Goal: Answer question/provide support

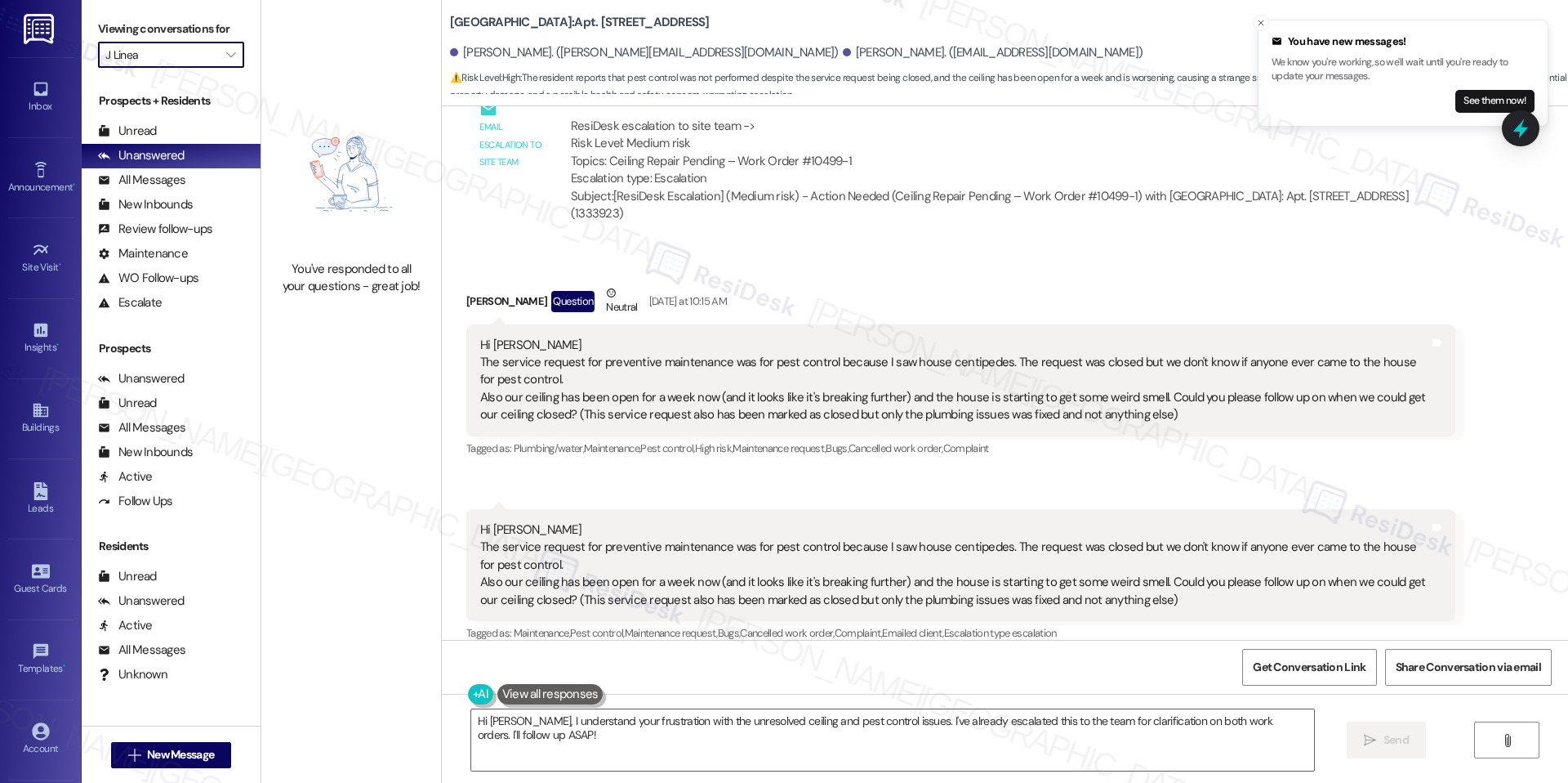
scroll to position [2839, 0]
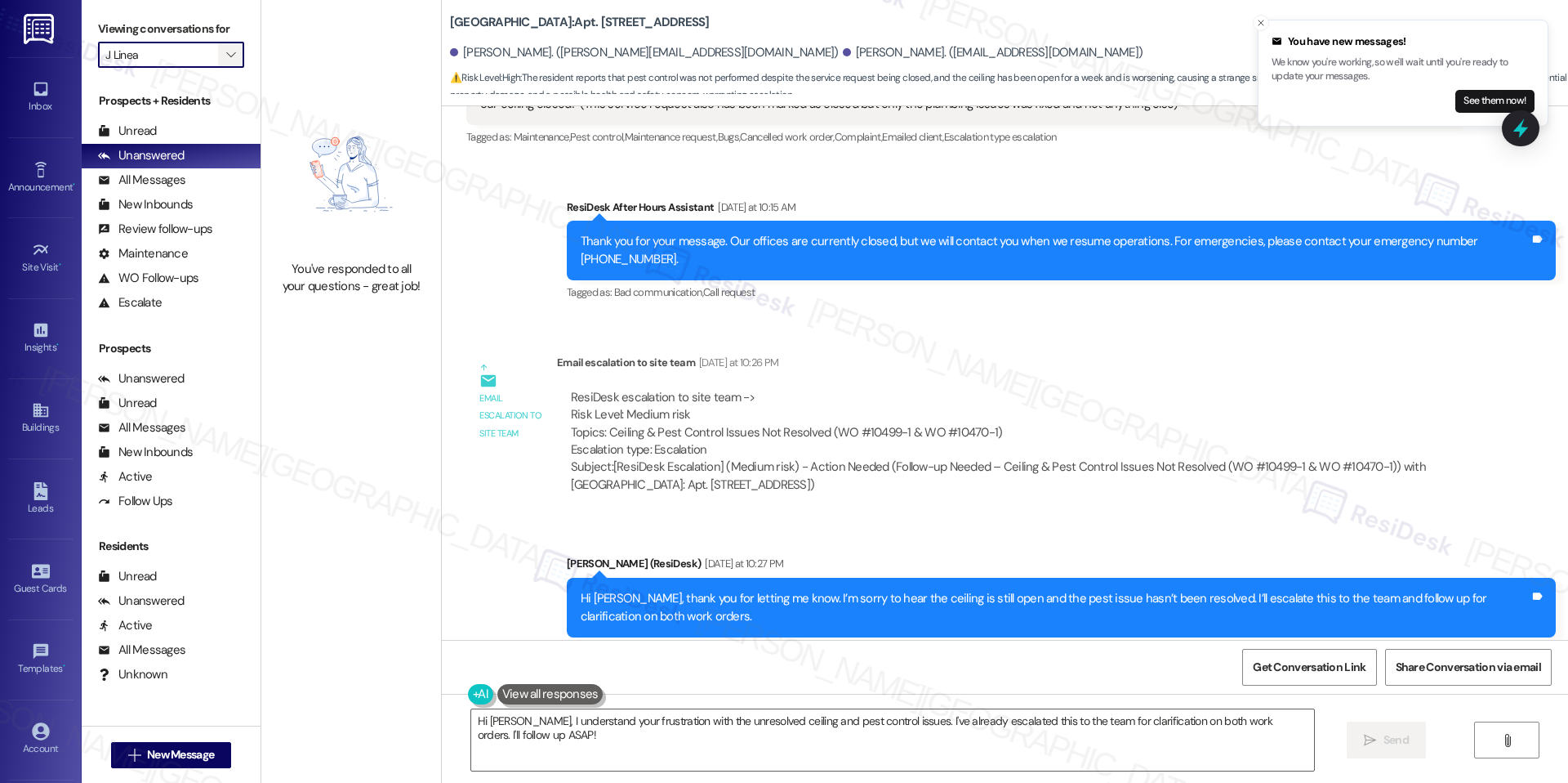
click at [227, 52] on icon "" at bounding box center [231, 55] width 9 height 13
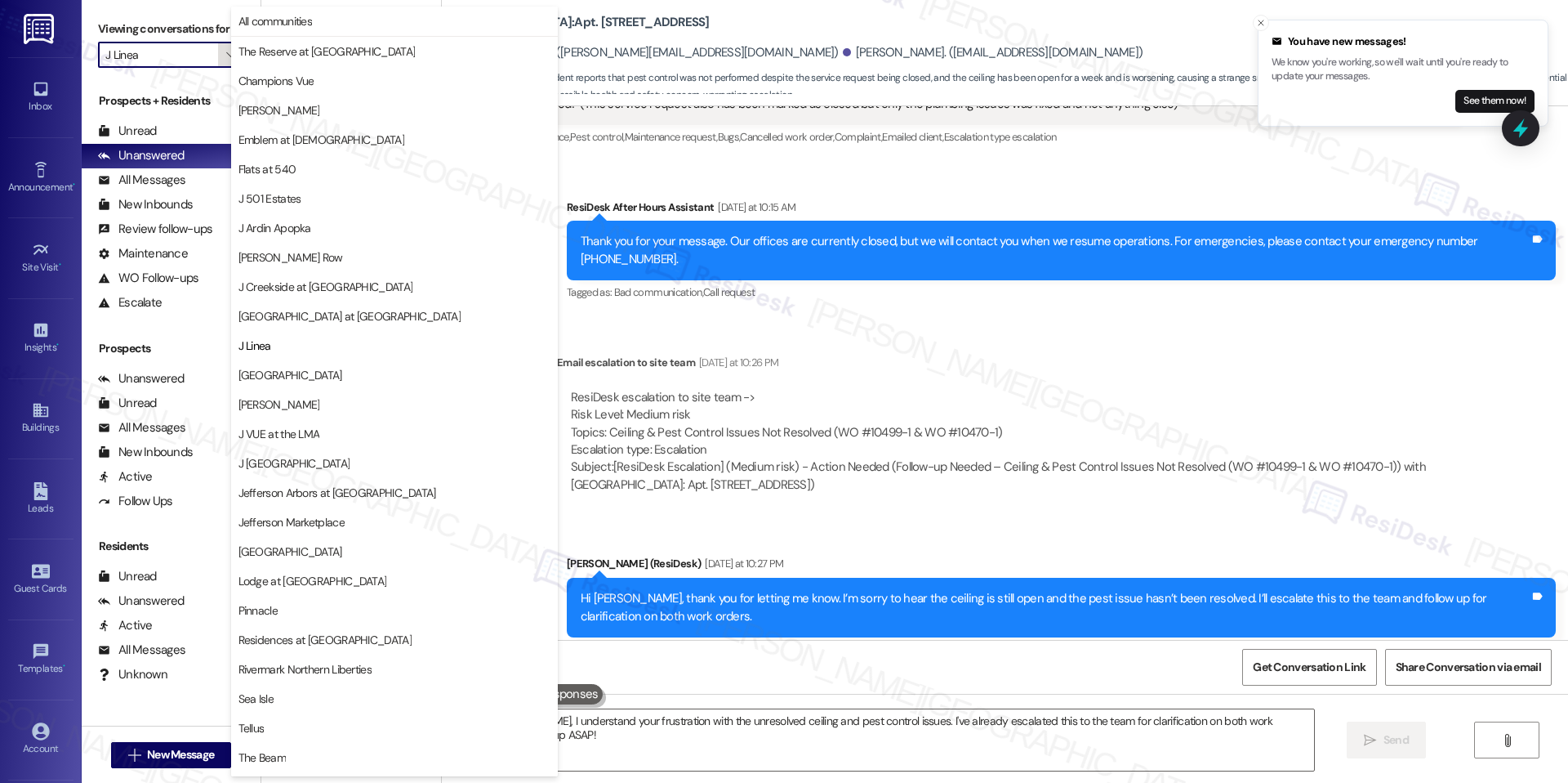
scroll to position [55, 0]
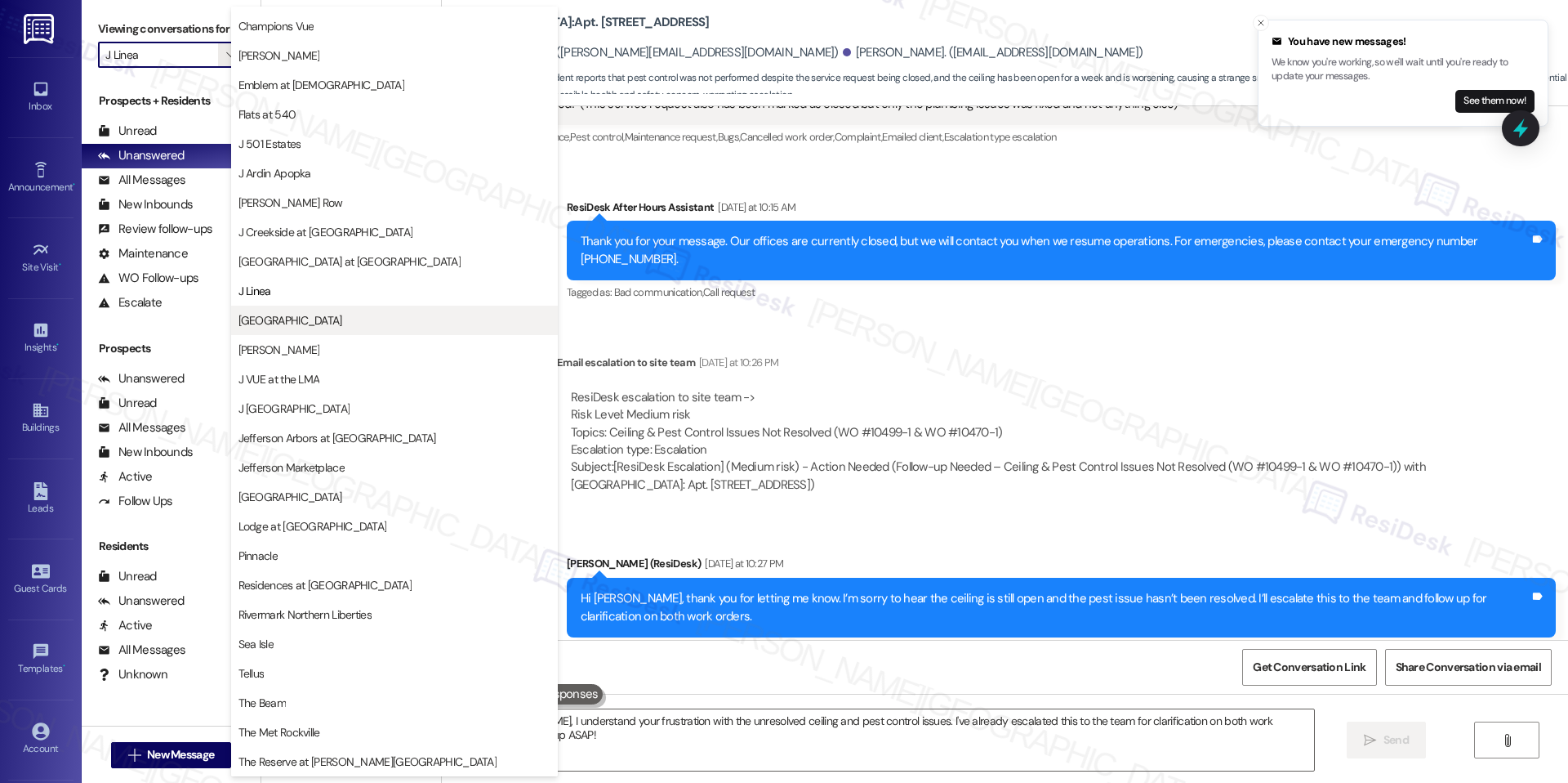
click at [306, 320] on span "[GEOGRAPHIC_DATA]" at bounding box center [290, 320] width 104 height 17
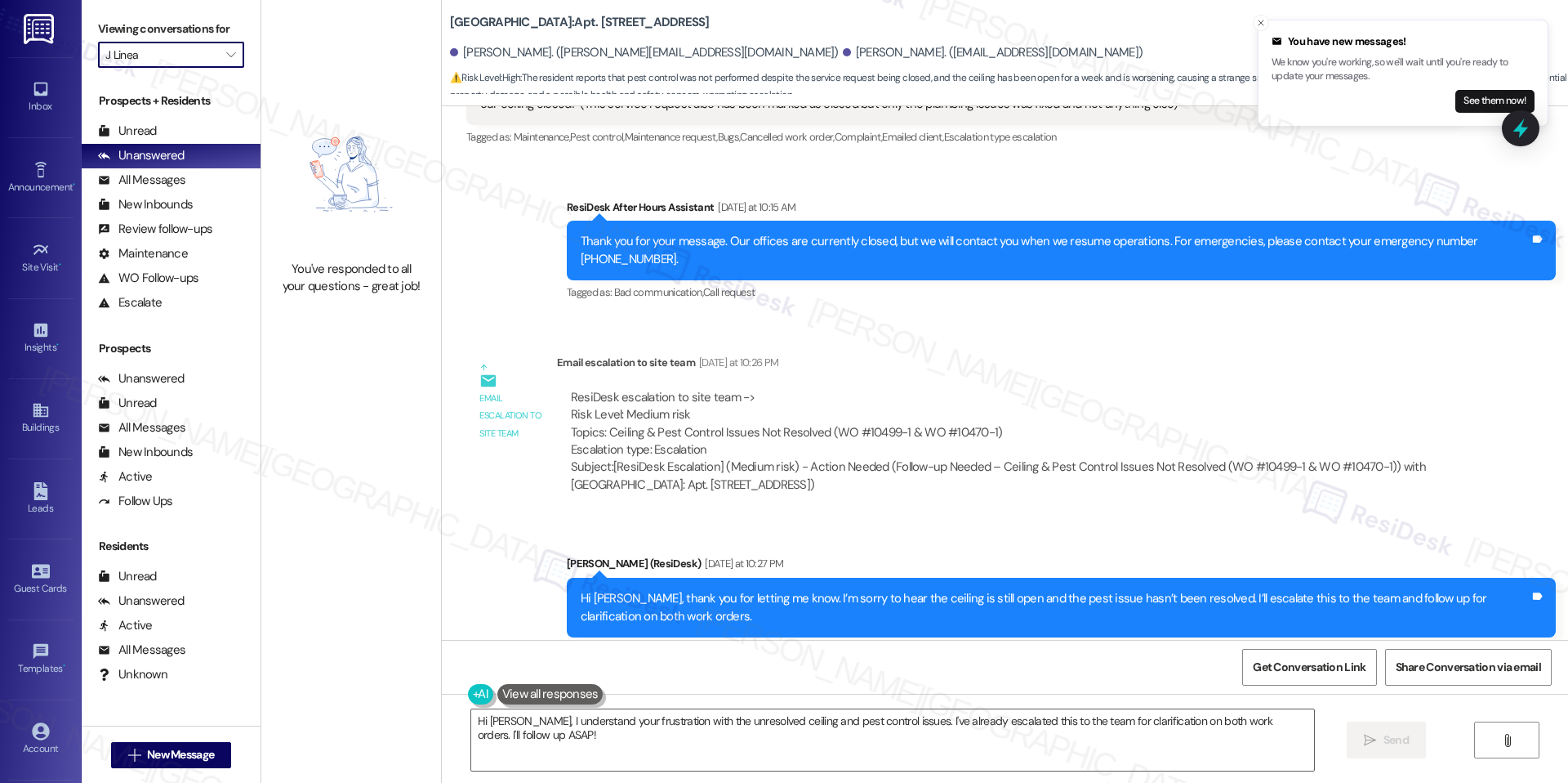
type input "[GEOGRAPHIC_DATA]"
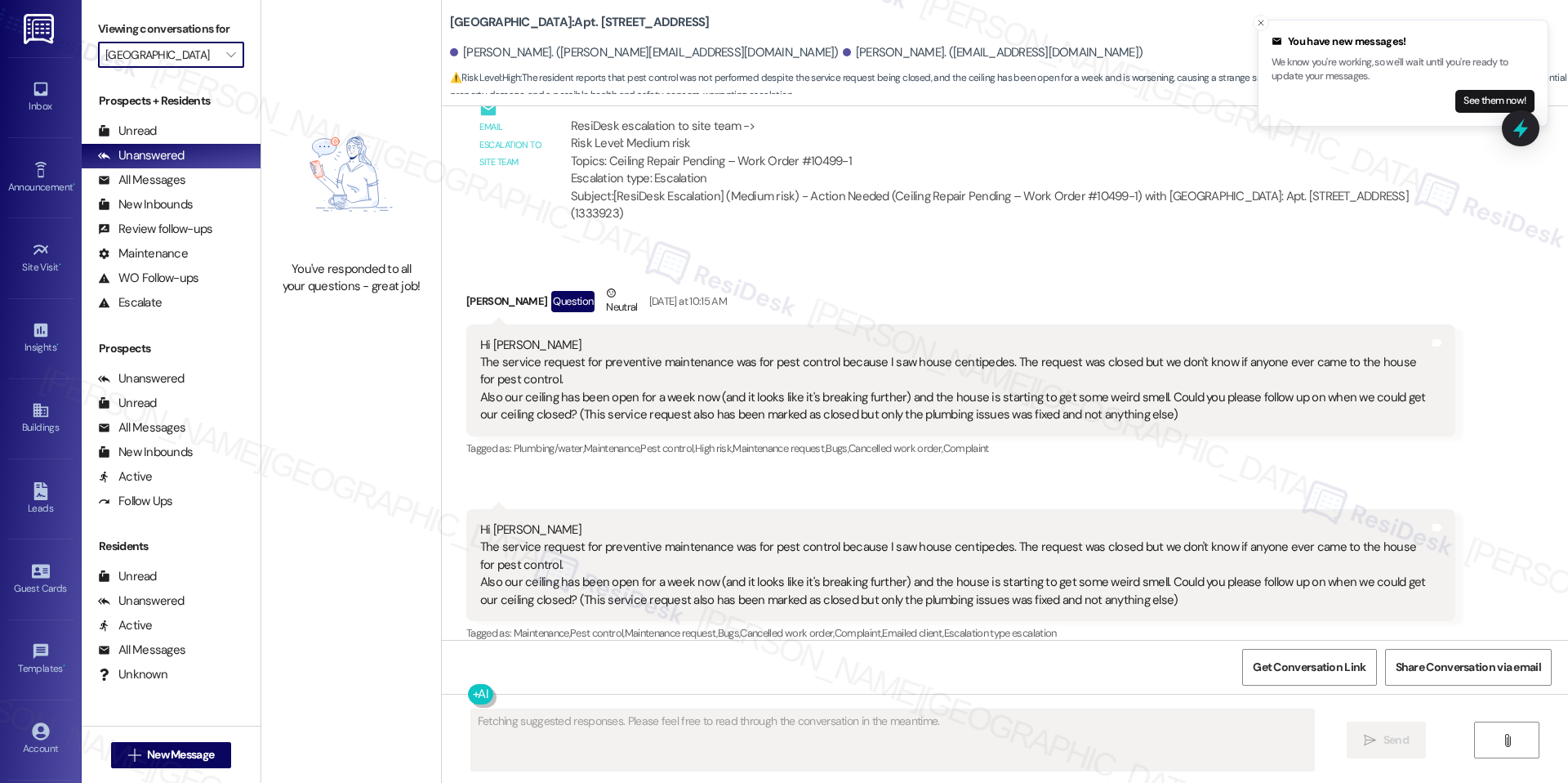
scroll to position [2839, 0]
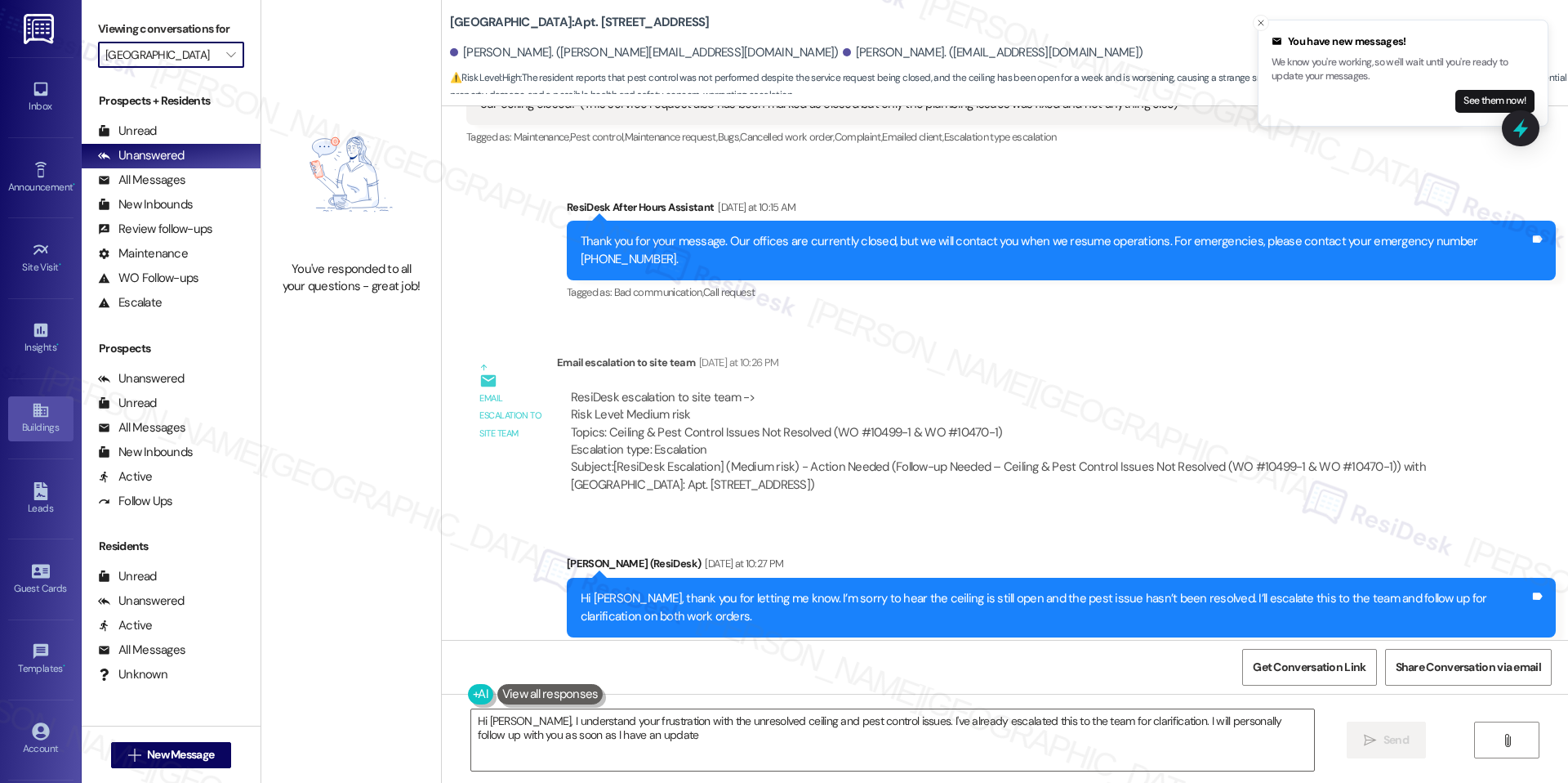
type textarea "Hi [PERSON_NAME], I understand your frustration with the unresolved ceiling and…"
click at [223, 63] on span "" at bounding box center [230, 54] width 16 height 26
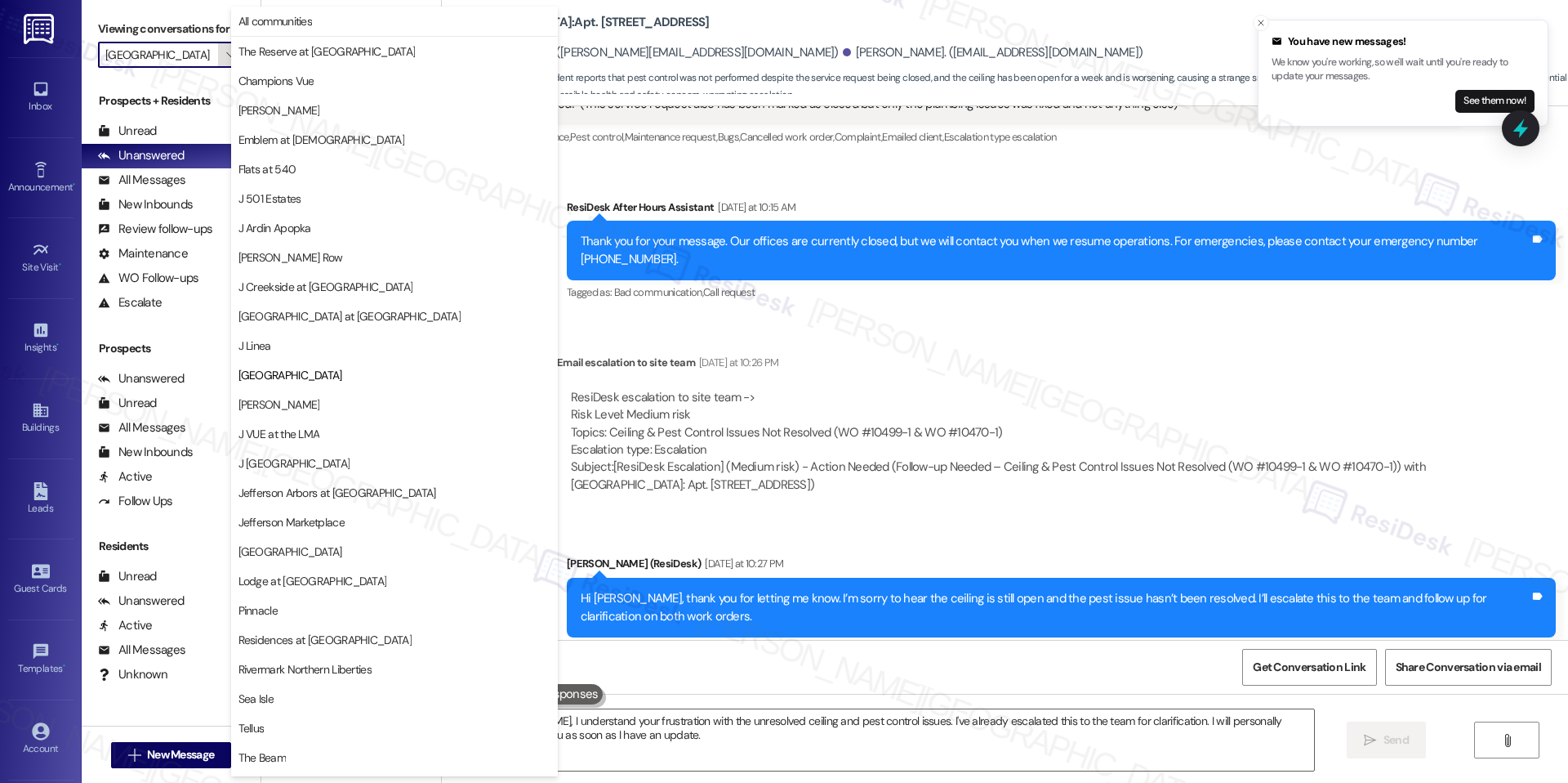
scroll to position [55, 0]
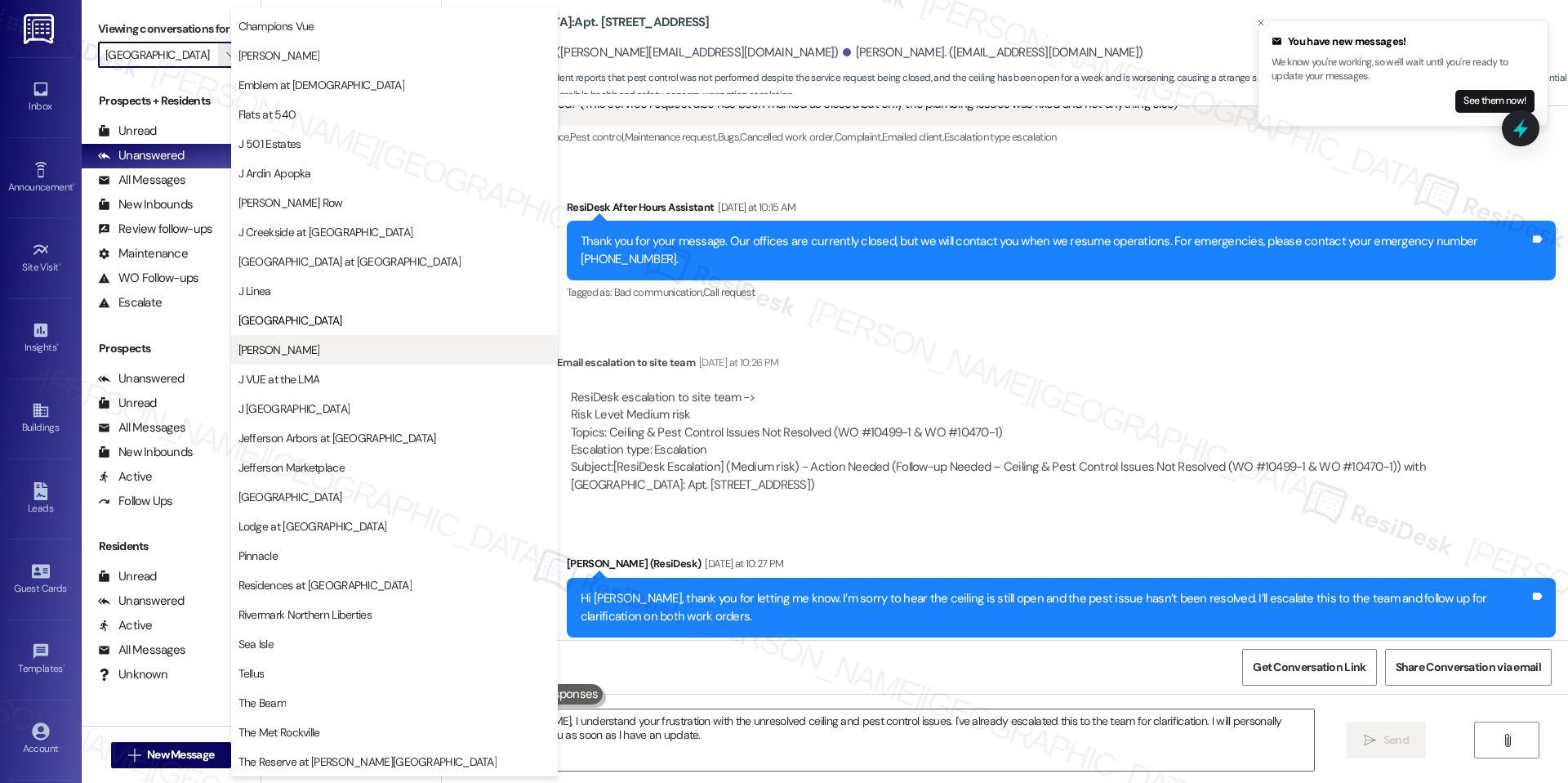
click at [297, 344] on span "[PERSON_NAME]" at bounding box center [395, 350] width 312 height 17
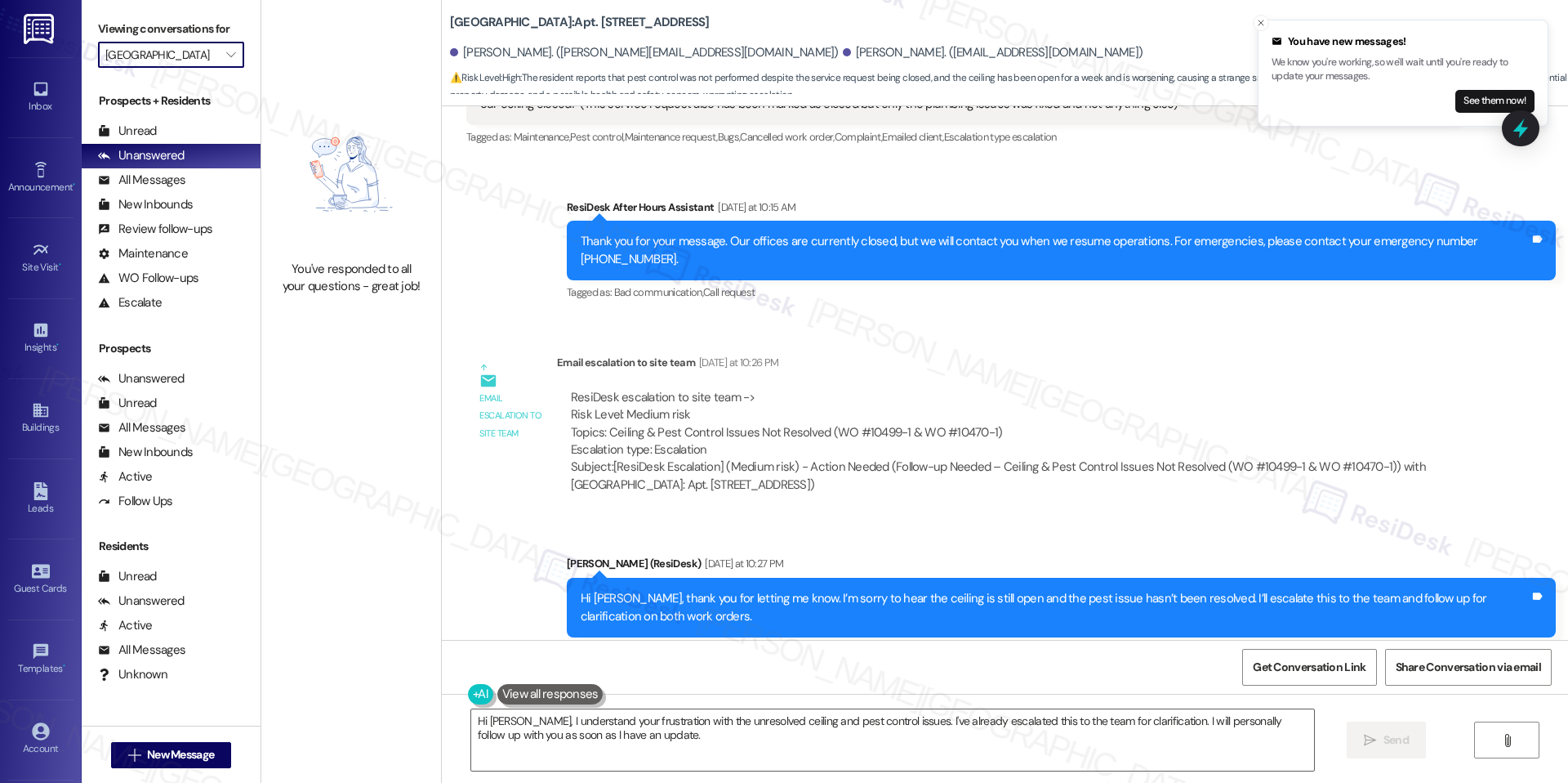
type input "[PERSON_NAME]"
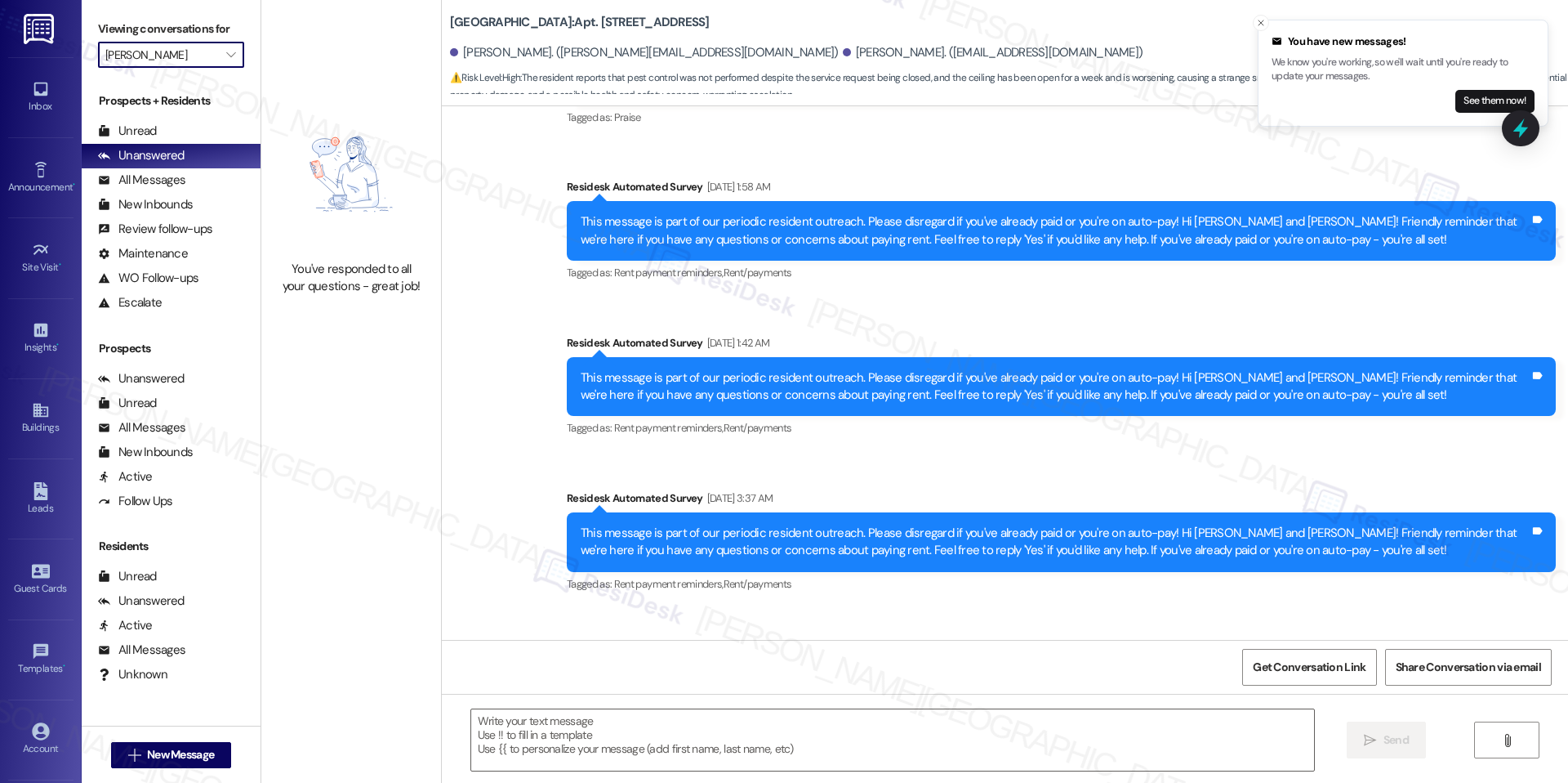
type textarea "Fetching suggested responses. Please feel free to read through the conversation…"
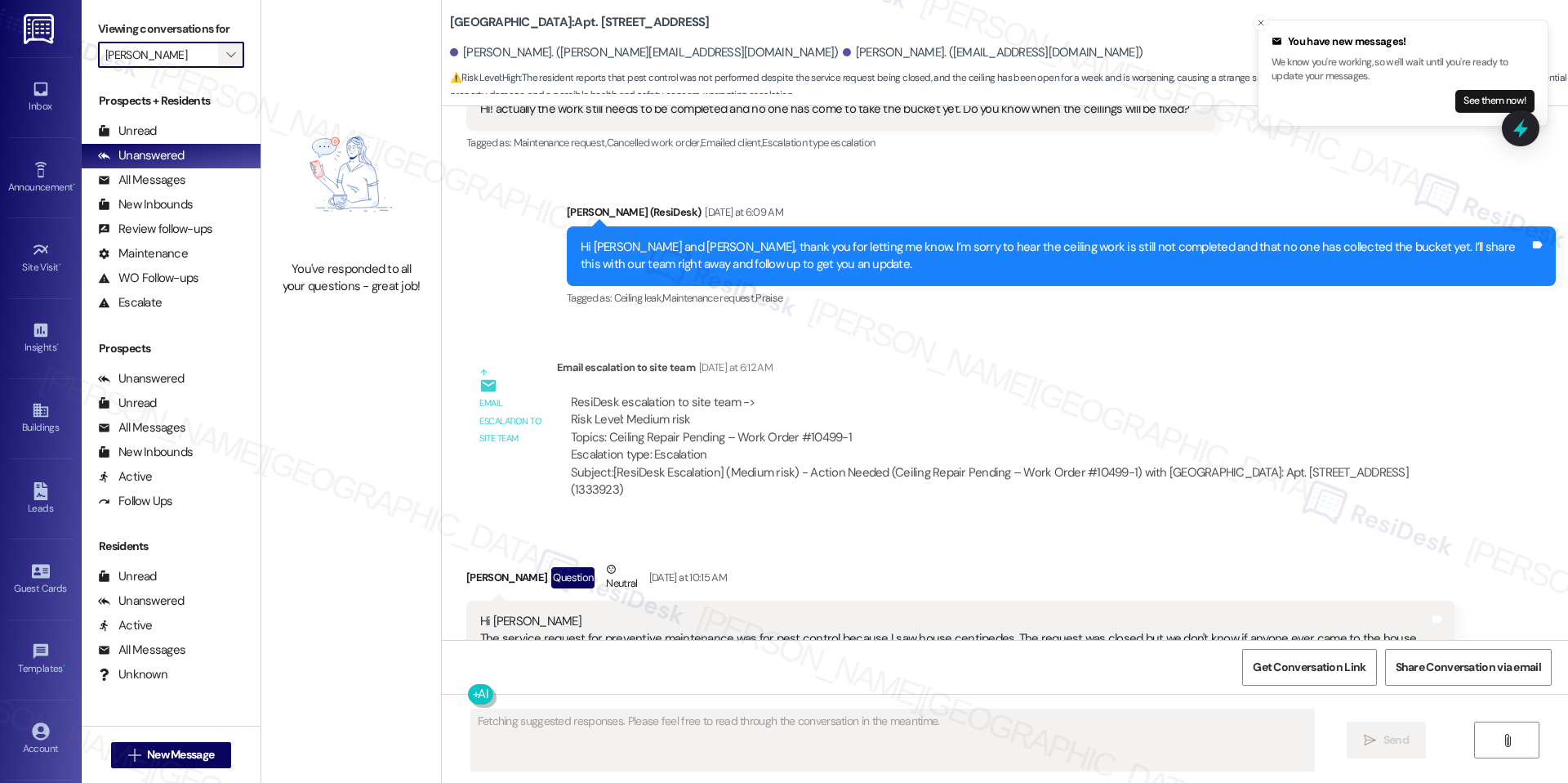
scroll to position [2343, 0]
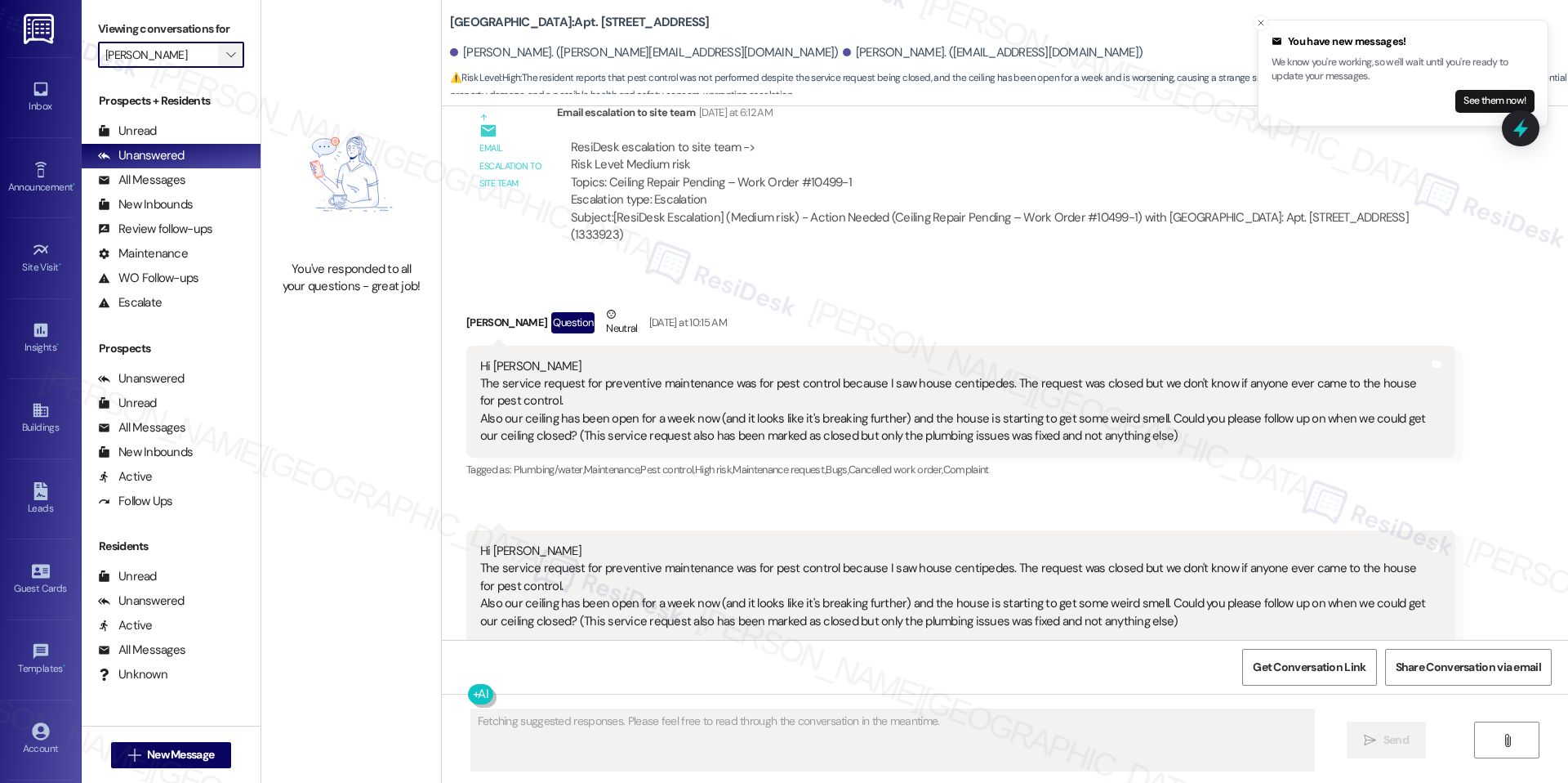
click at [227, 56] on icon "" at bounding box center [231, 55] width 9 height 13
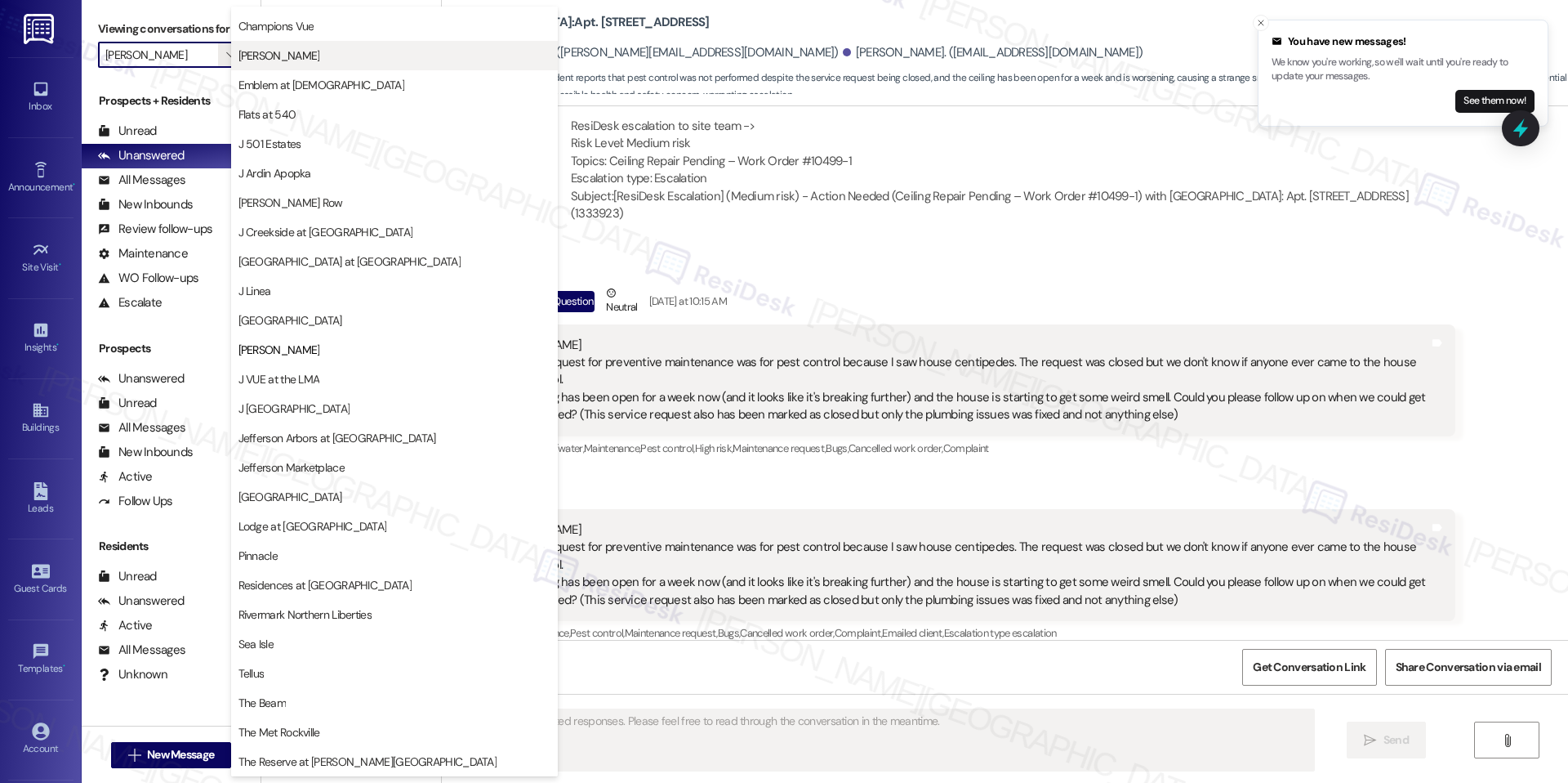
scroll to position [0, 0]
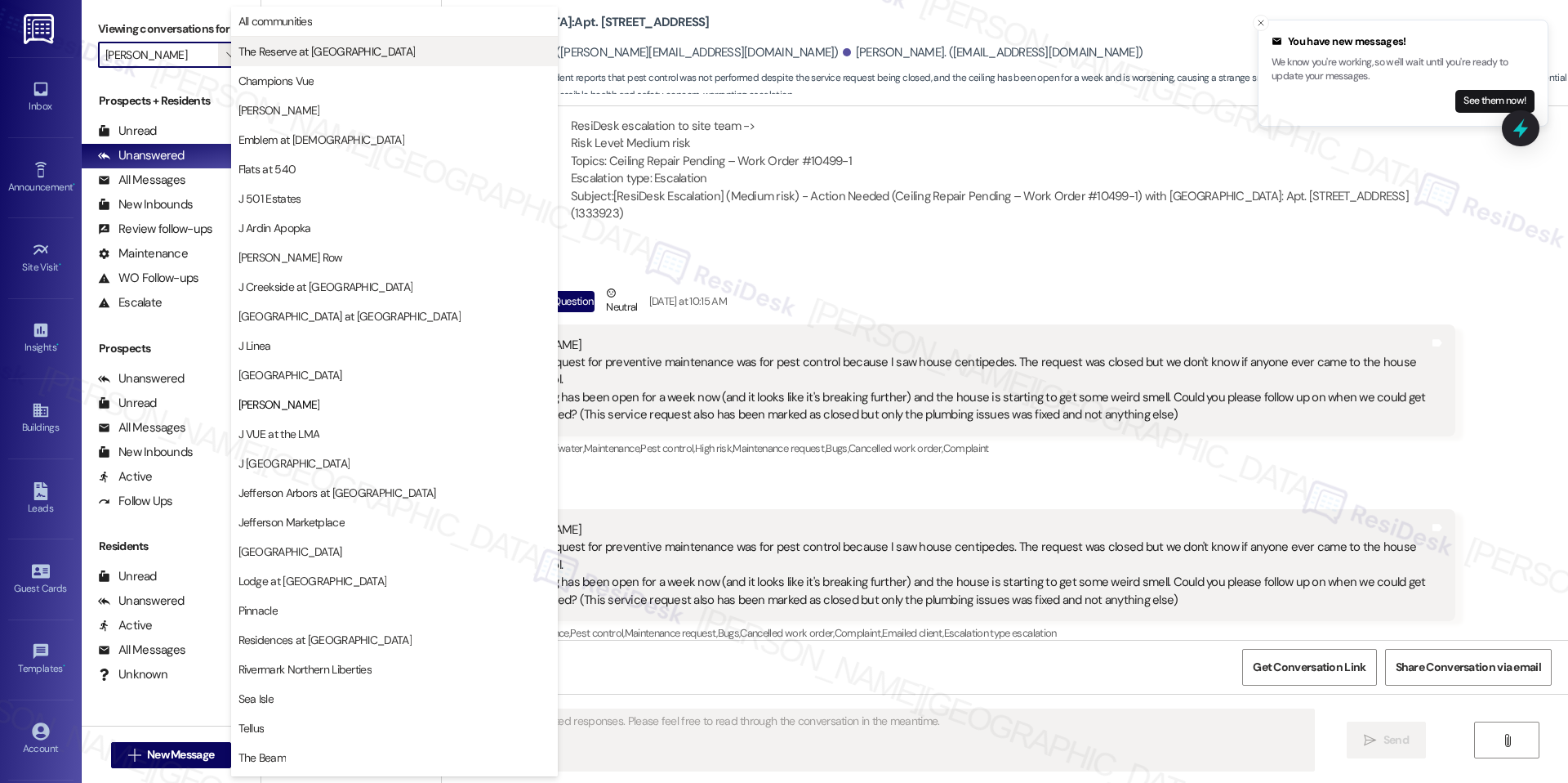
click at [293, 53] on span "The Reserve at [GEOGRAPHIC_DATA]" at bounding box center [327, 51] width 177 height 17
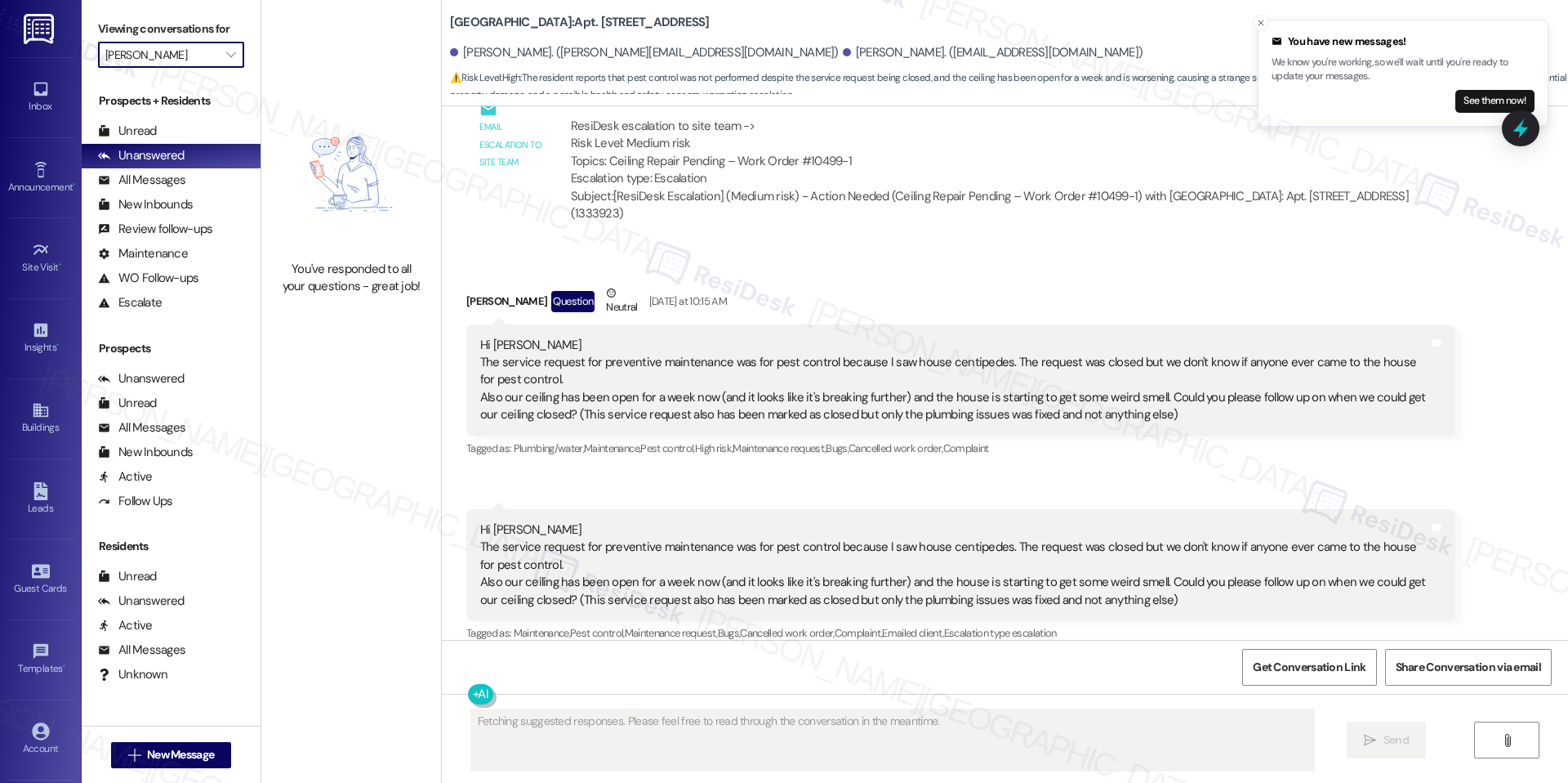
type input "The Reserve at [GEOGRAPHIC_DATA]"
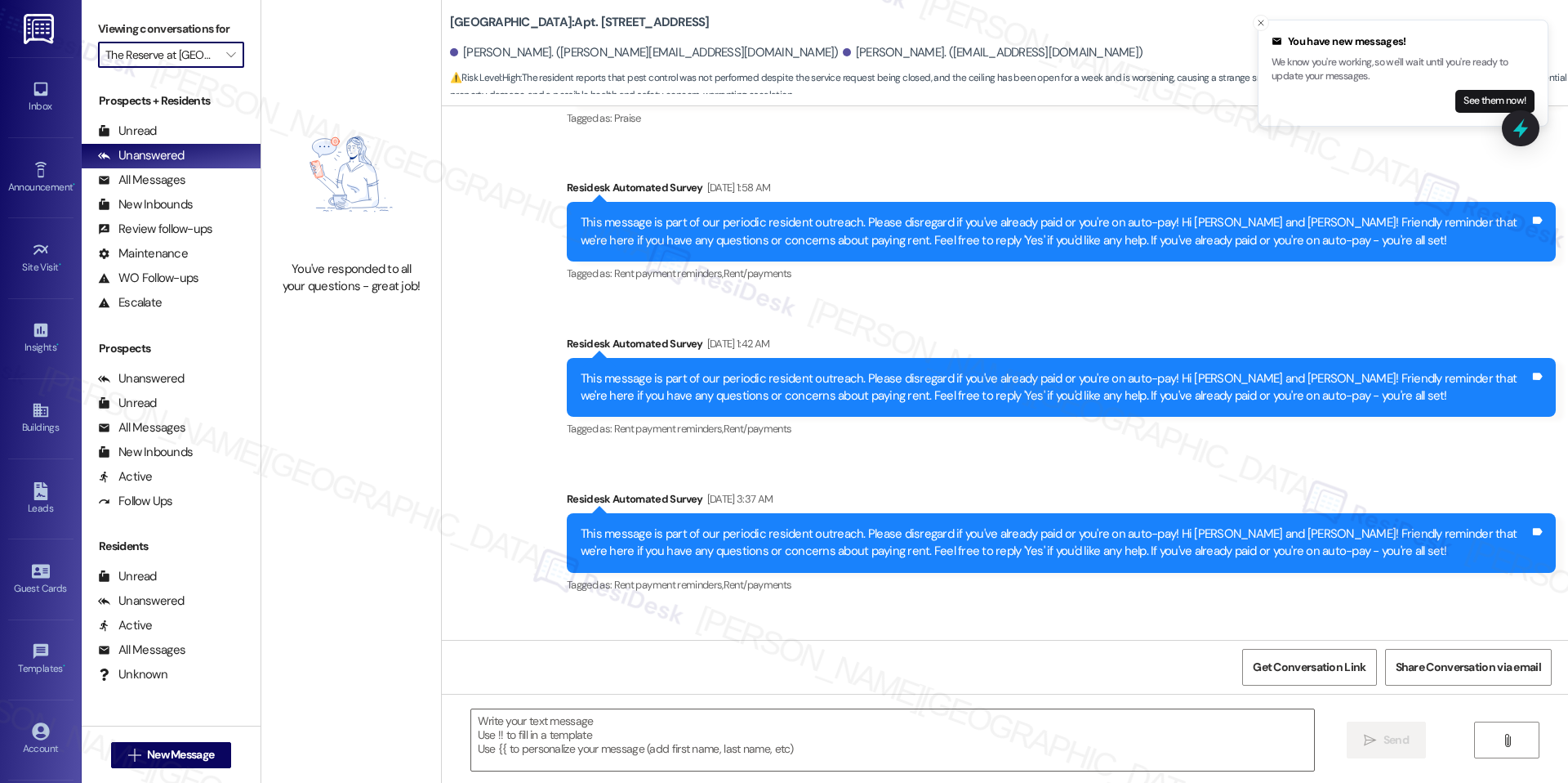
type textarea "Fetching suggested responses. Please feel free to read through the conversation…"
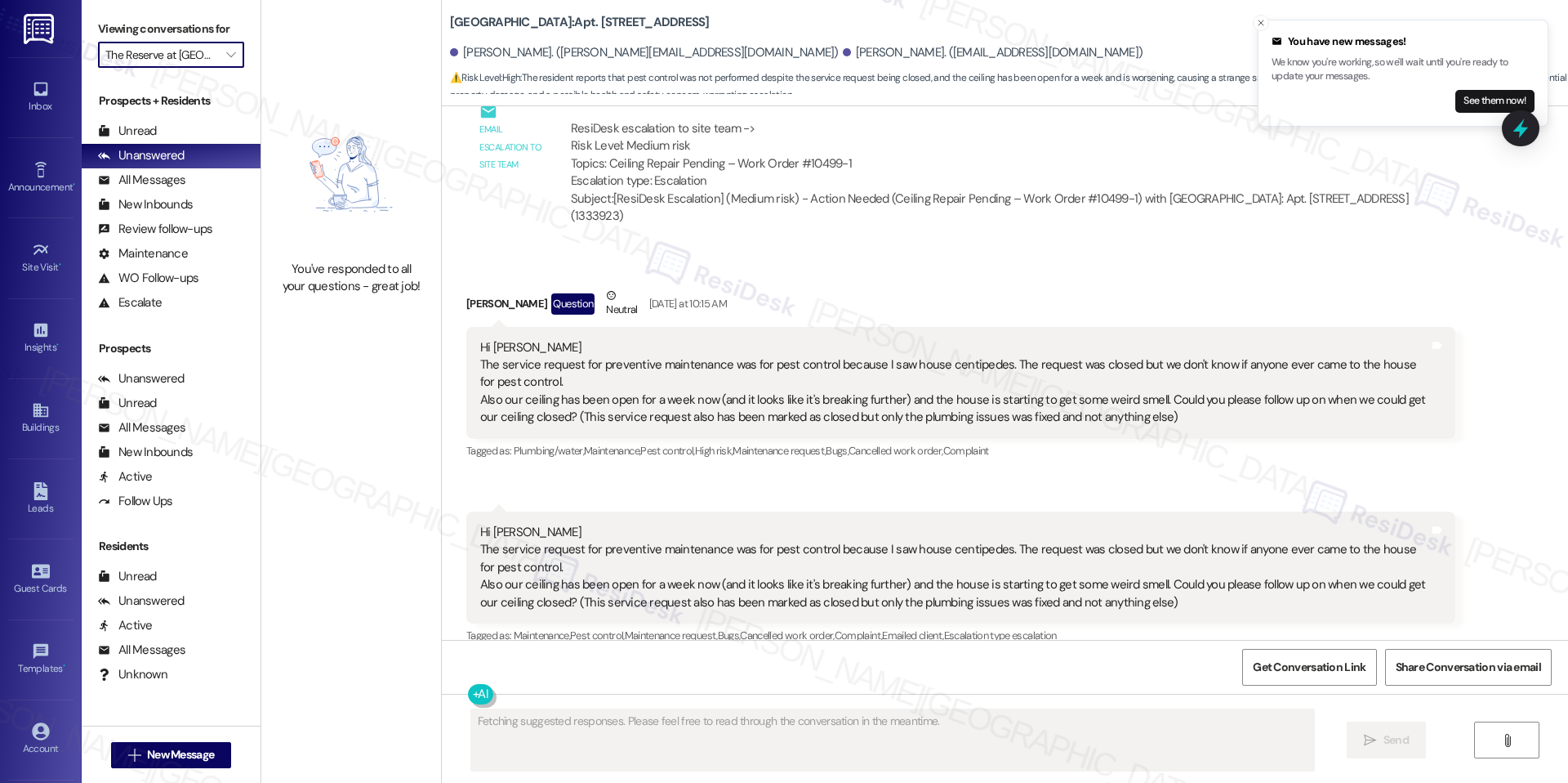
scroll to position [2343, 0]
click at [227, 49] on icon "" at bounding box center [231, 55] width 9 height 13
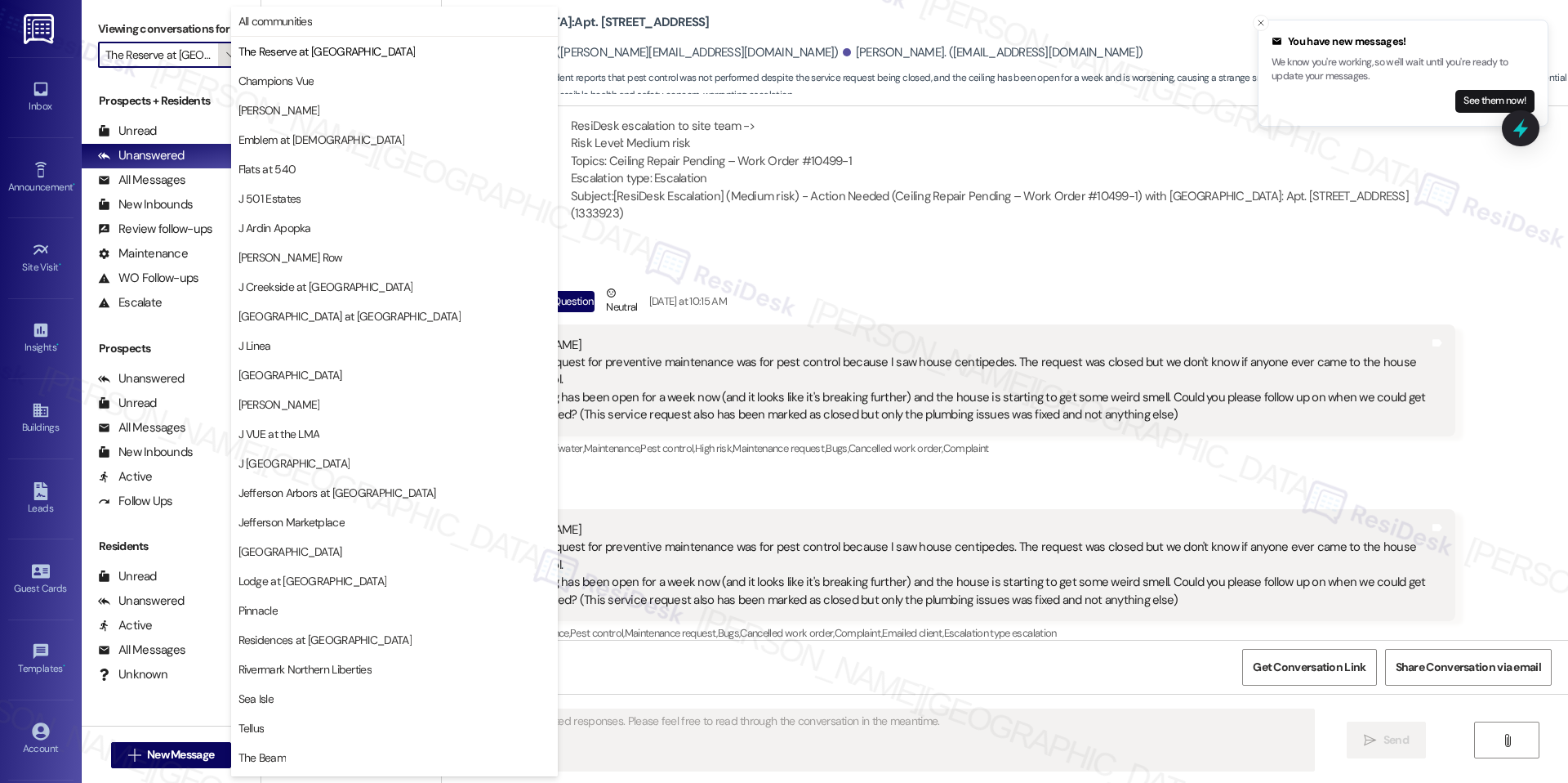
scroll to position [0, 26]
click at [271, 74] on span "Champions Vue" at bounding box center [276, 81] width 76 height 17
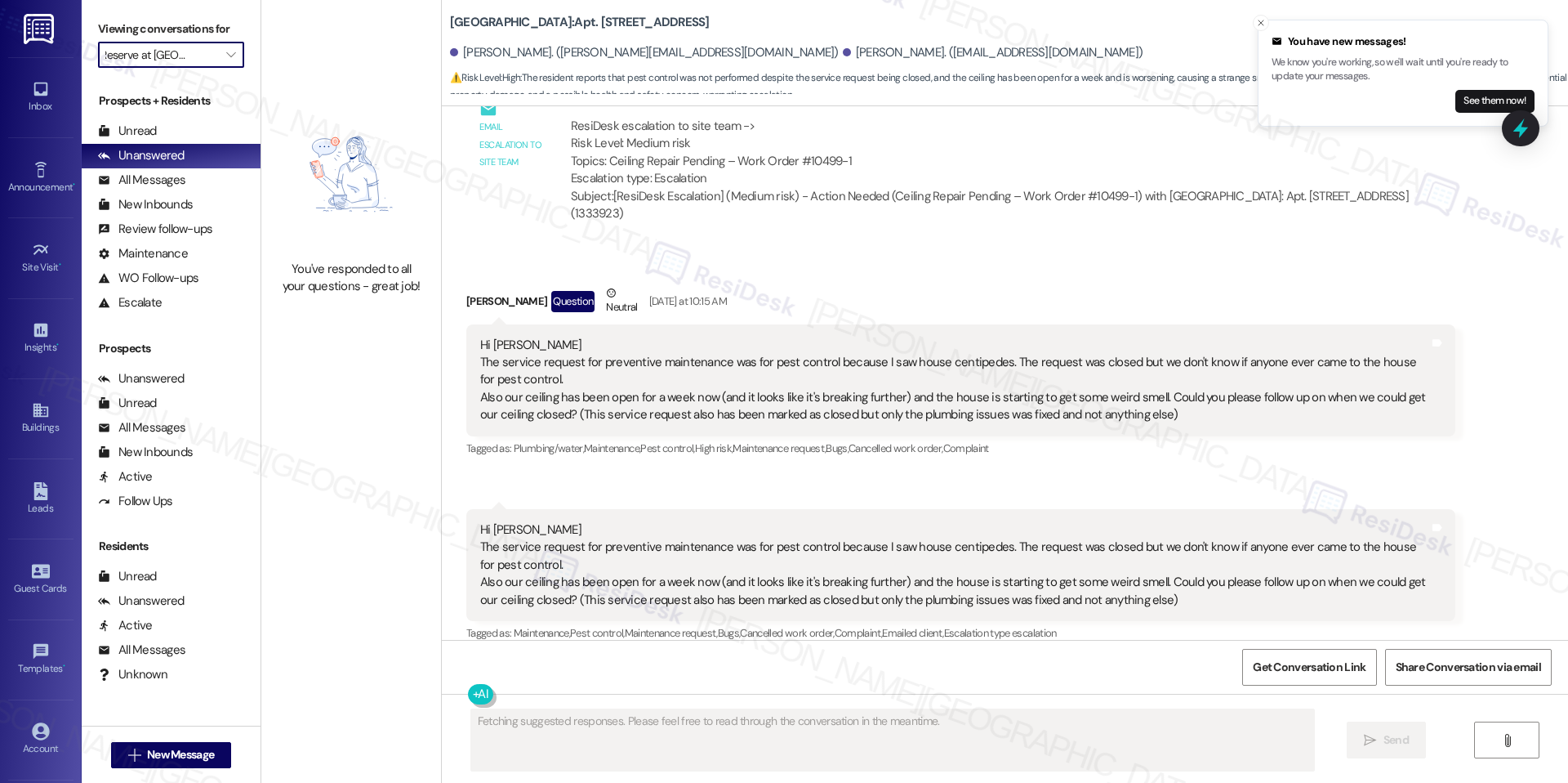
type input "Champions Vue"
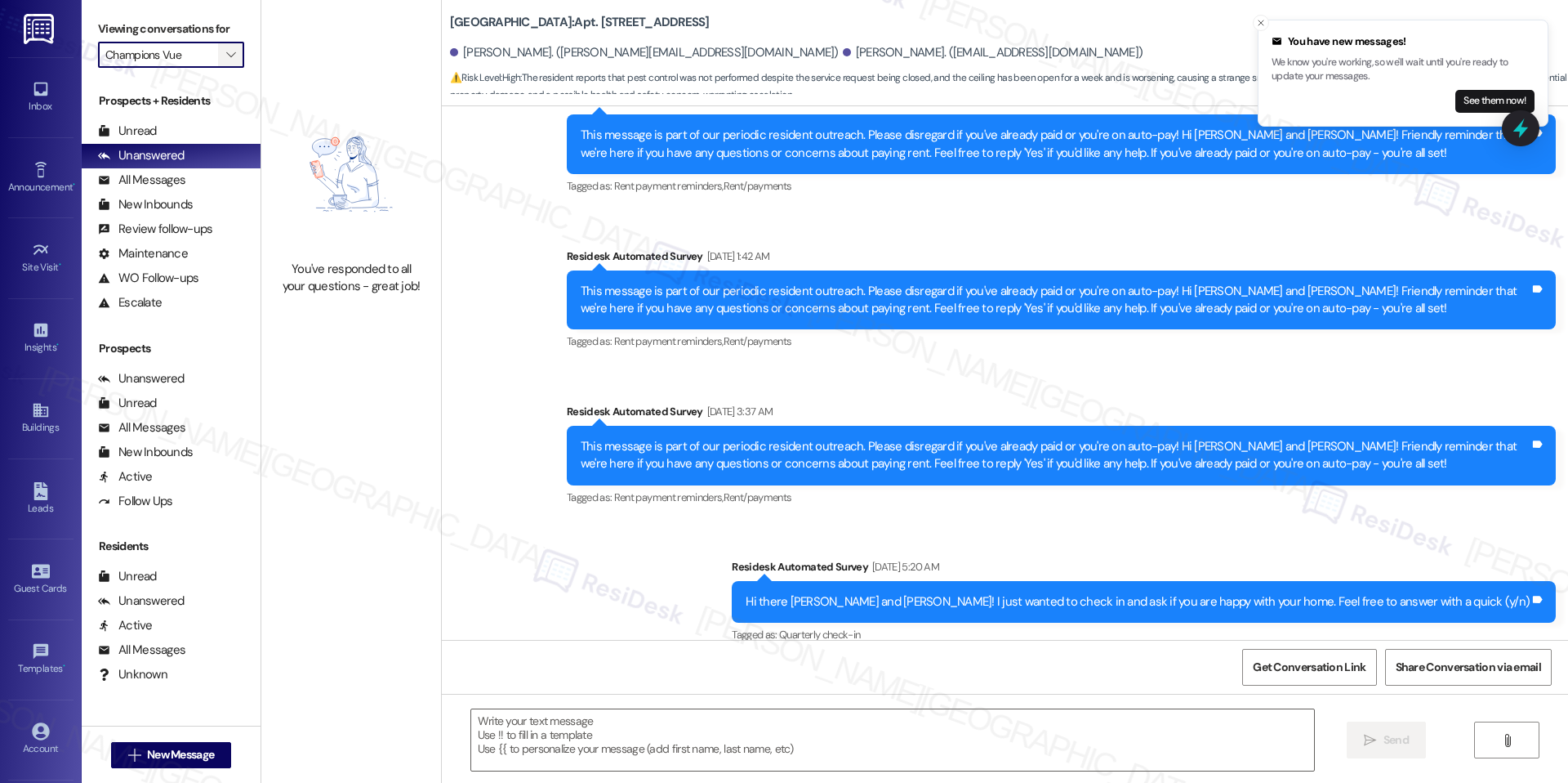
type textarea "Fetching suggested responses. Please feel free to read through the conversation…"
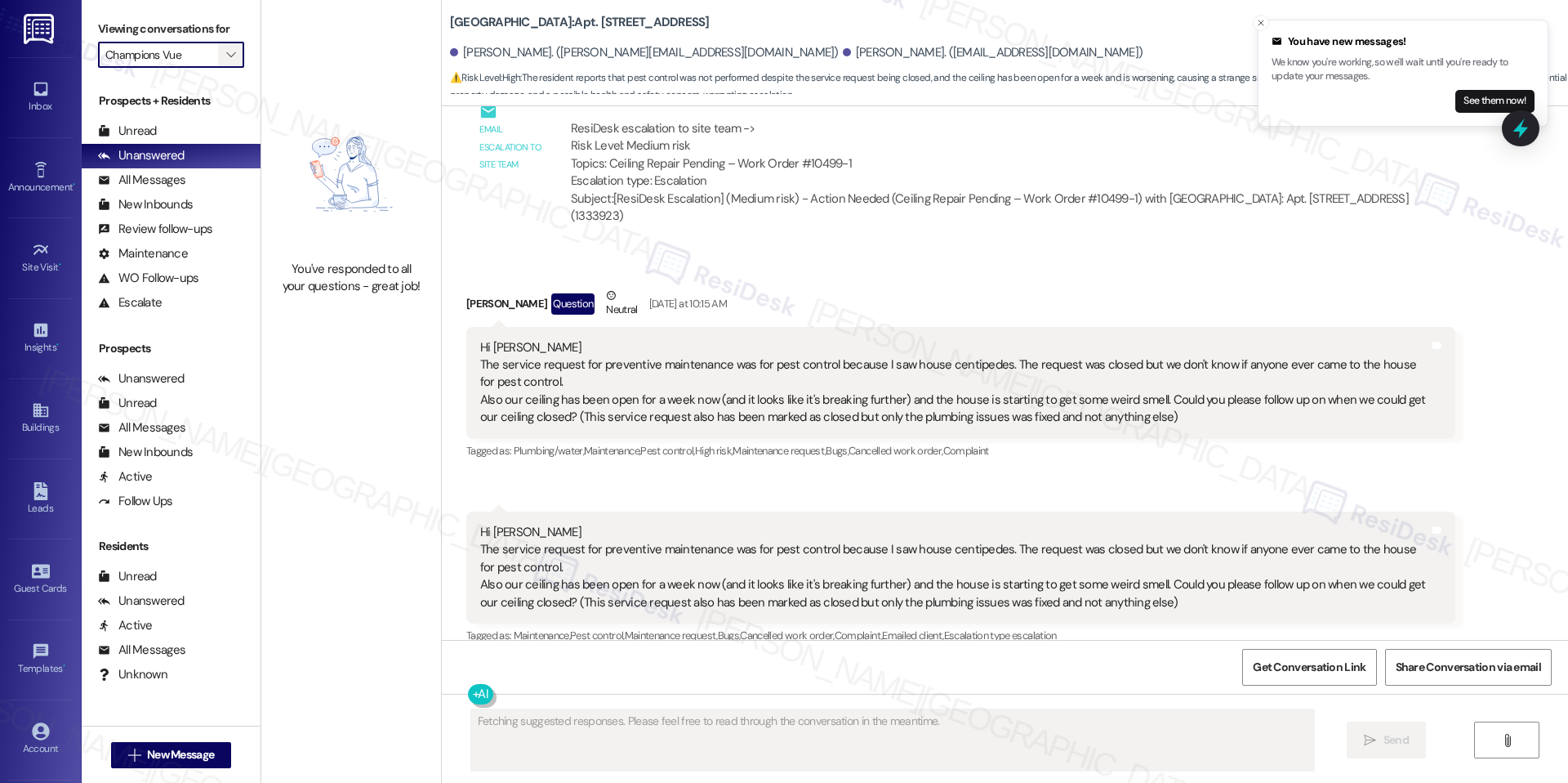
scroll to position [2343, 0]
click at [227, 51] on icon "" at bounding box center [231, 55] width 9 height 13
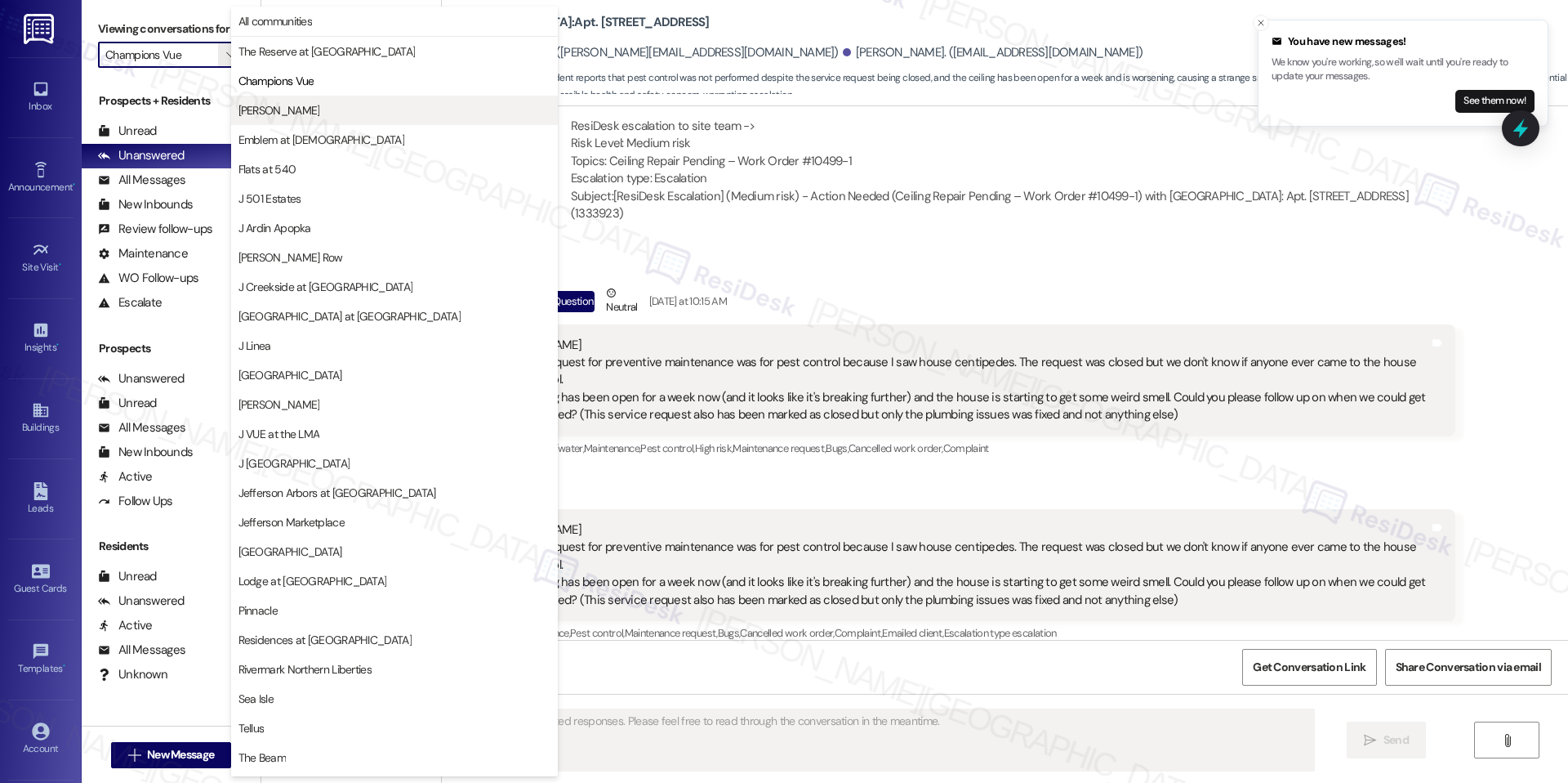
click at [248, 106] on span "[PERSON_NAME]" at bounding box center [279, 110] width 82 height 17
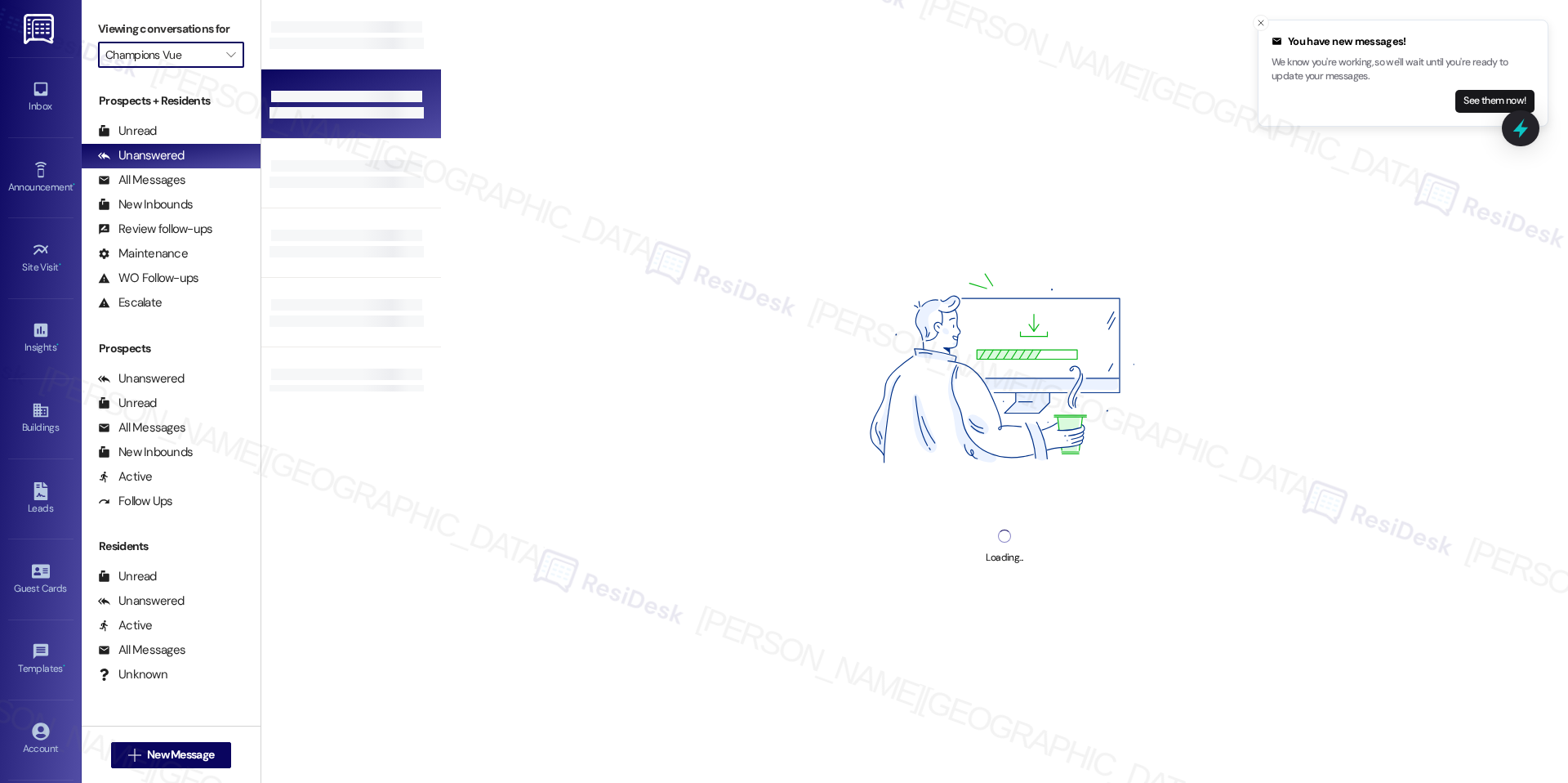
type input "[PERSON_NAME]"
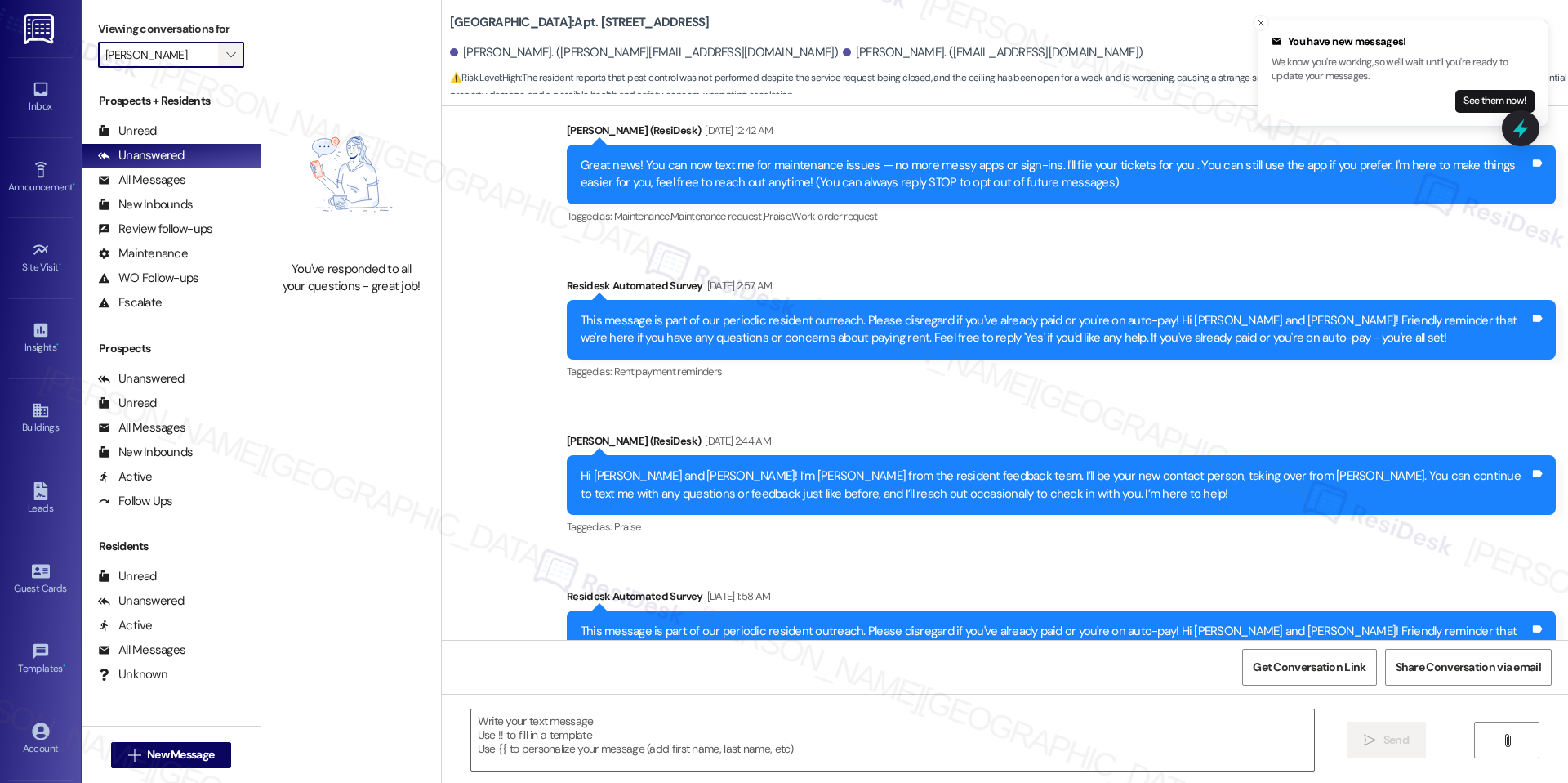
click at [227, 52] on icon "" at bounding box center [231, 55] width 9 height 13
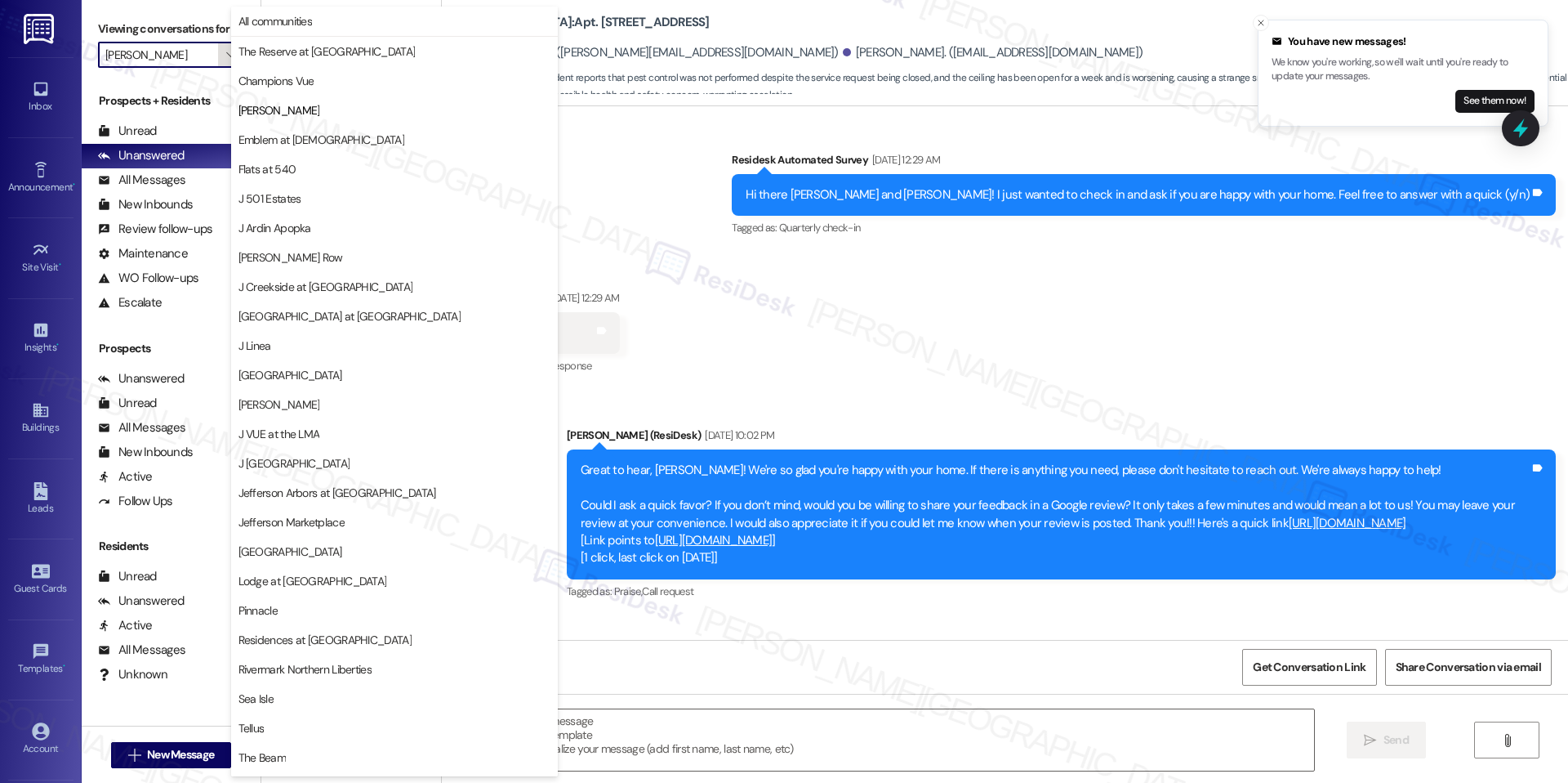
type textarea "Fetching suggested responses. Please feel free to read through the conversation…"
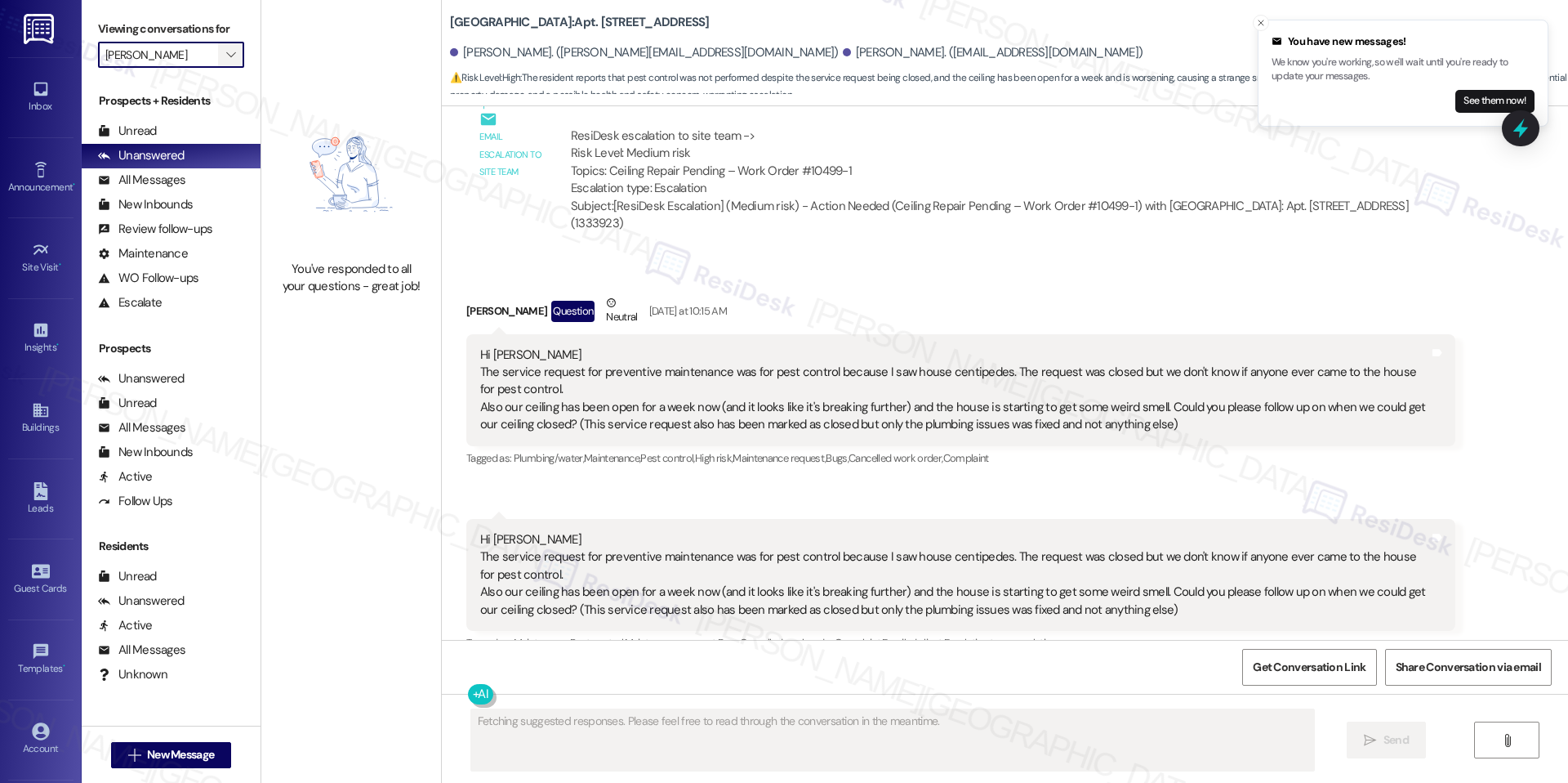
scroll to position [2343, 0]
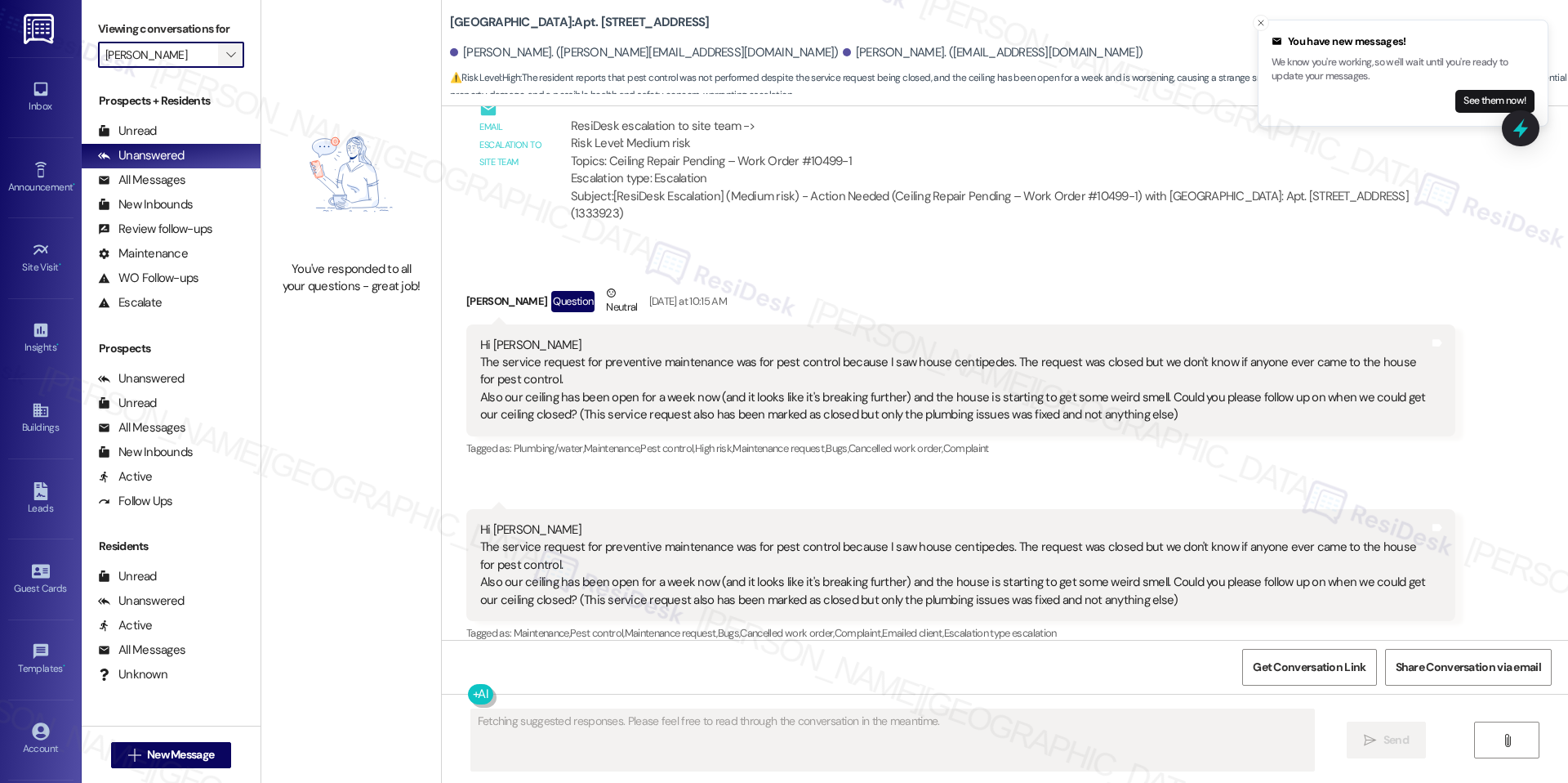
click at [227, 58] on icon "" at bounding box center [231, 55] width 9 height 13
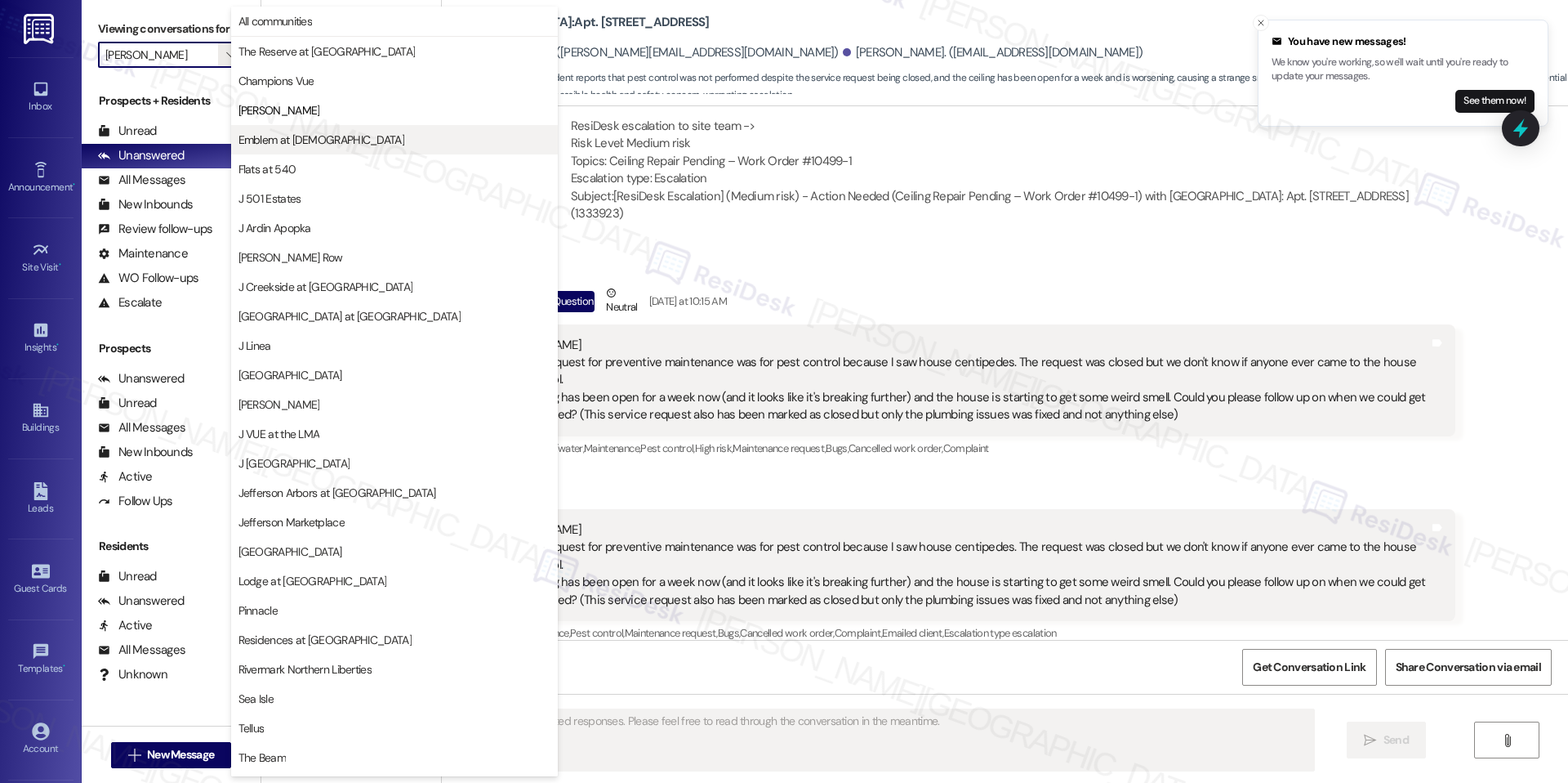
click at [304, 146] on span "Emblem at [DEMOGRAPHIC_DATA]" at bounding box center [321, 140] width 166 height 17
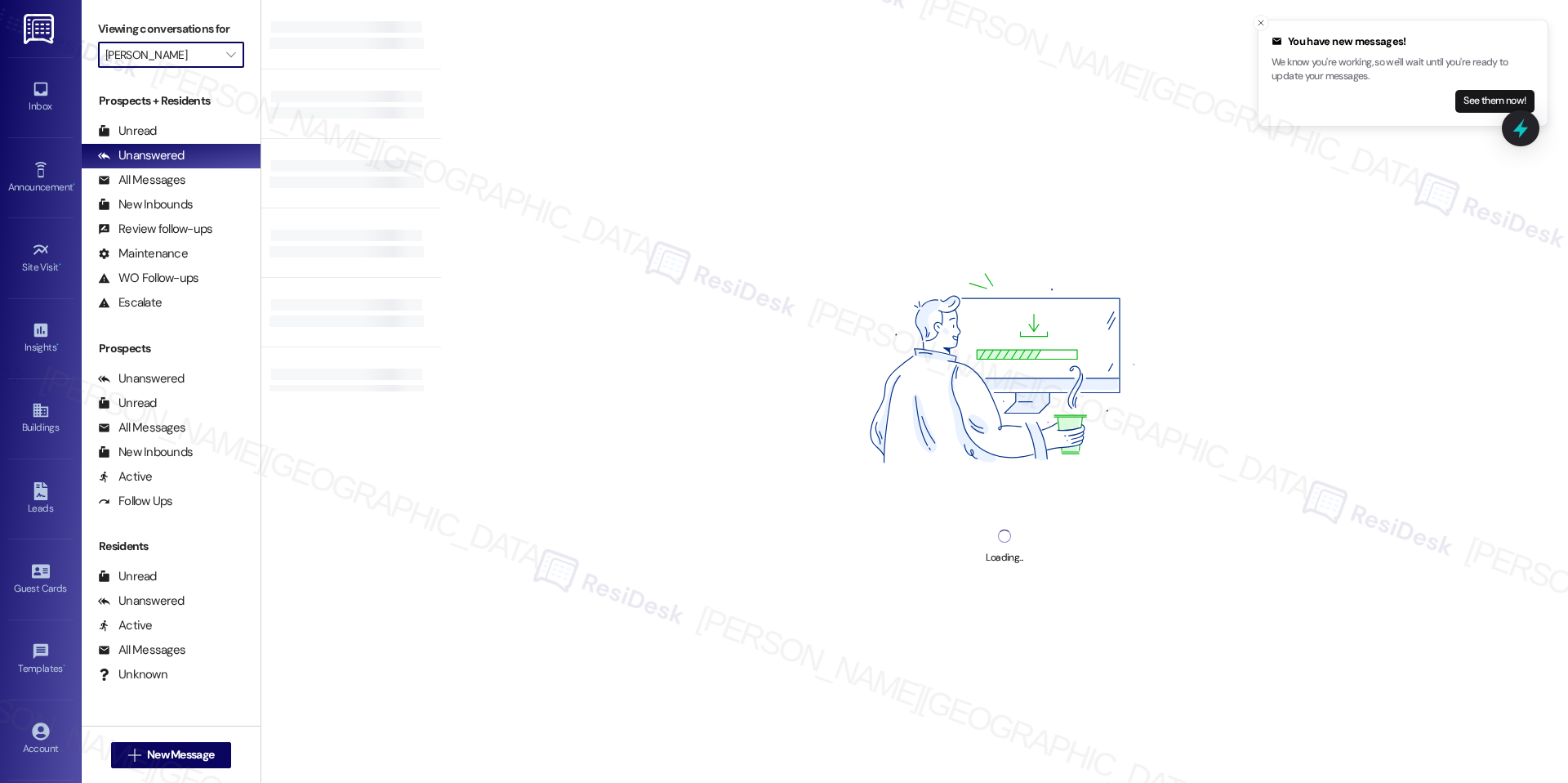
type input "Emblem at [DEMOGRAPHIC_DATA]"
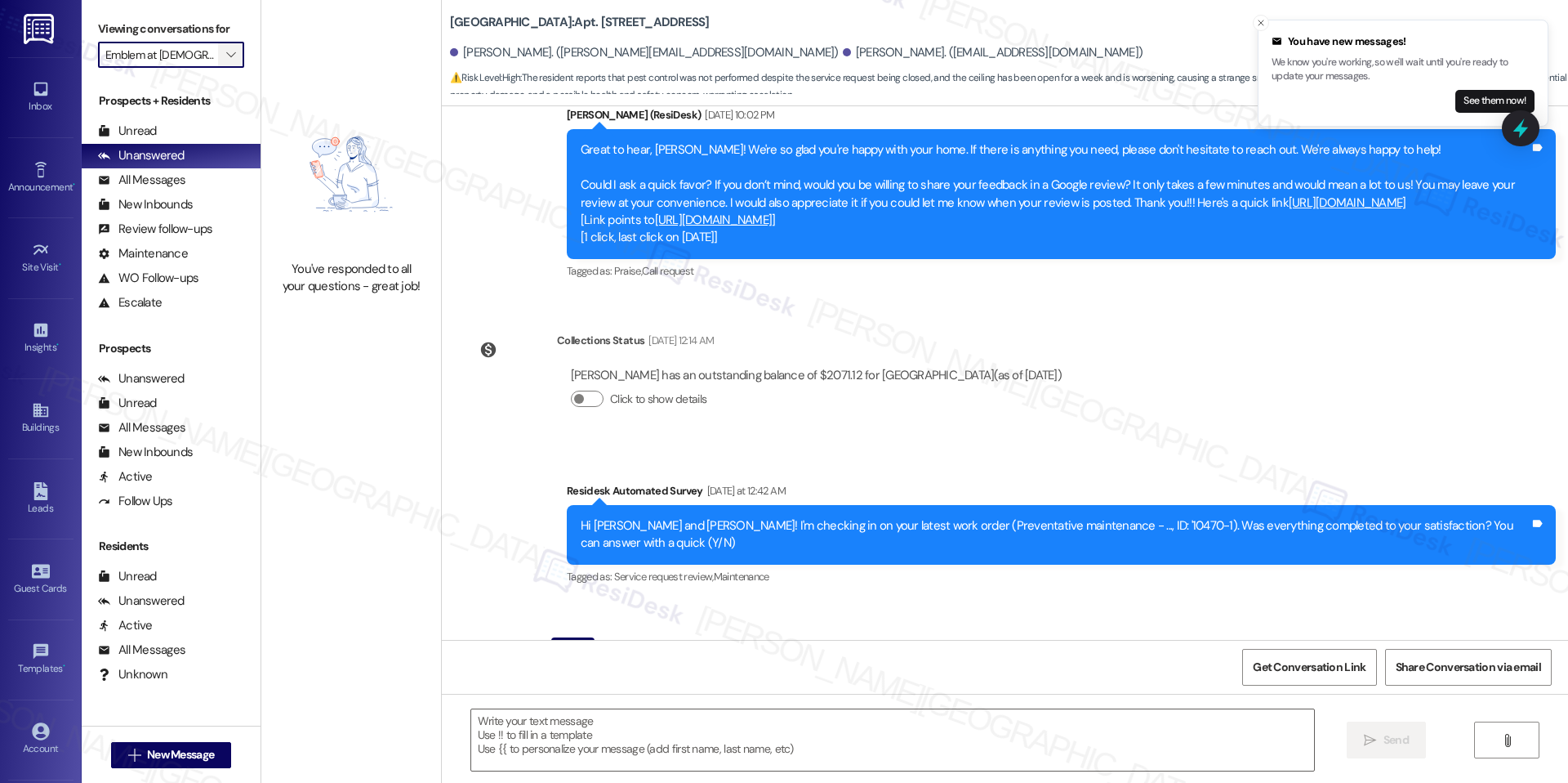
type textarea "Fetching suggested responses. Please feel free to read through the conversation…"
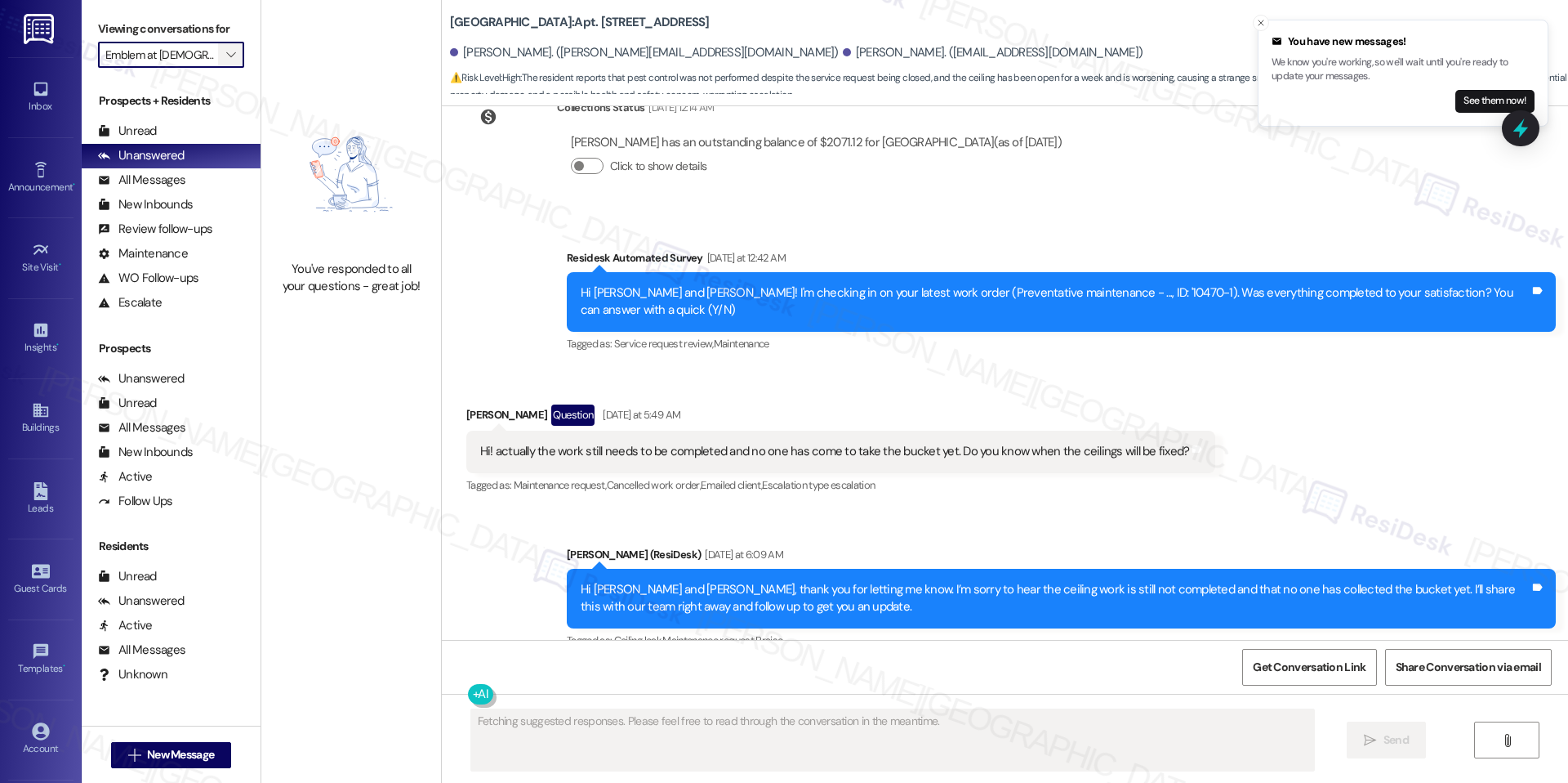
scroll to position [2341, 0]
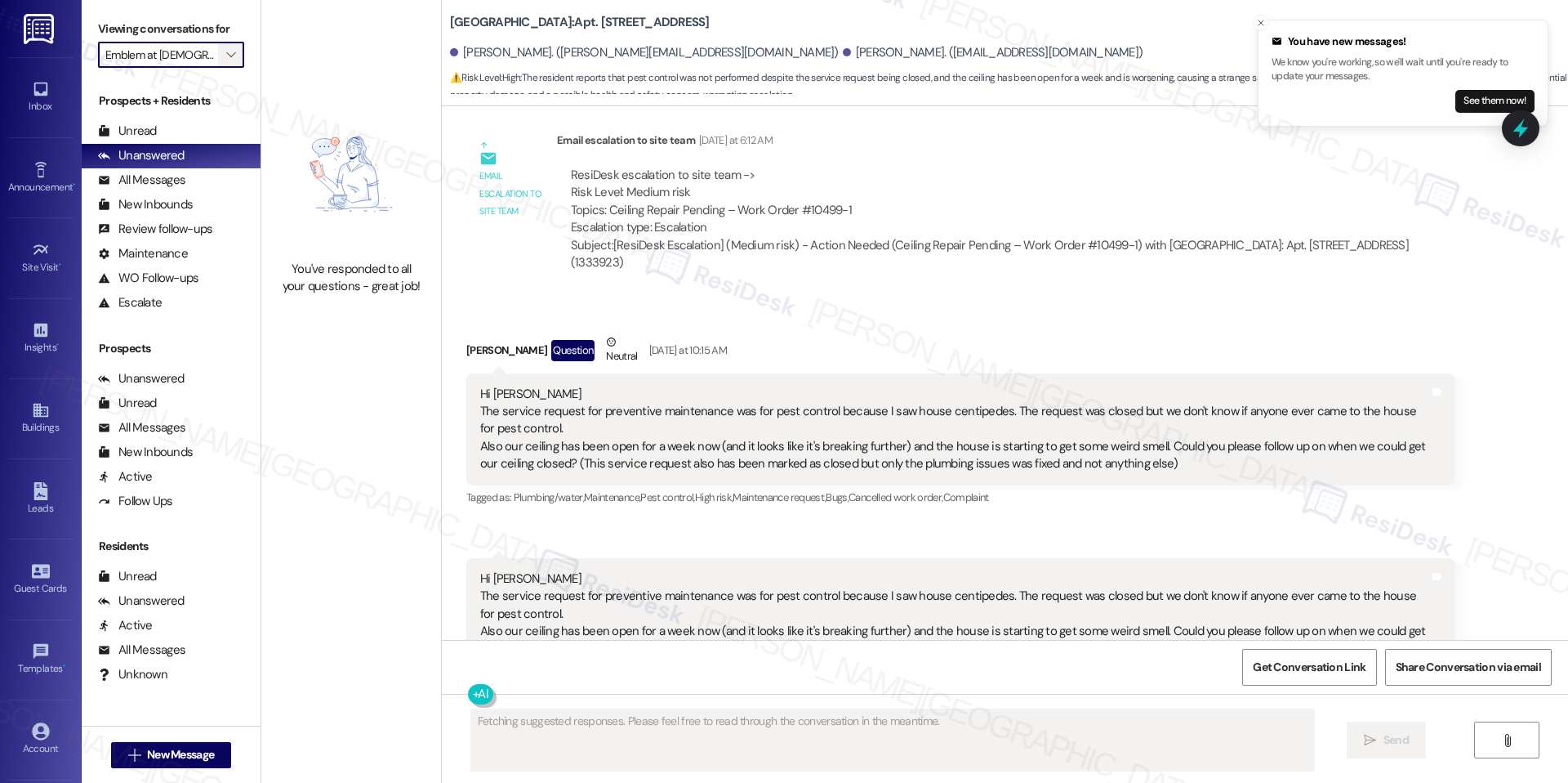
click at [227, 54] on icon "" at bounding box center [231, 55] width 9 height 13
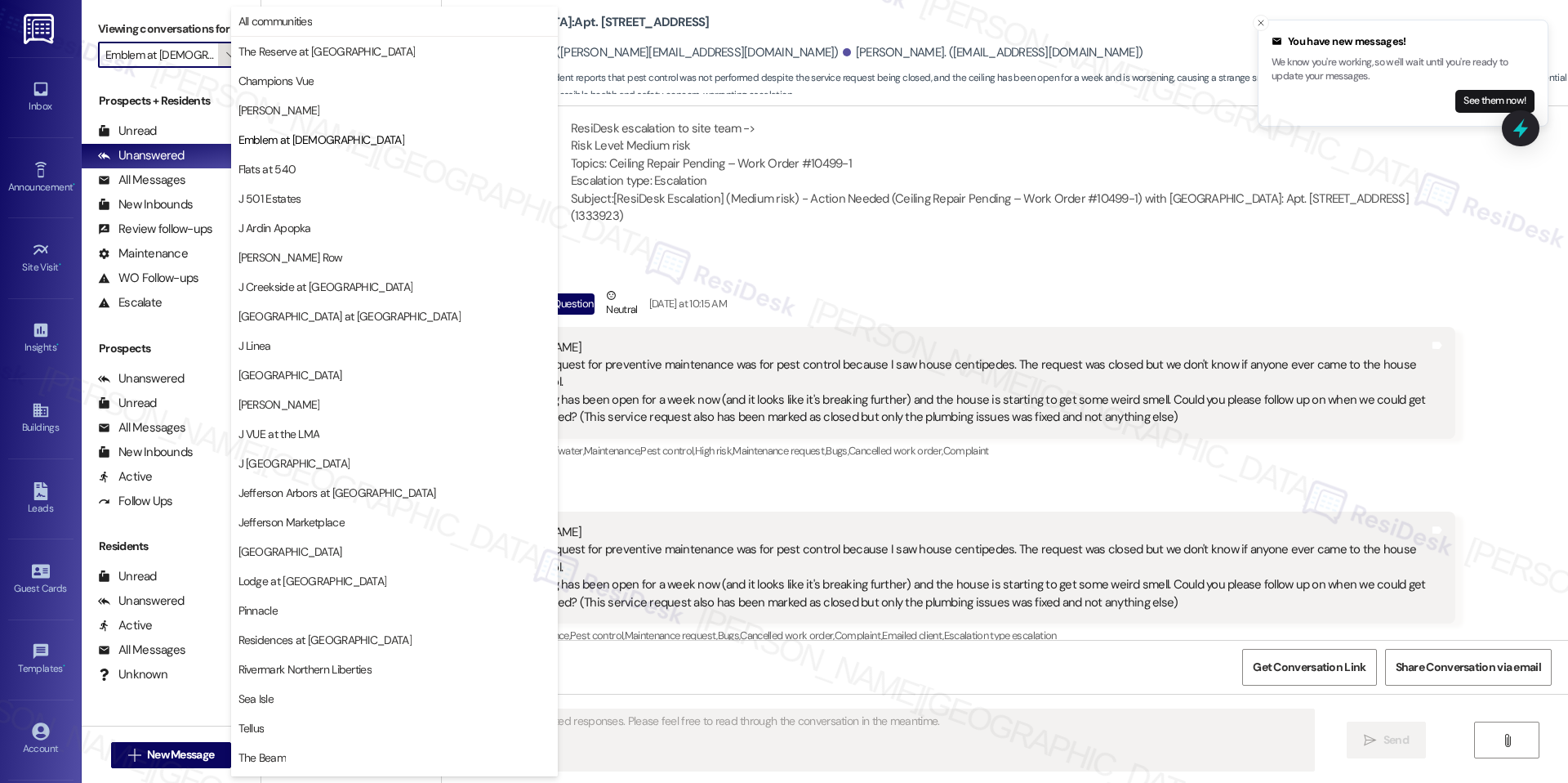
scroll to position [2343, 0]
click at [293, 172] on span "Flats at 540" at bounding box center [267, 169] width 58 height 17
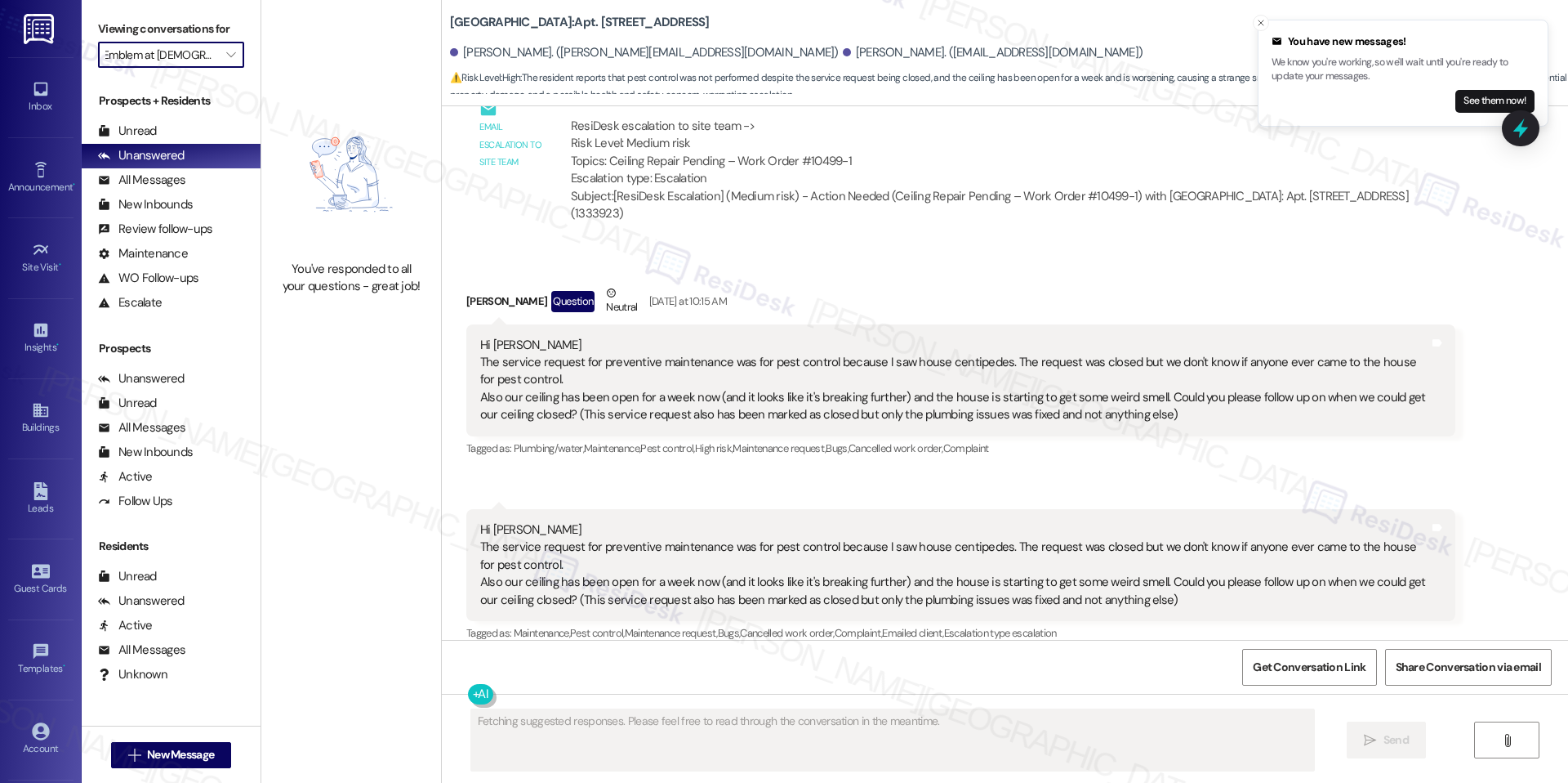
type input "Flats at 540"
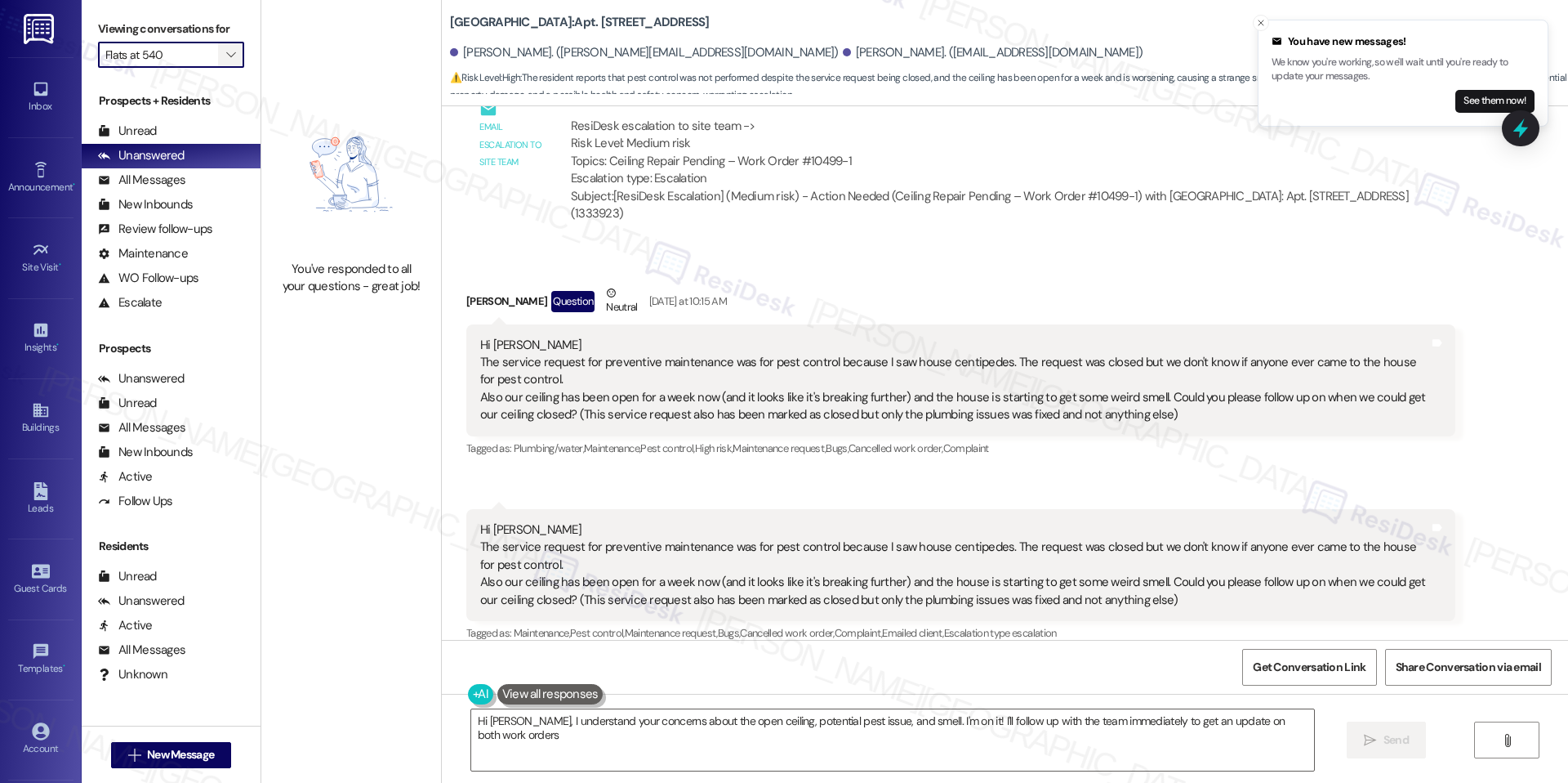
type textarea "Hi [PERSON_NAME], I understand your concerns about the open ceiling, potential …"
click at [227, 50] on icon "" at bounding box center [231, 55] width 9 height 13
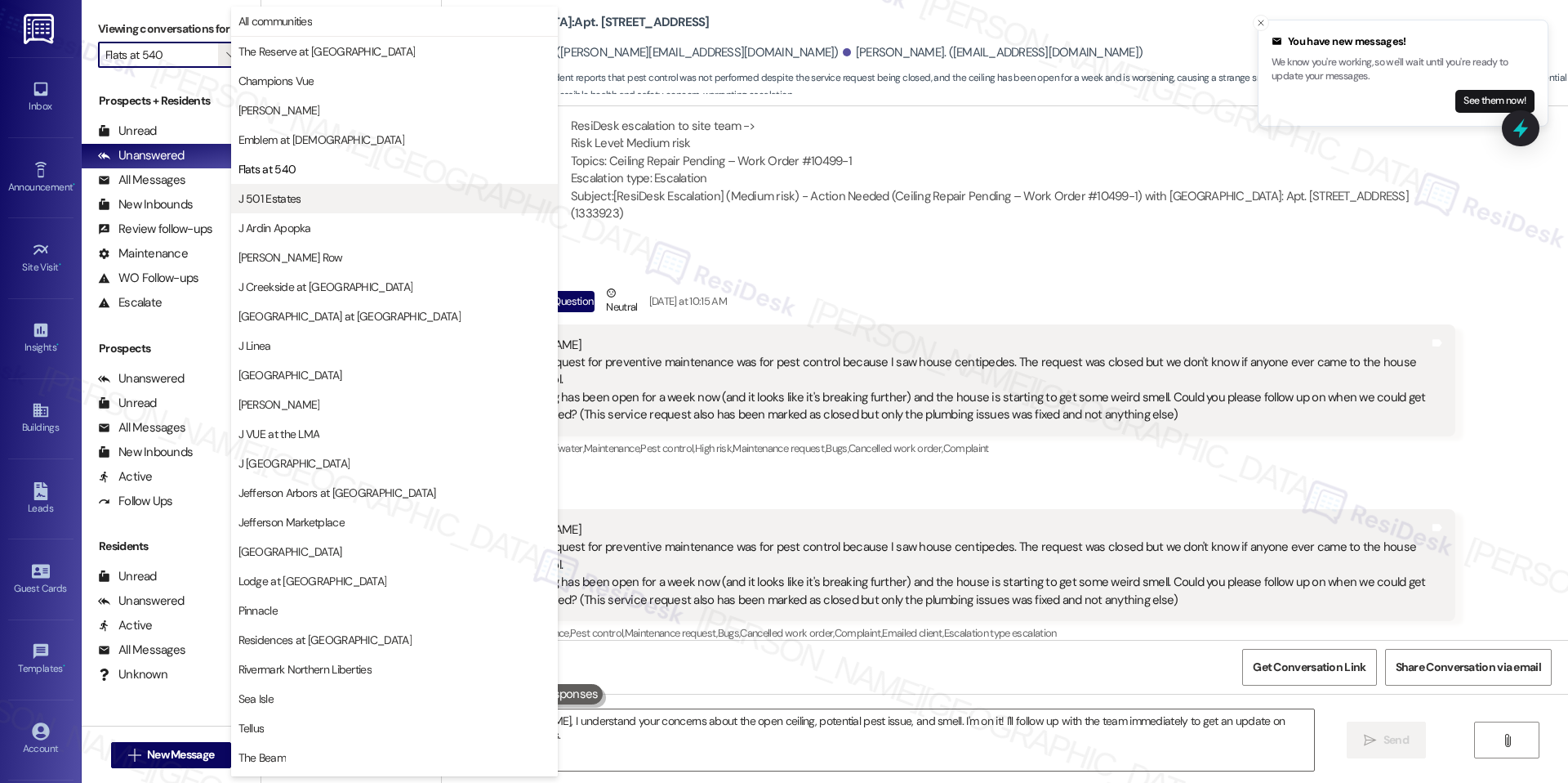
click at [303, 189] on button "J 501 Estates" at bounding box center [395, 198] width 327 height 29
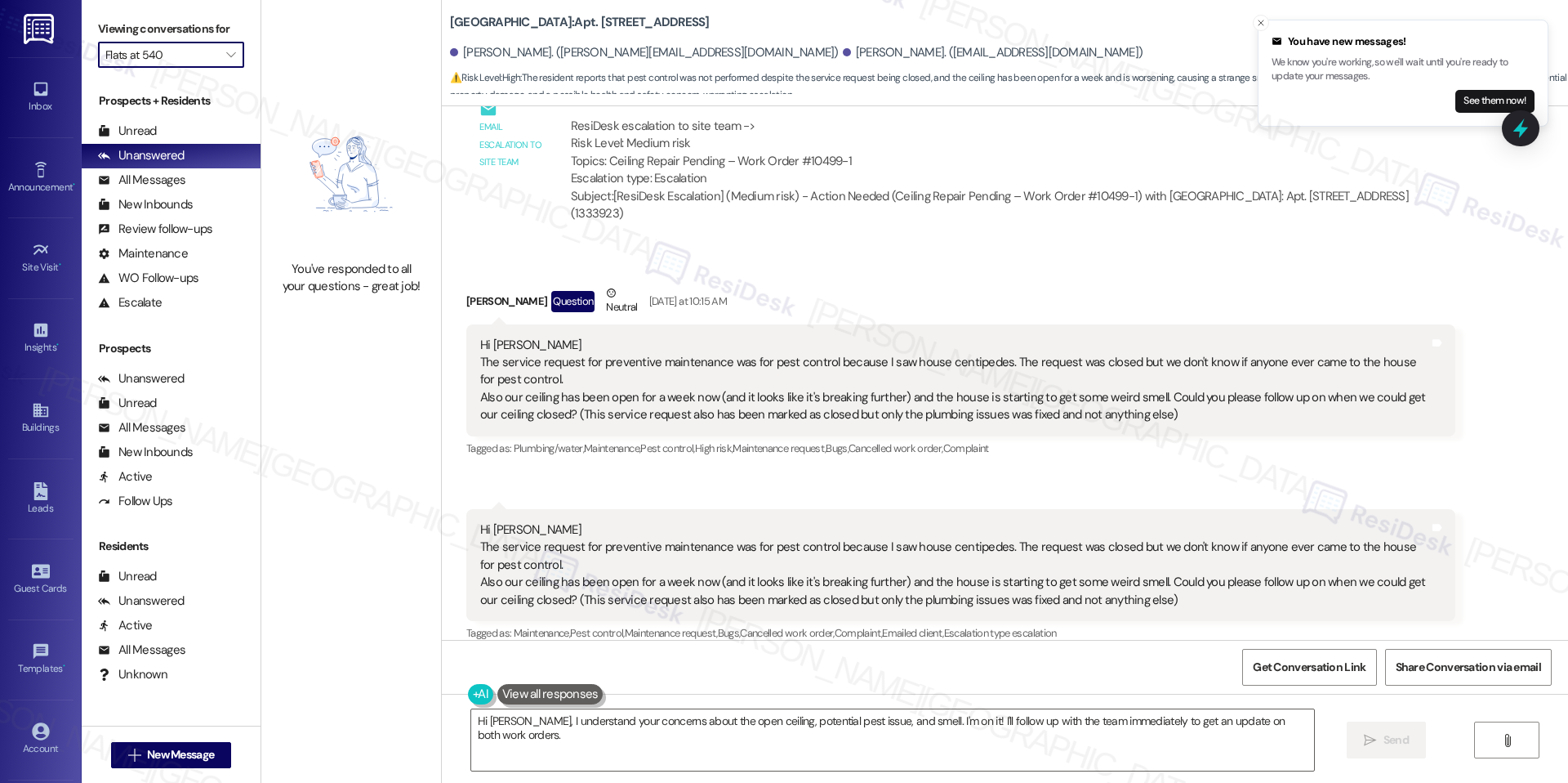
type input "J 501 Estates"
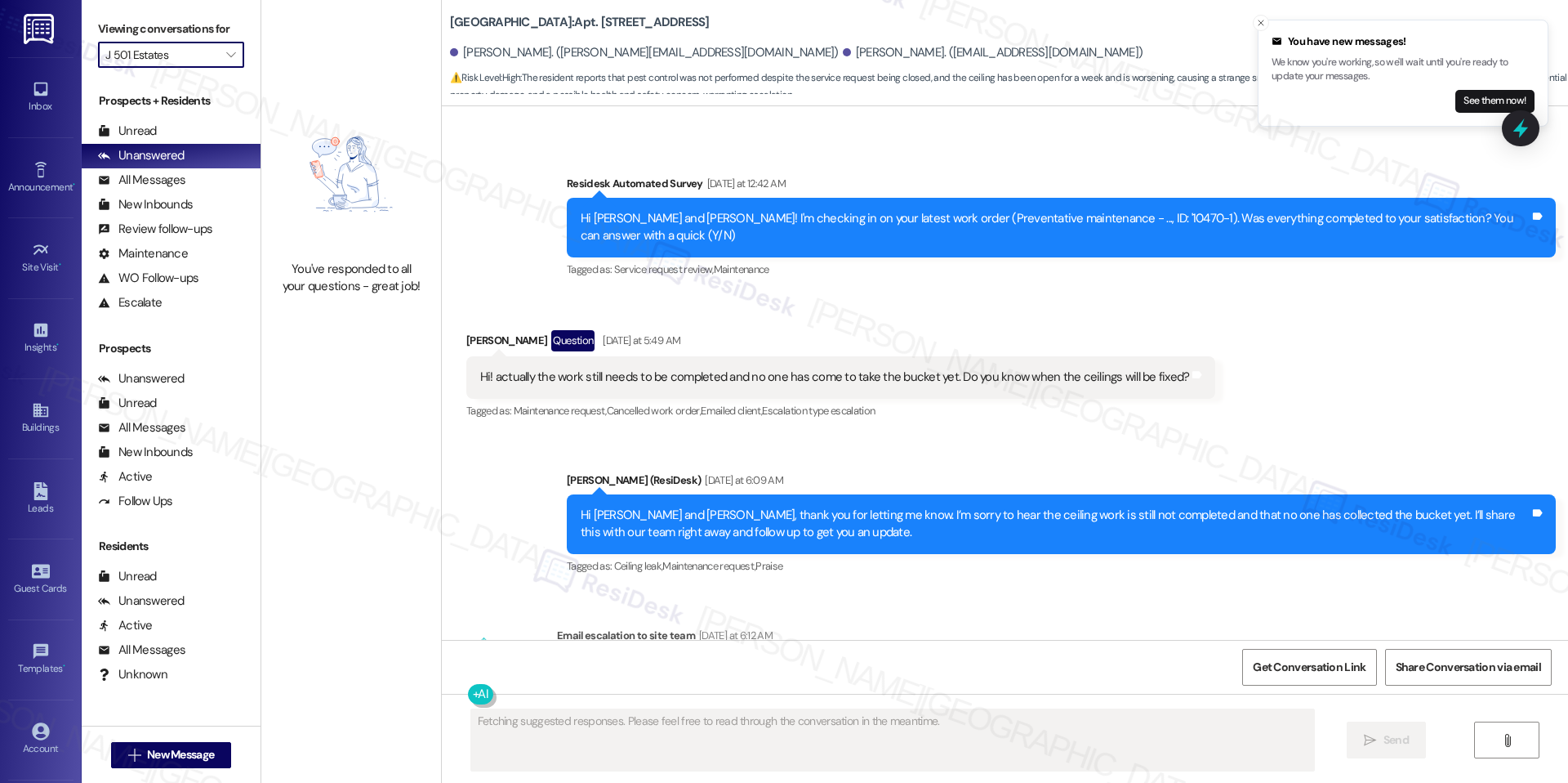
scroll to position [2343, 0]
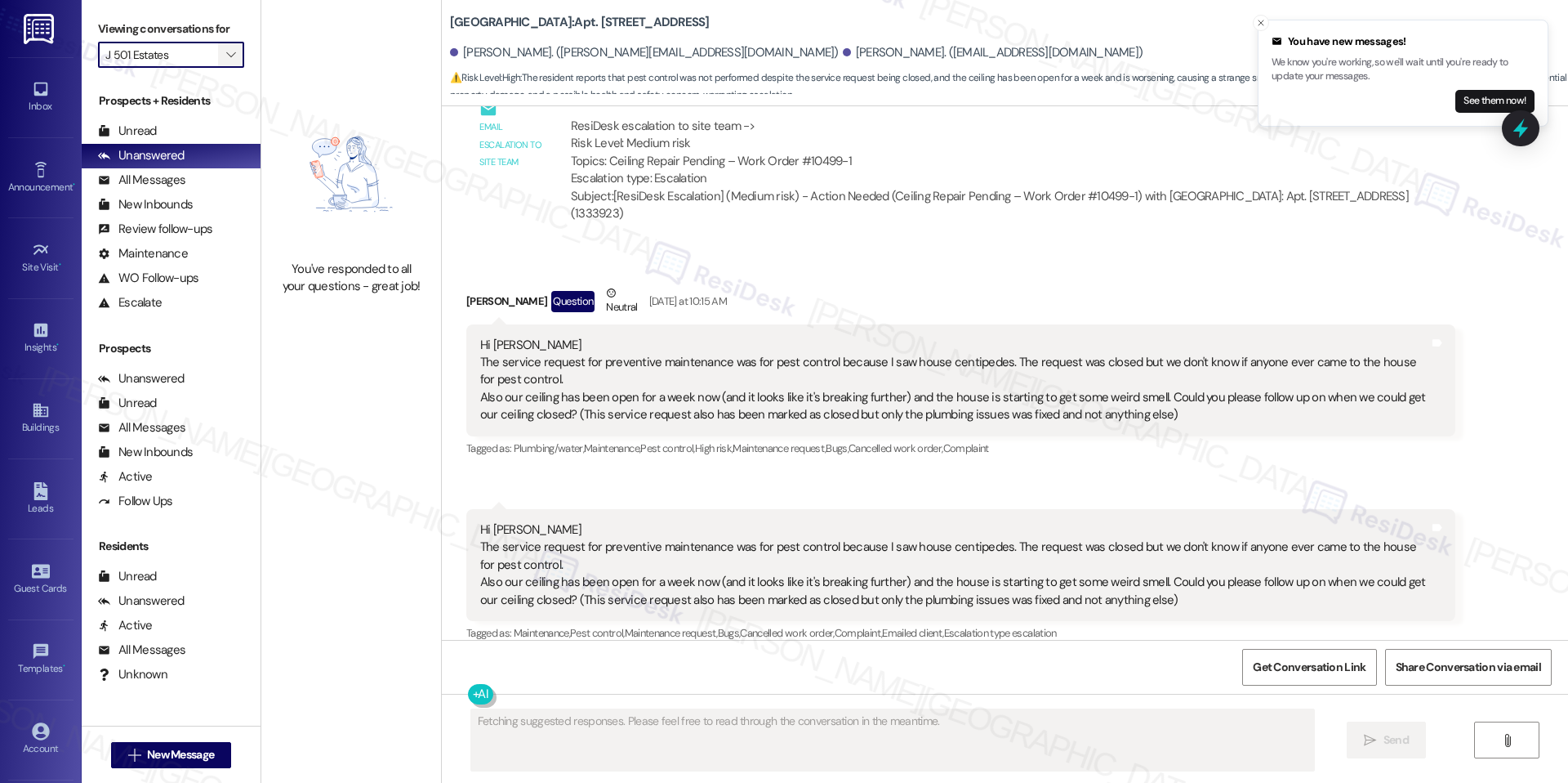
click at [227, 61] on icon "" at bounding box center [231, 55] width 9 height 13
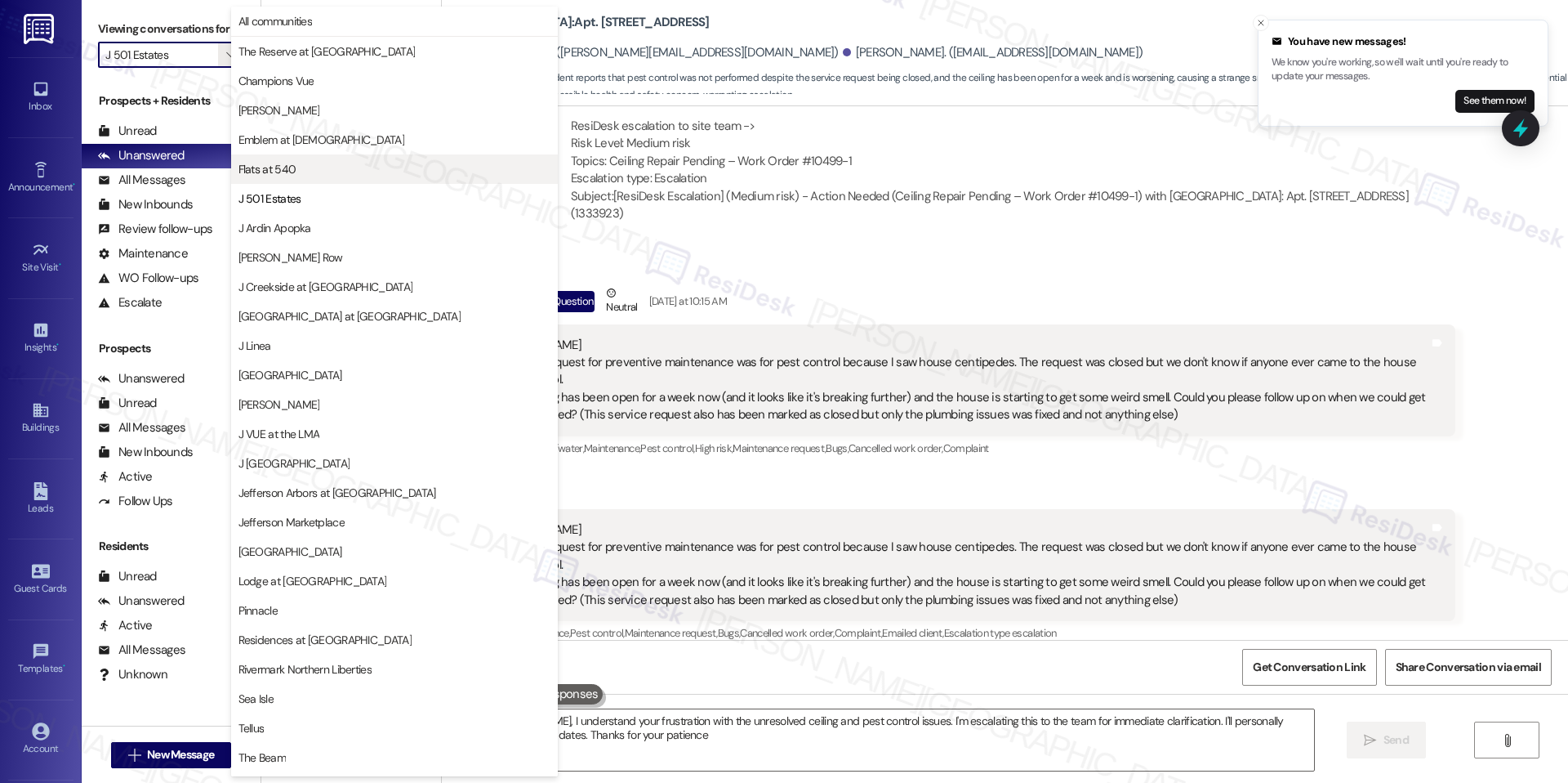
type textarea "Hi [PERSON_NAME], I understand your frustration with the unresolved ceiling and…"
click at [316, 224] on span "J Ardin Apopka" at bounding box center [395, 228] width 312 height 17
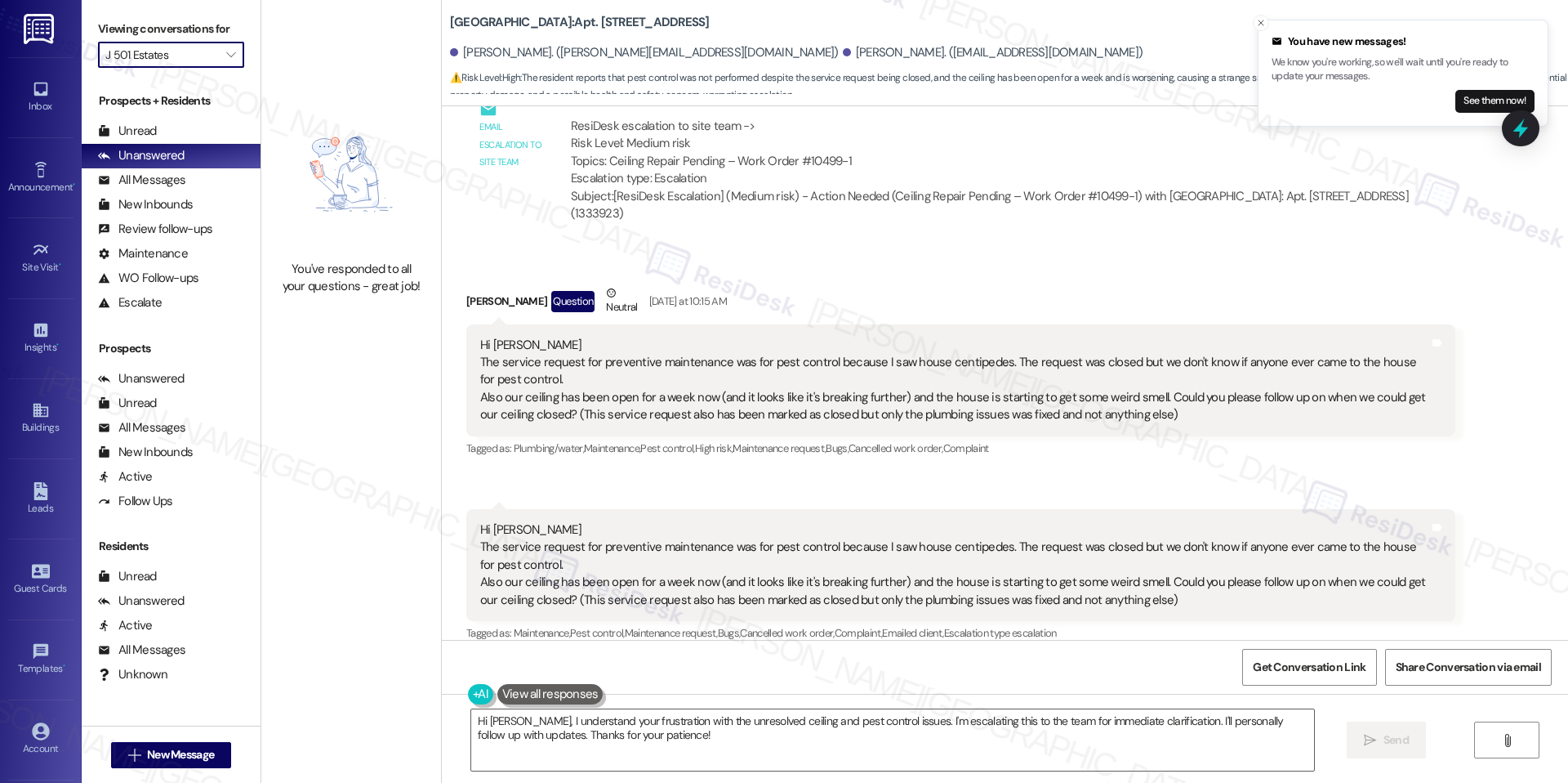
type input "J Ardin Apopka"
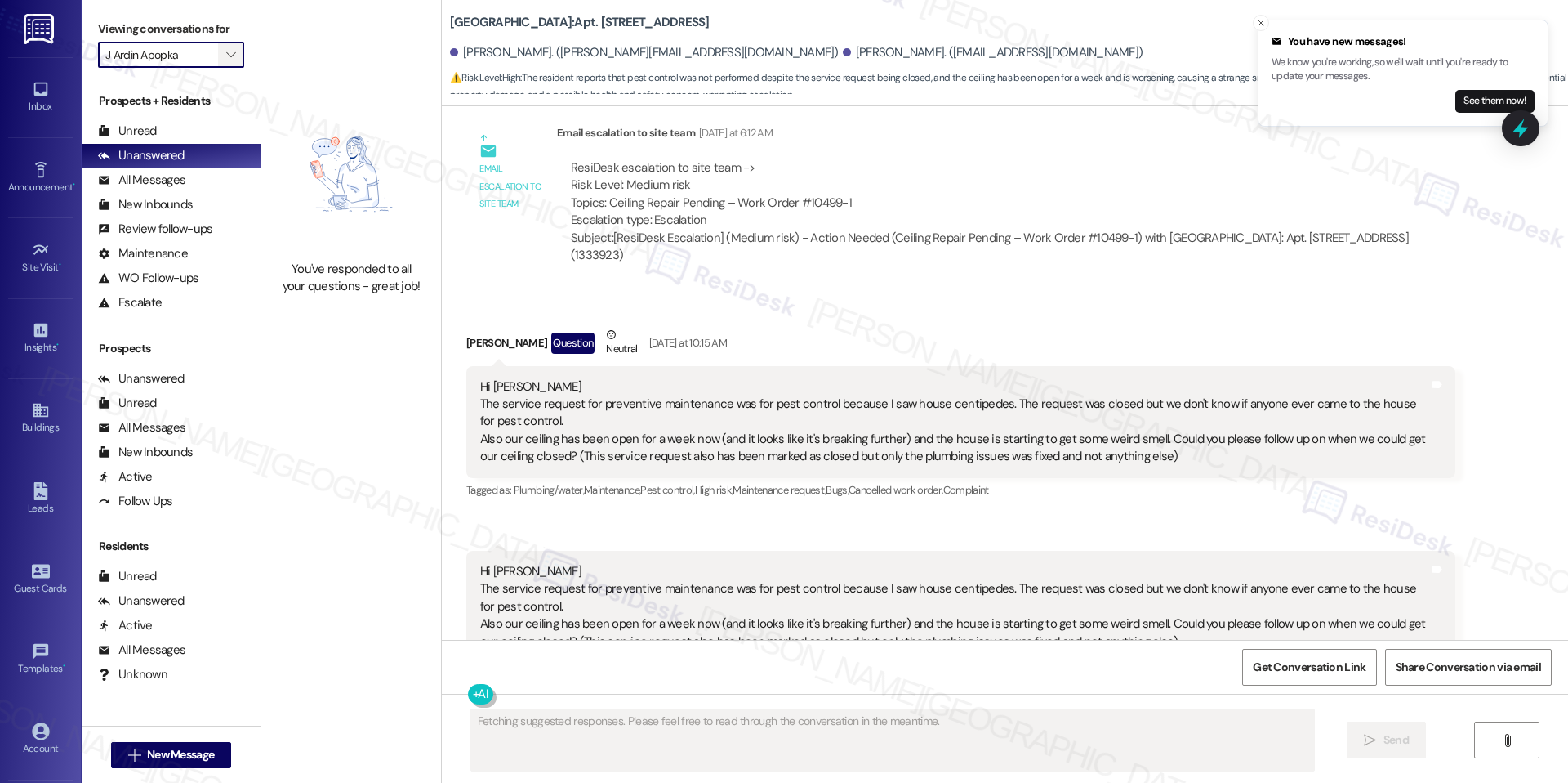
scroll to position [2343, 0]
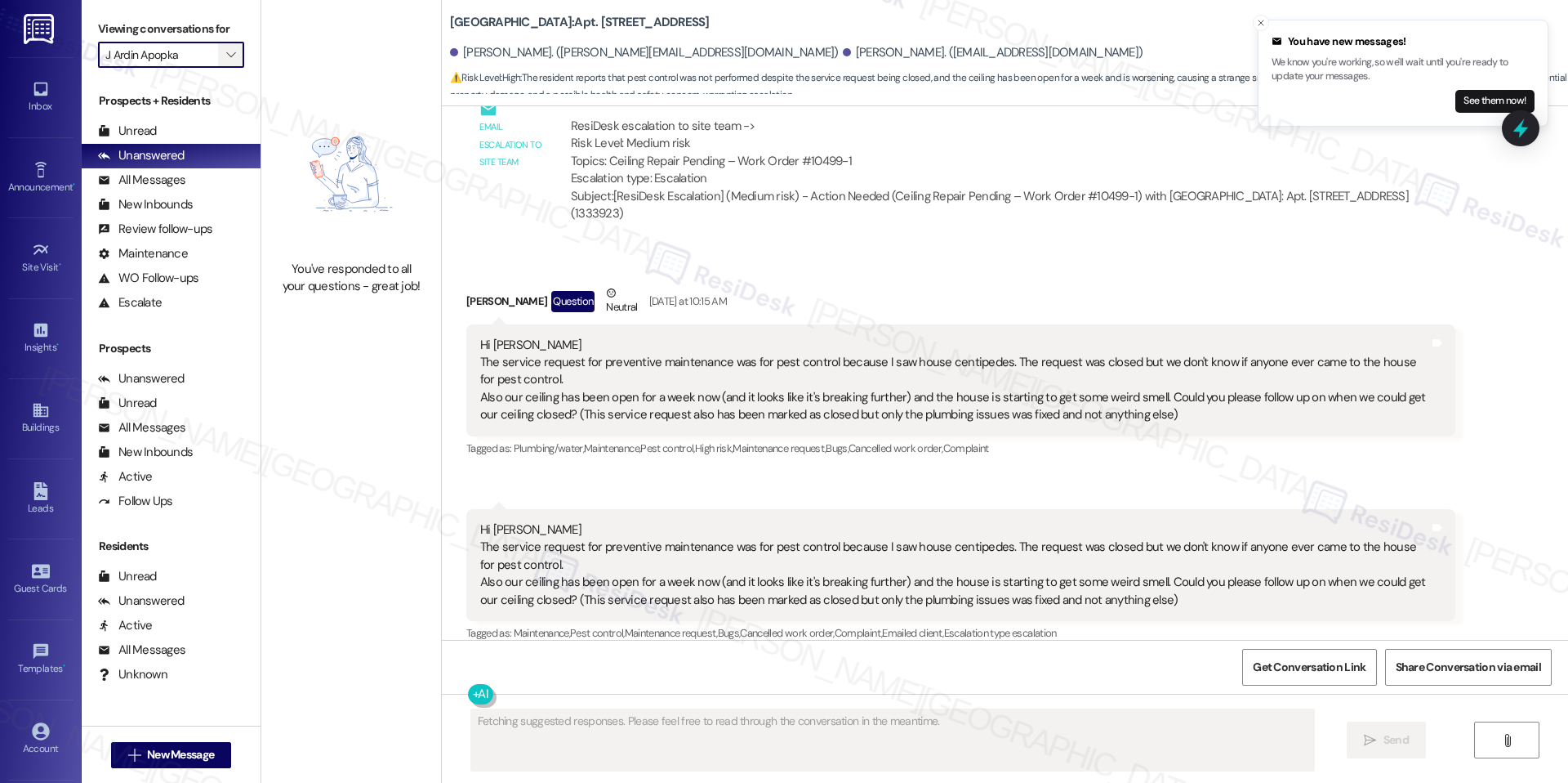
click at [227, 59] on icon "" at bounding box center [231, 55] width 9 height 13
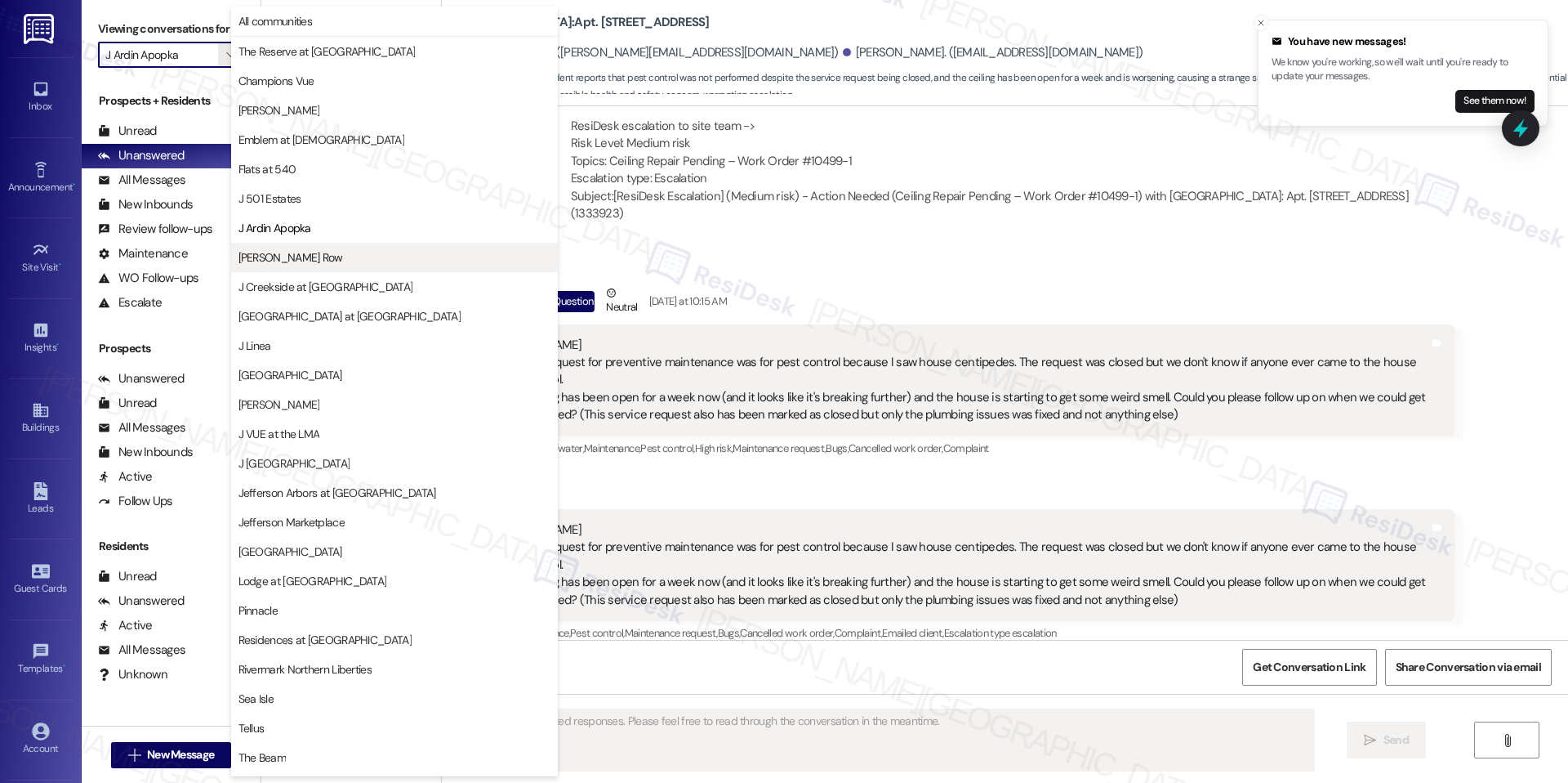
click at [297, 262] on span "[PERSON_NAME] Row" at bounding box center [291, 257] width 105 height 17
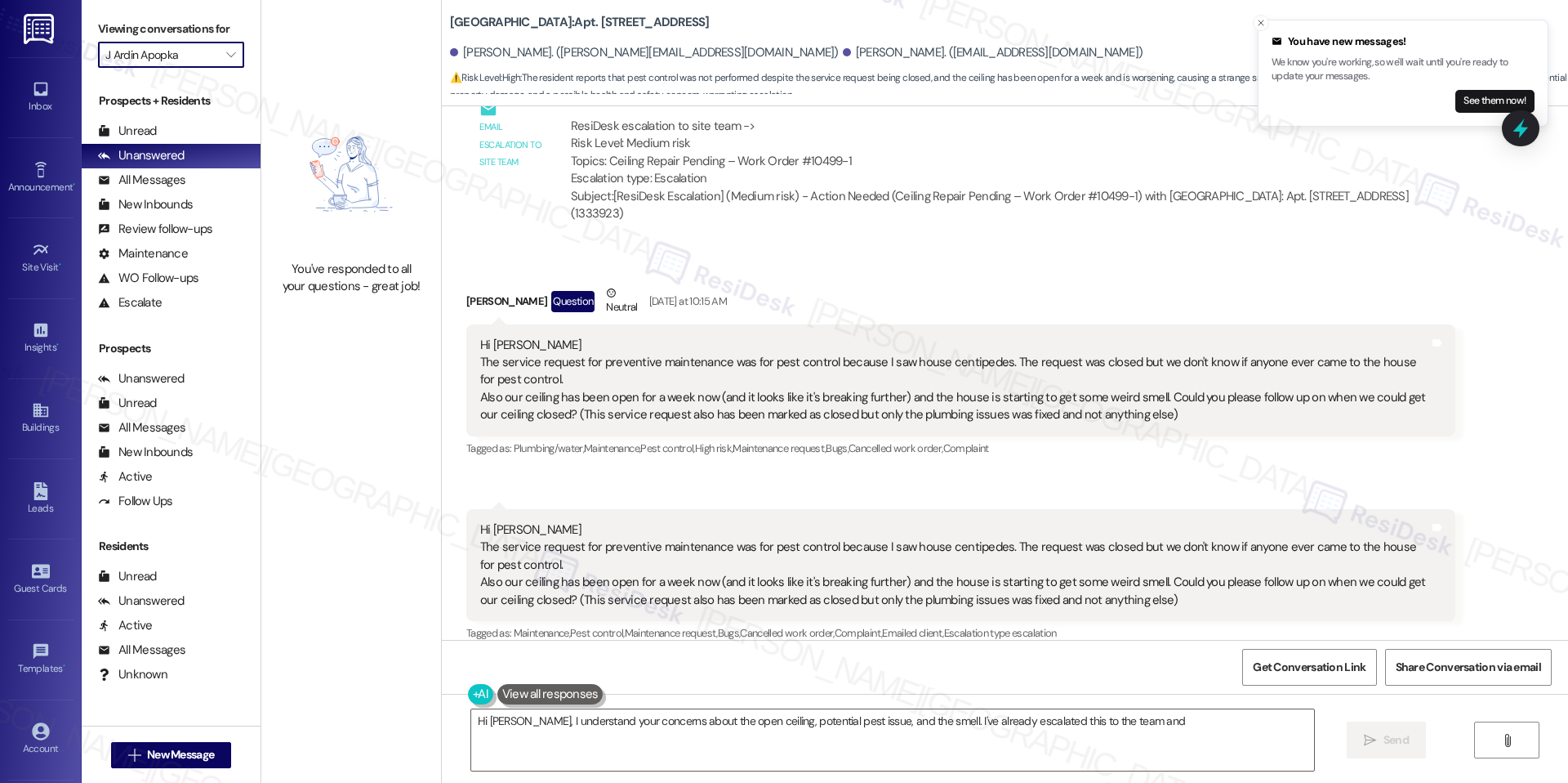
type textarea "Hi [PERSON_NAME], I understand your concerns about the open ceiling, potential …"
type input "[PERSON_NAME] Row"
type textarea "Hi [PERSON_NAME], I understand your concerns about the open ceiling, potential …"
click at [228, 48] on button "" at bounding box center [231, 54] width 26 height 26
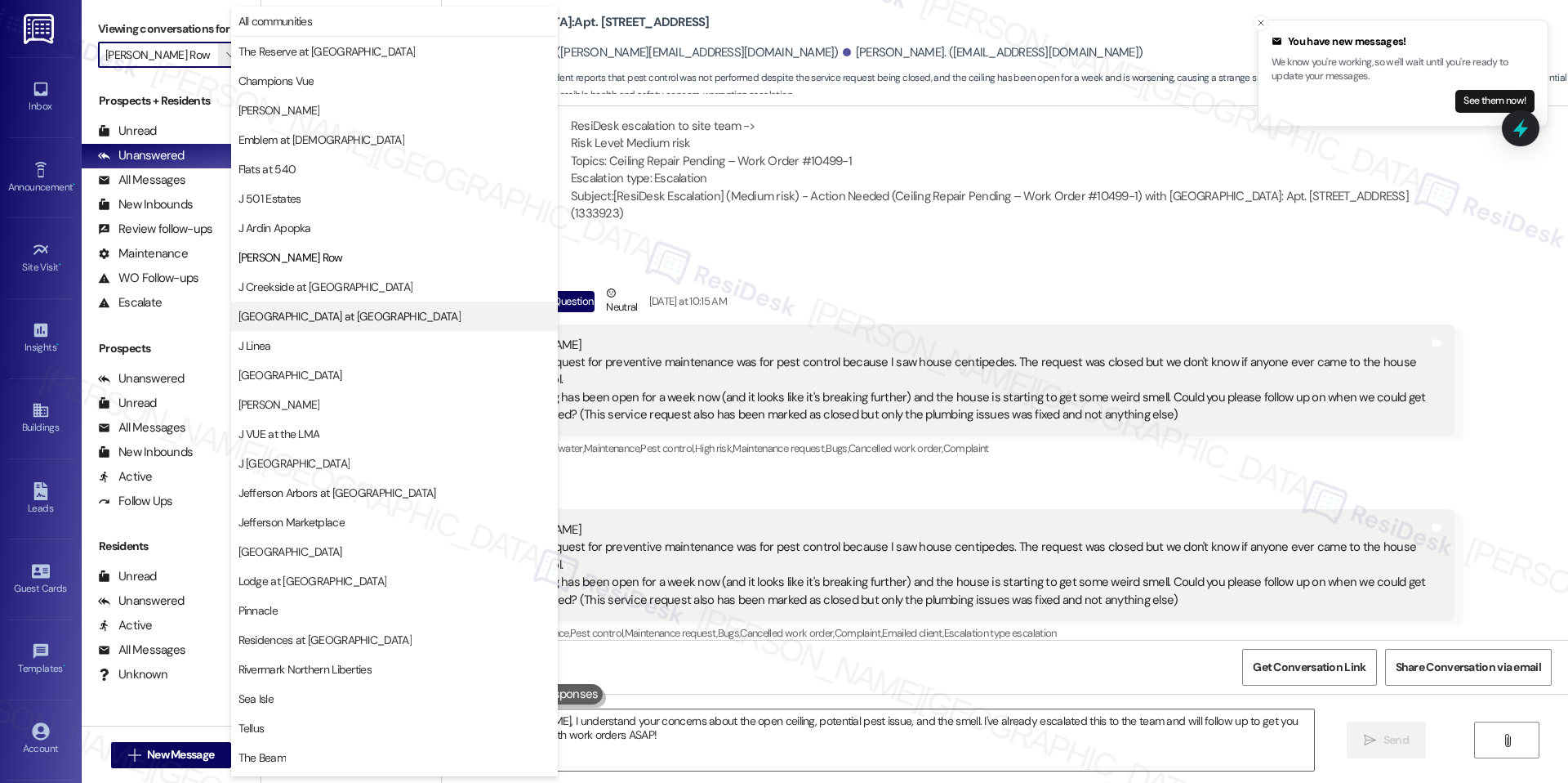
click at [296, 303] on button "[GEOGRAPHIC_DATA] at [GEOGRAPHIC_DATA]" at bounding box center [395, 316] width 327 height 29
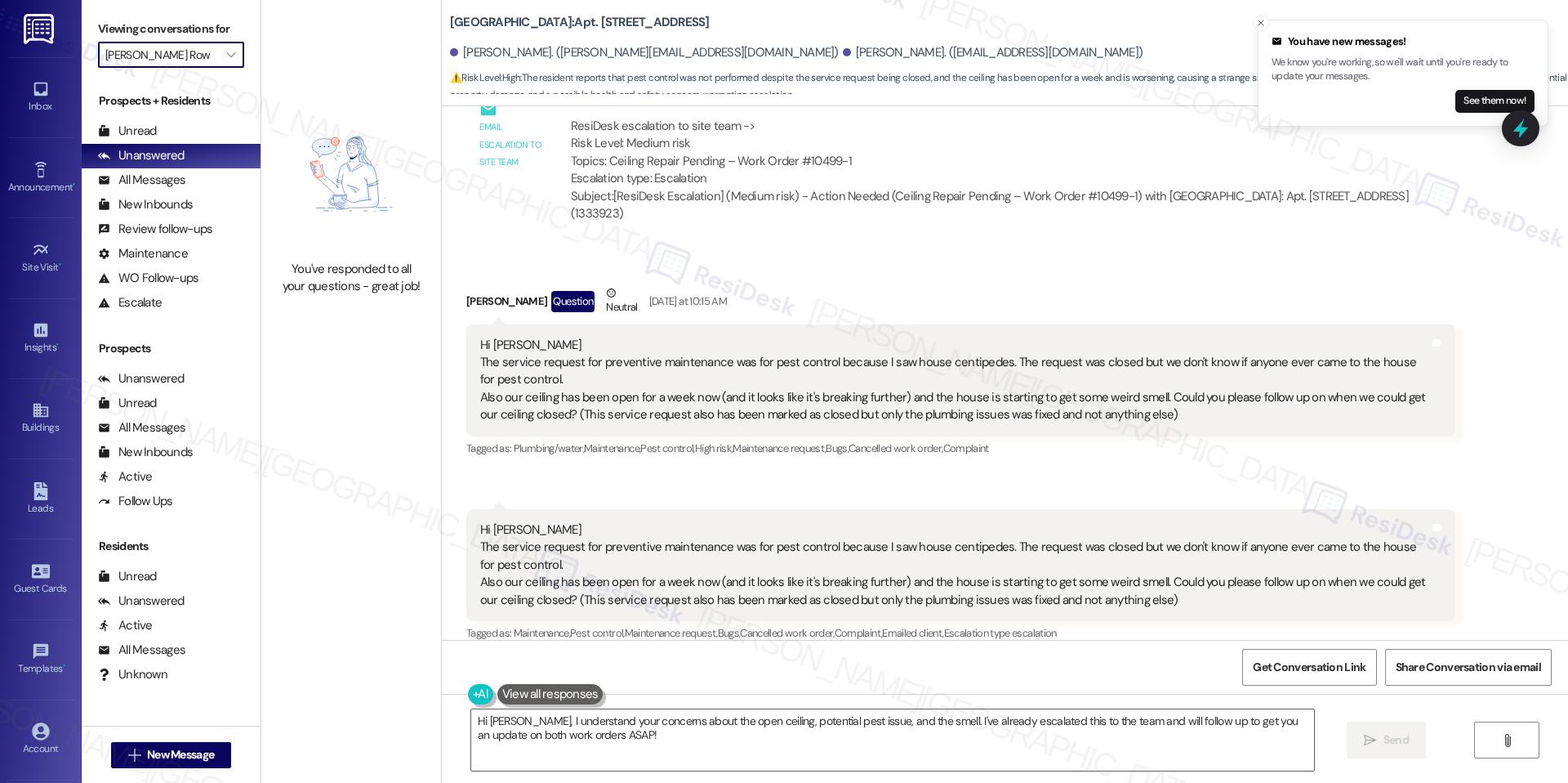
type input "[GEOGRAPHIC_DATA] at [GEOGRAPHIC_DATA]"
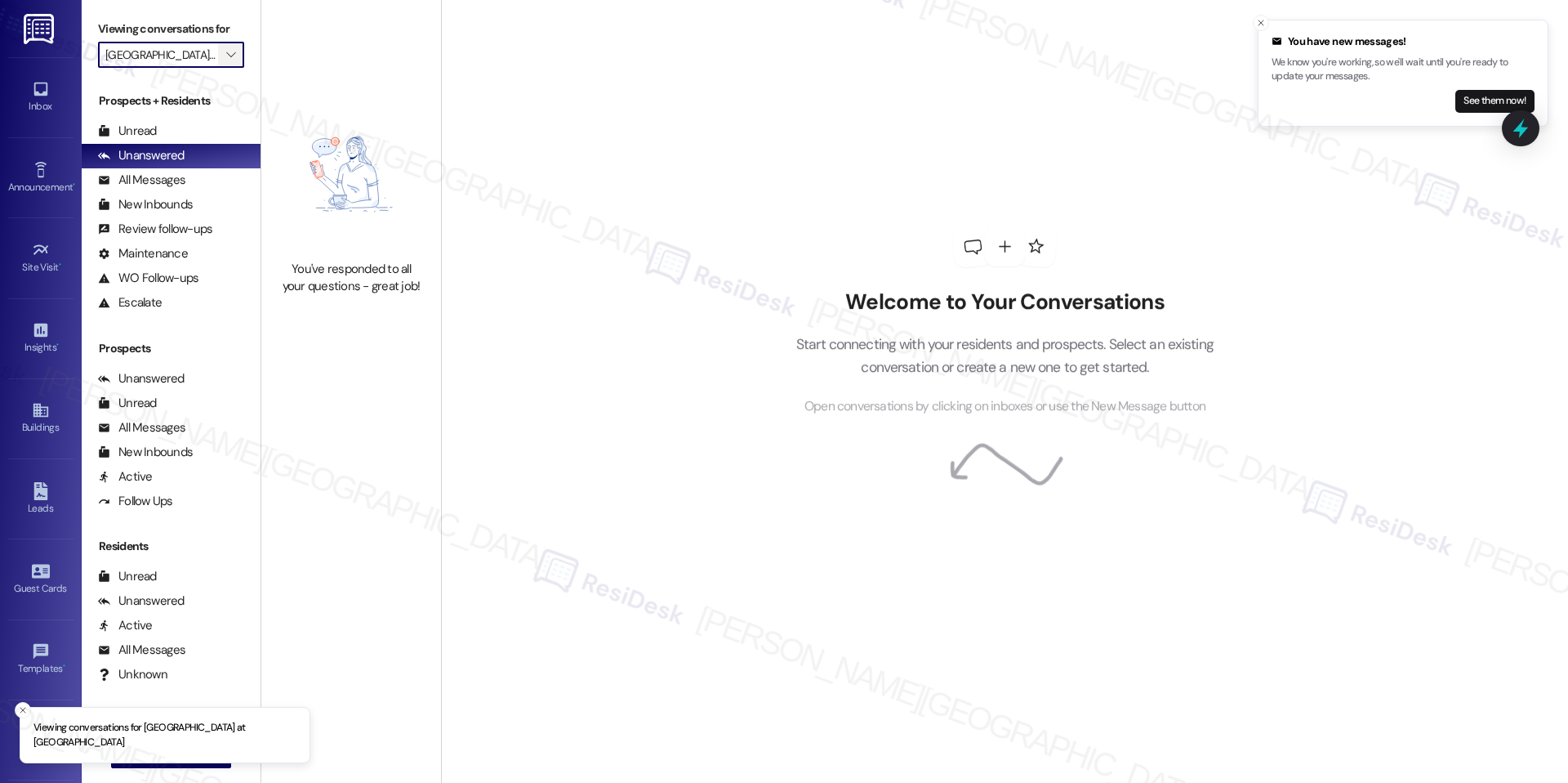
click at [223, 52] on span "" at bounding box center [230, 54] width 16 height 26
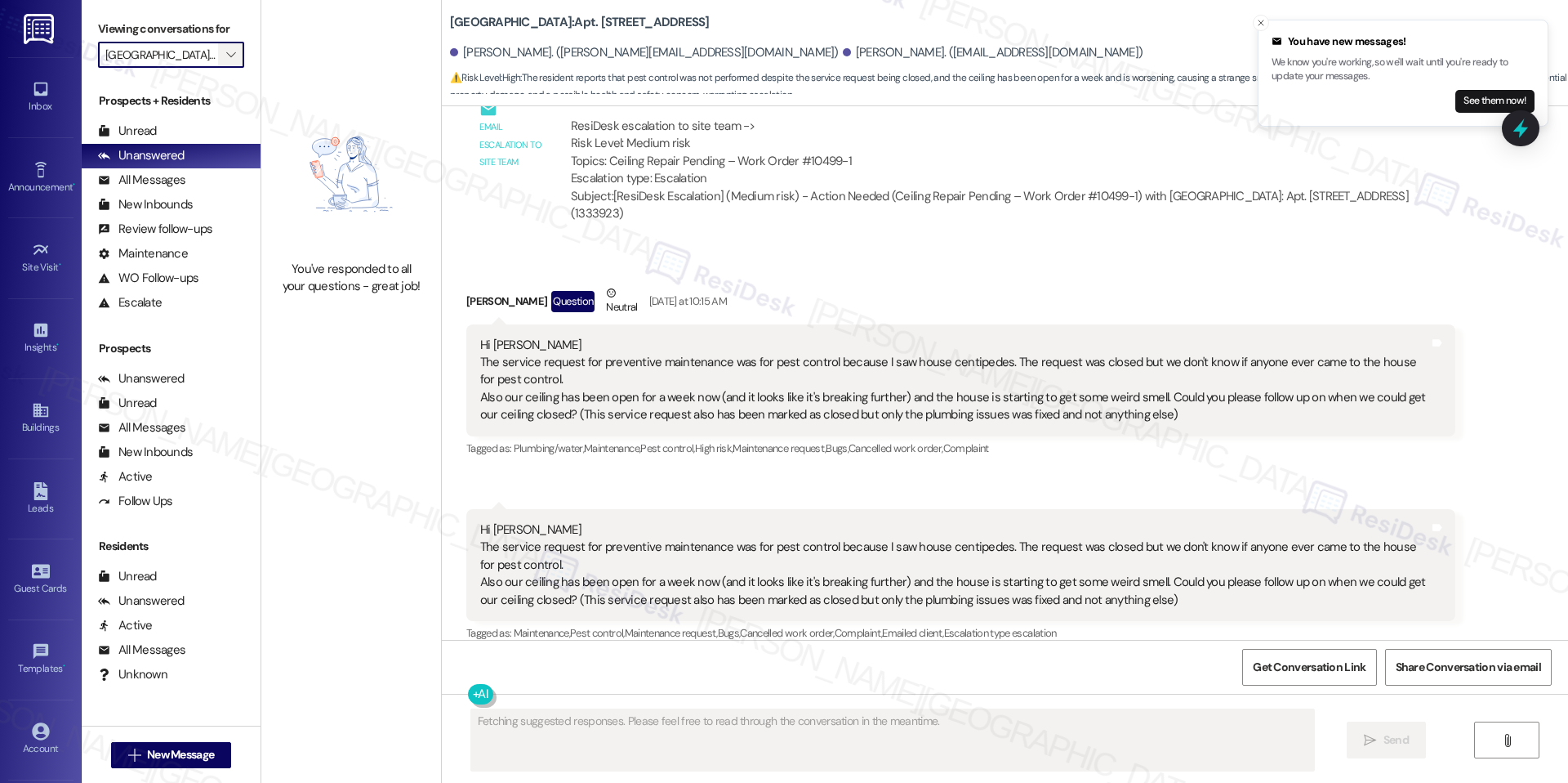
click at [227, 54] on icon "" at bounding box center [231, 55] width 9 height 13
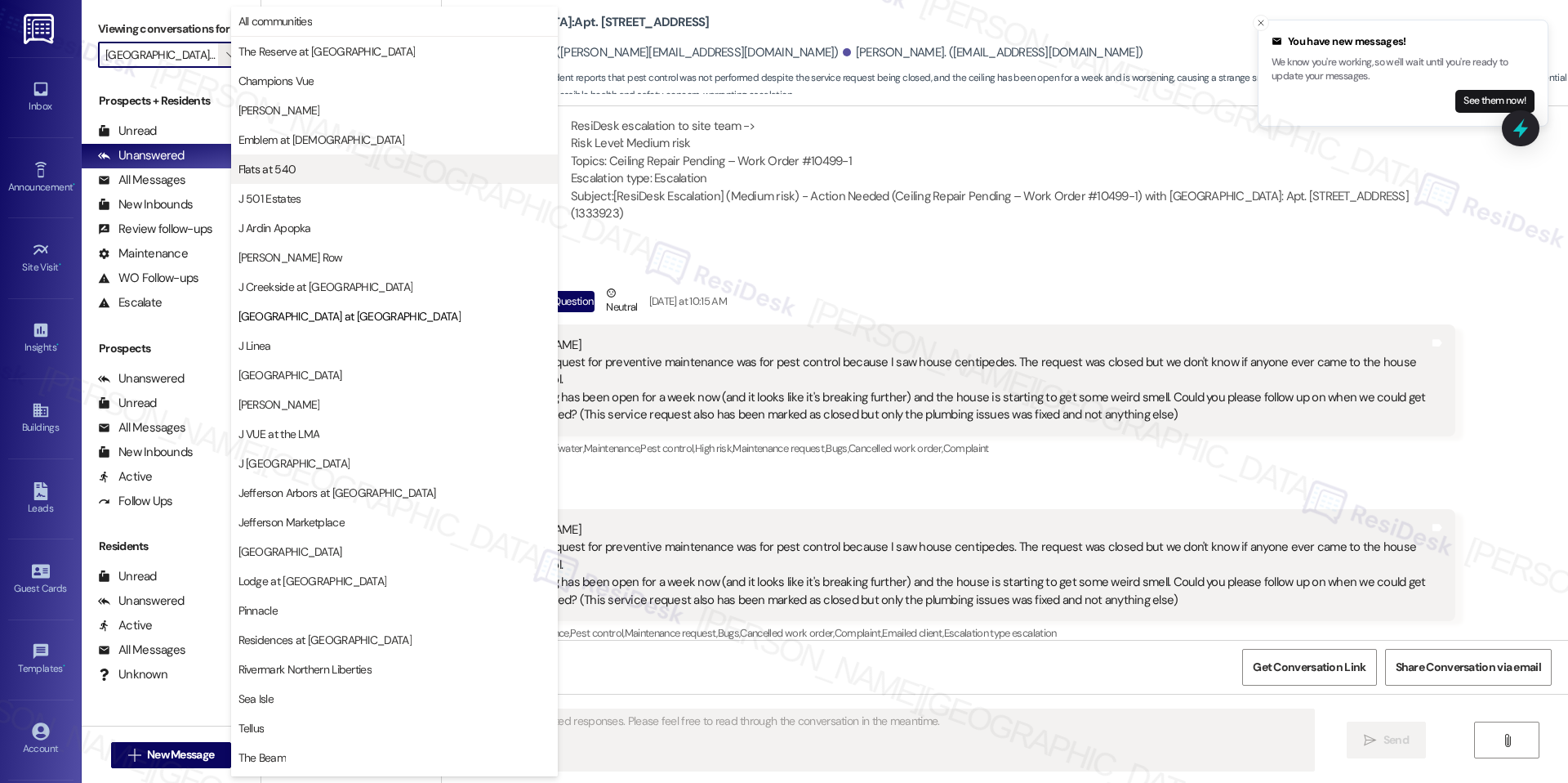
scroll to position [55, 0]
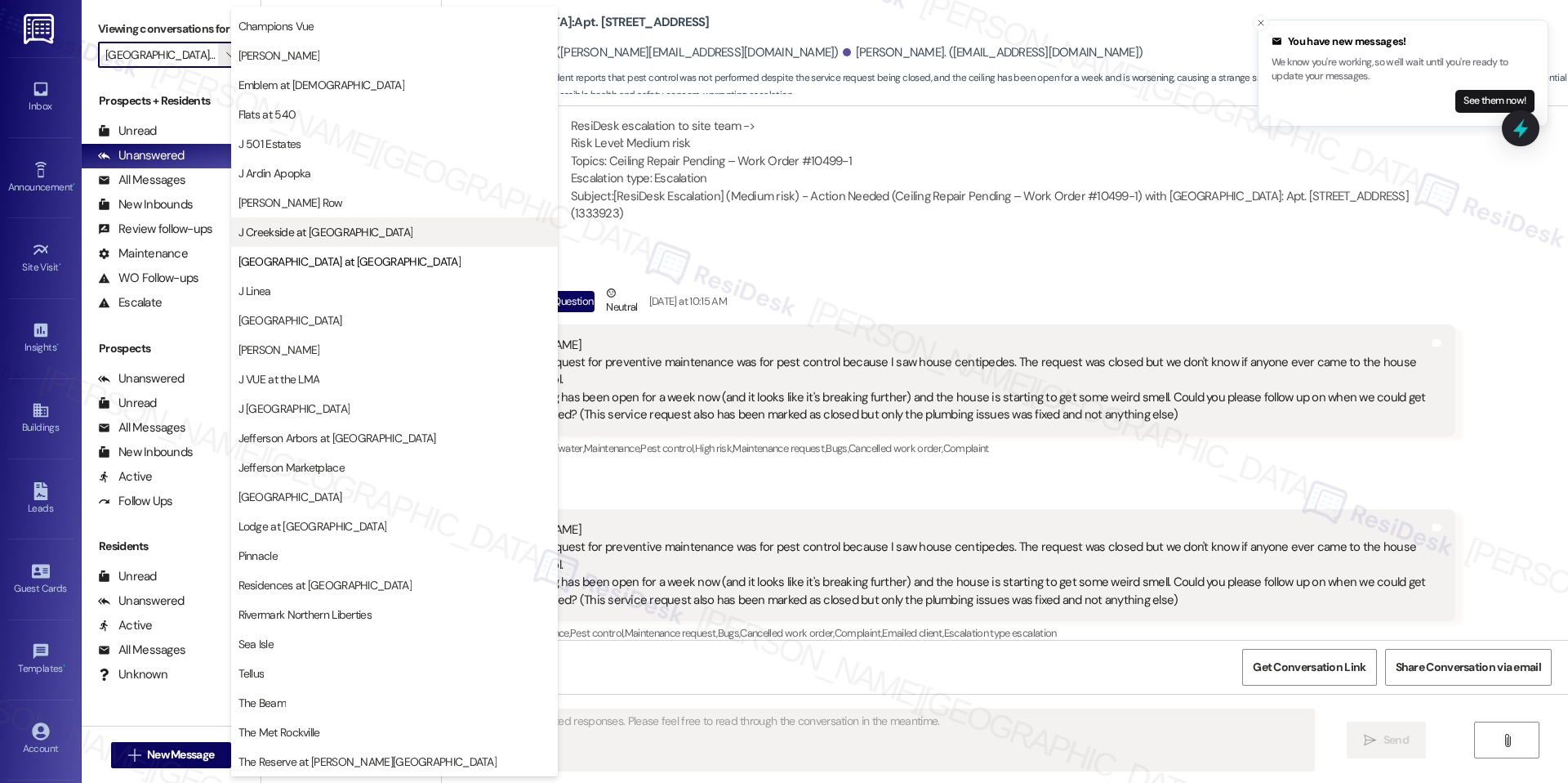
click at [318, 230] on span "J Creekside at [GEOGRAPHIC_DATA]" at bounding box center [326, 232] width 174 height 17
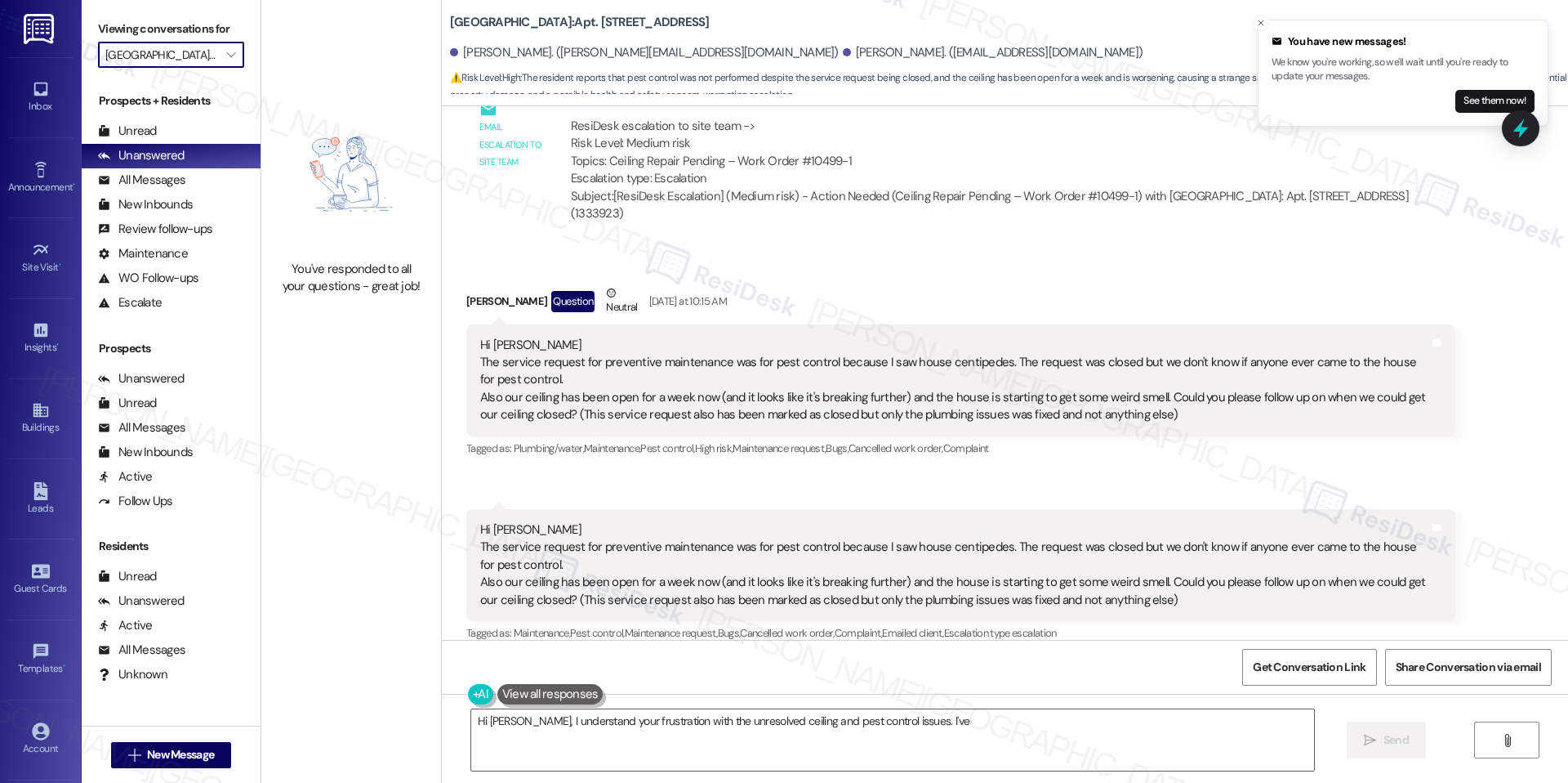
type textarea "Hi [PERSON_NAME], I understand your frustration with the unresolved ceiling and…"
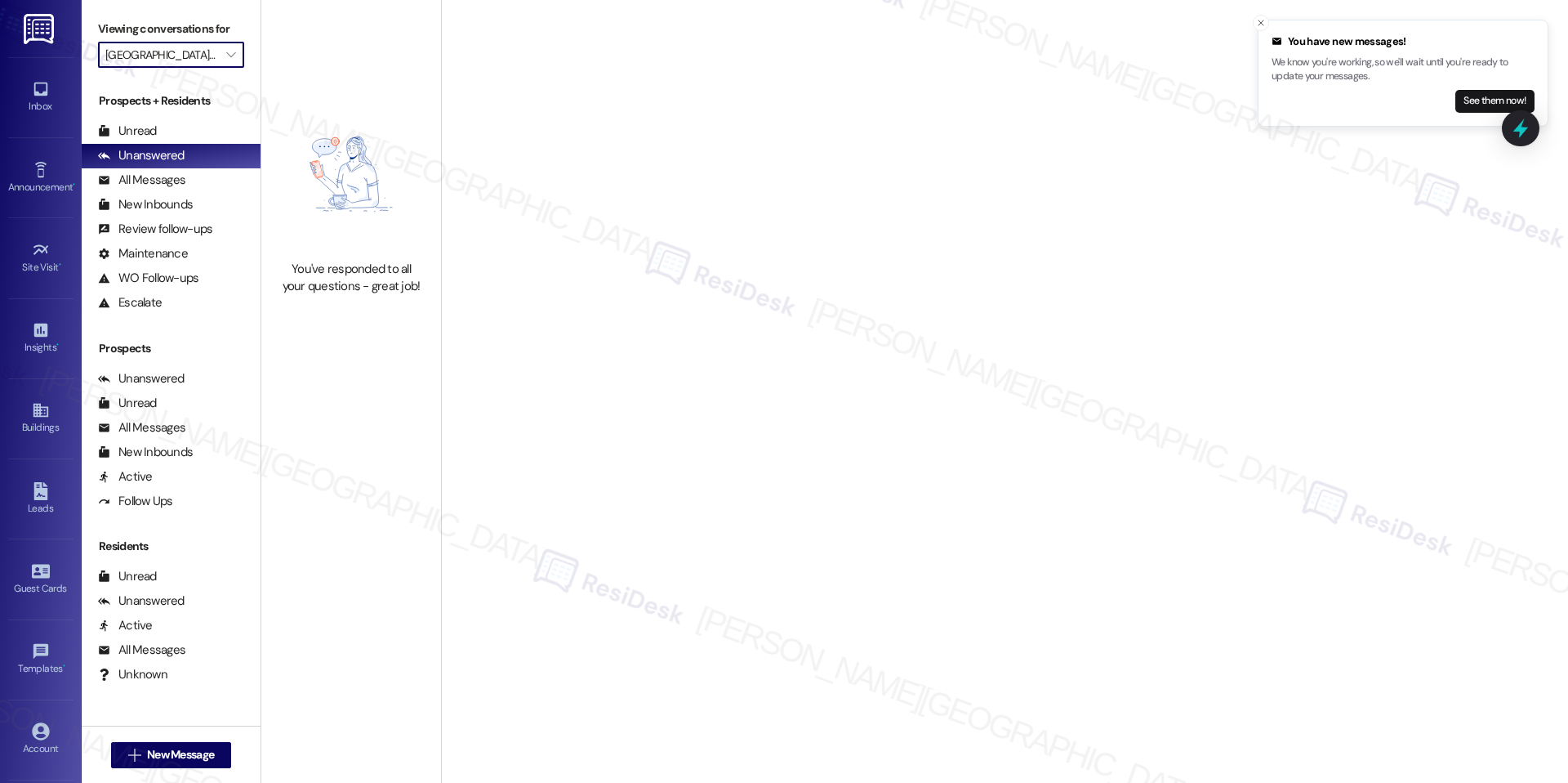
type input "J Creekside at [GEOGRAPHIC_DATA]"
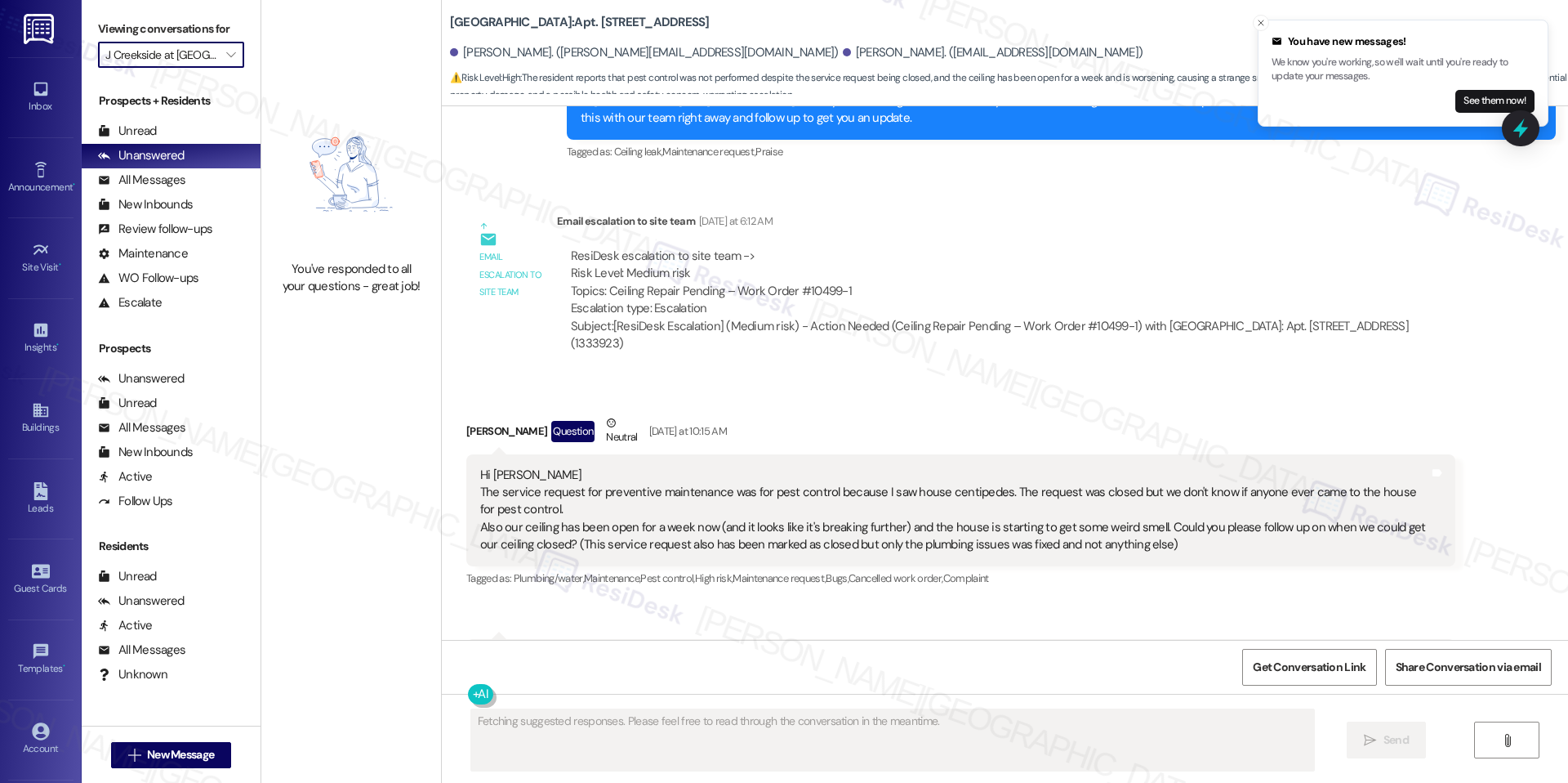
scroll to position [2343, 0]
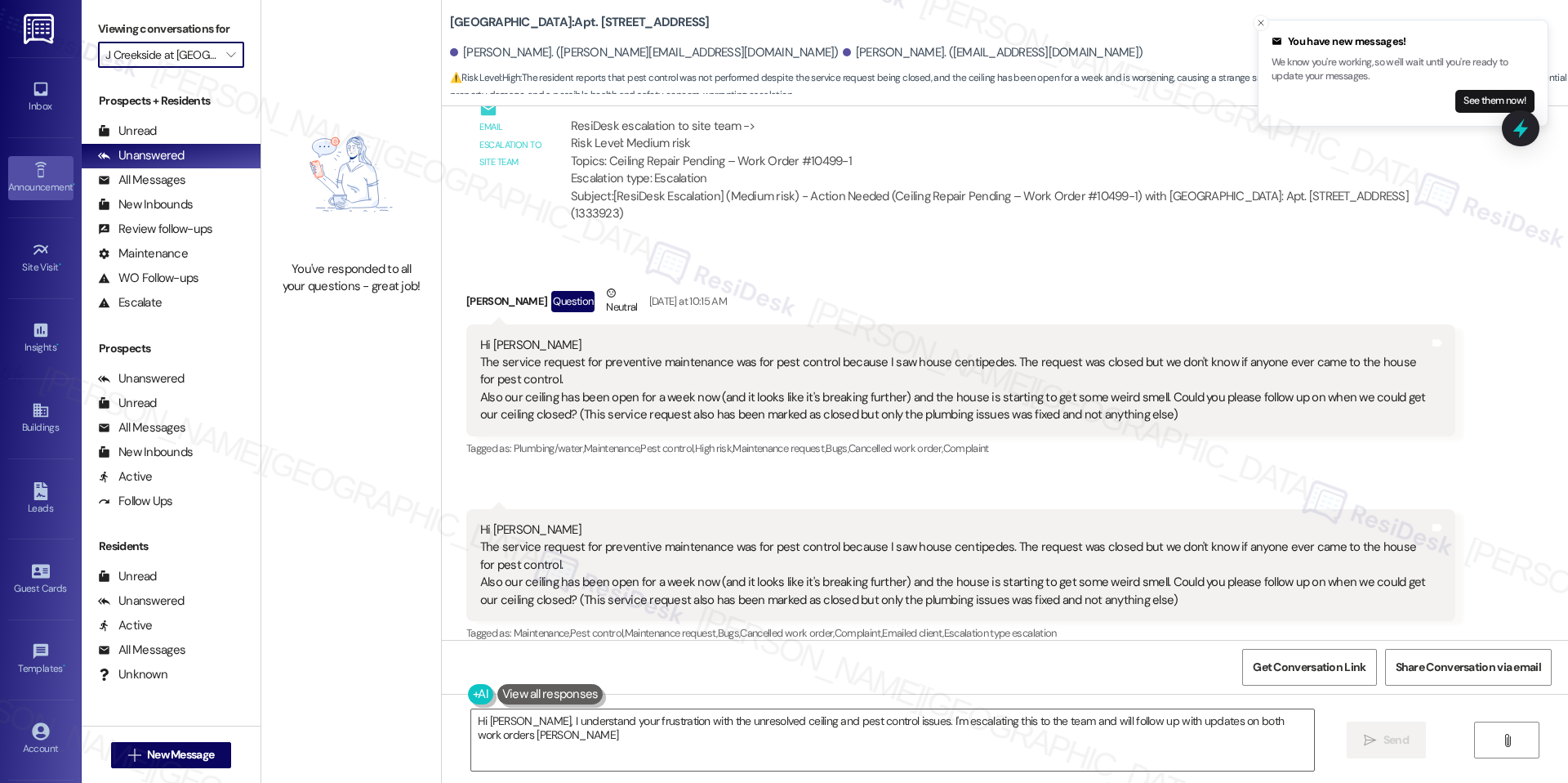
type textarea "Hi [PERSON_NAME], I understand your frustration with the unresolved ceiling and…"
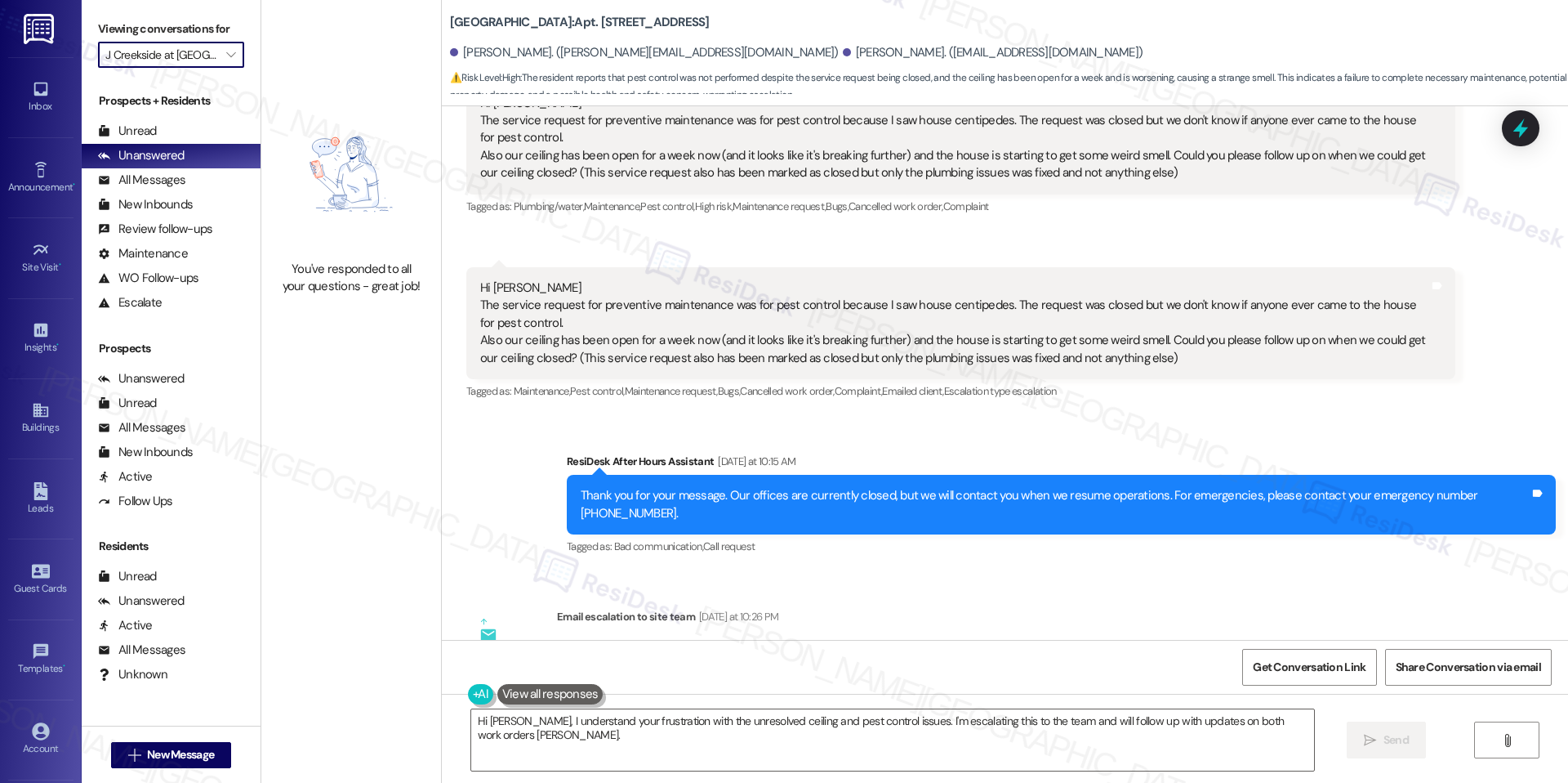
scroll to position [2839, 0]
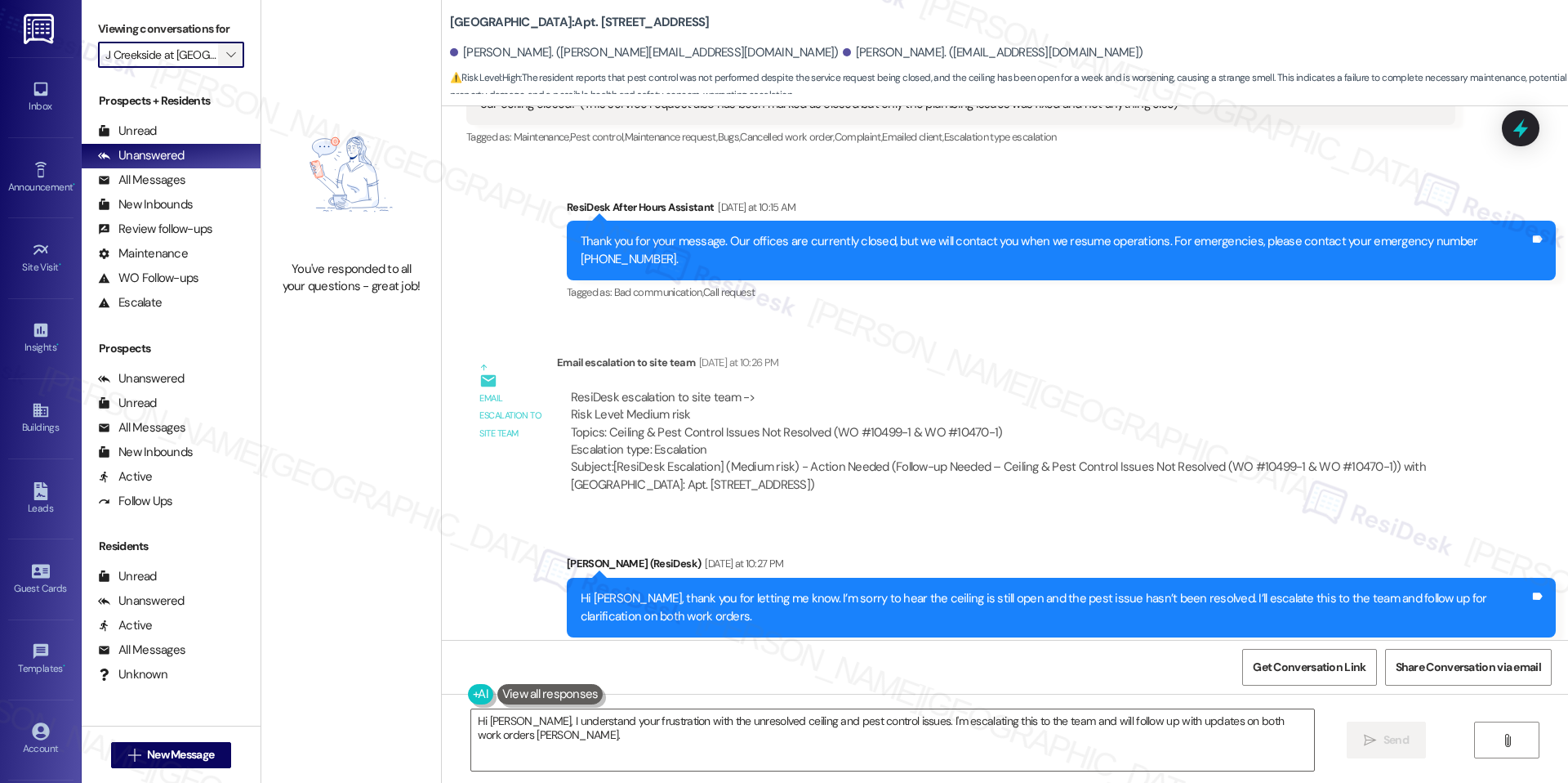
click at [227, 52] on icon "" at bounding box center [231, 55] width 9 height 13
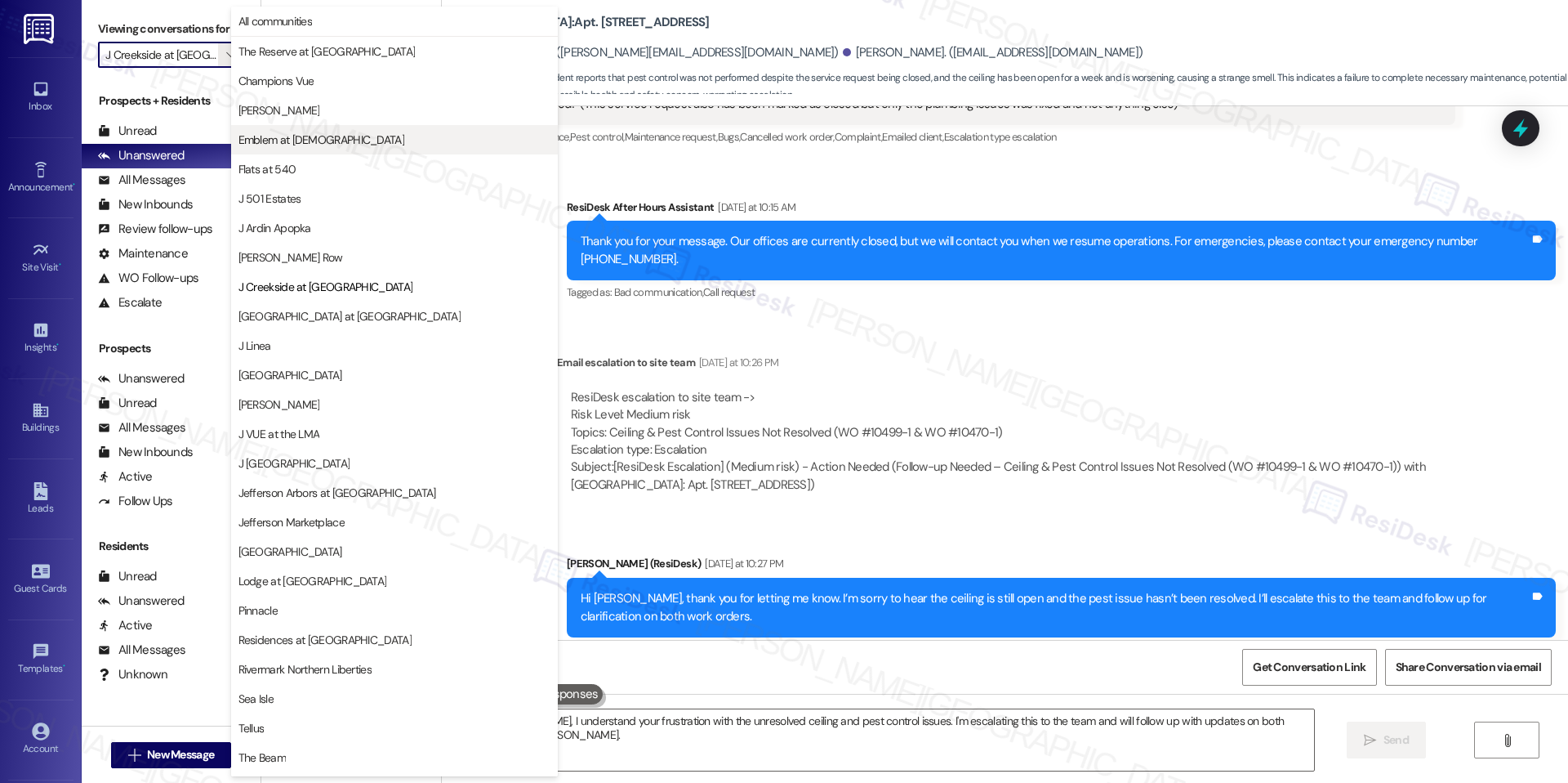
scroll to position [55, 0]
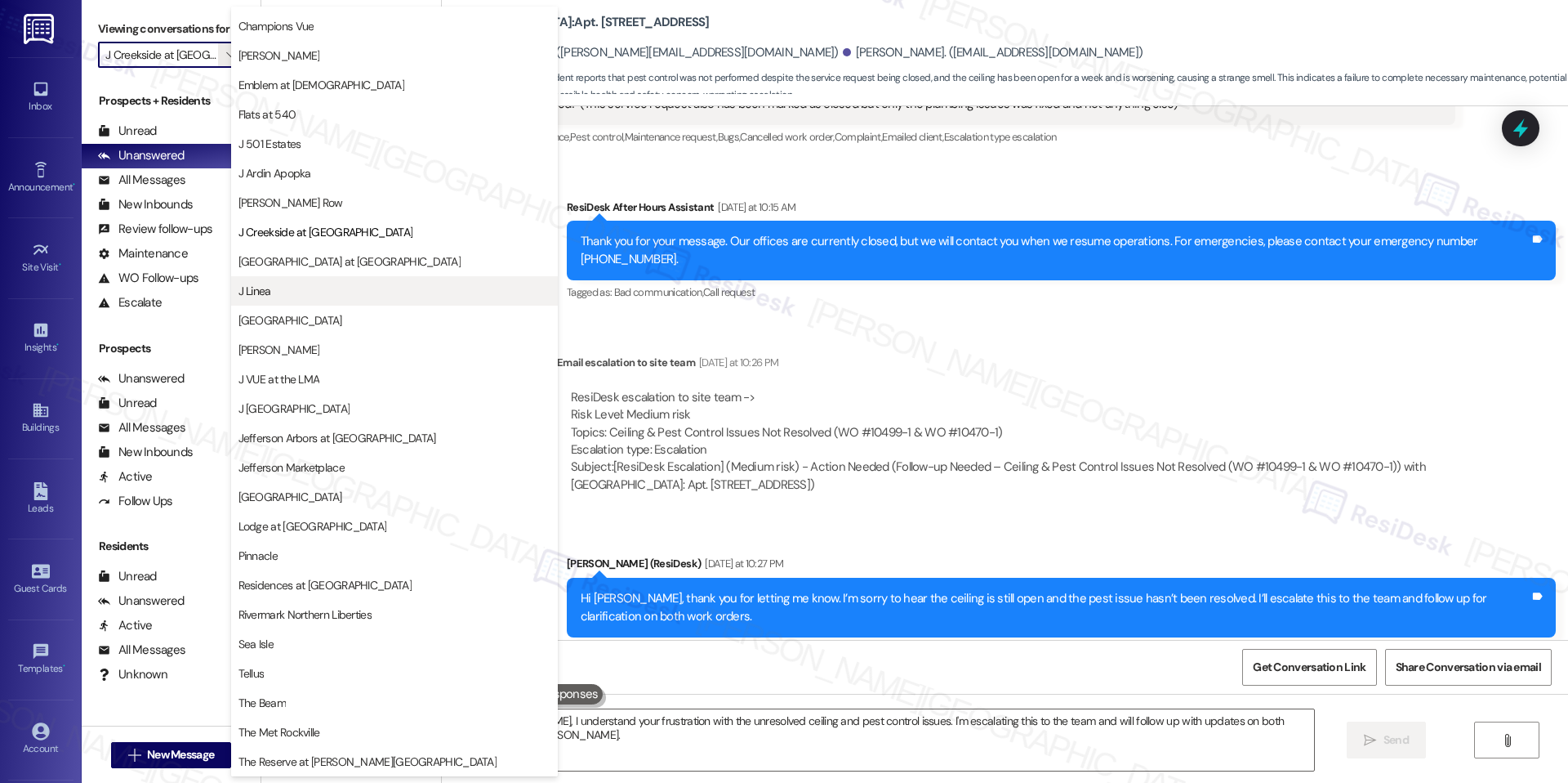
click at [303, 280] on button "J Linea" at bounding box center [395, 291] width 327 height 29
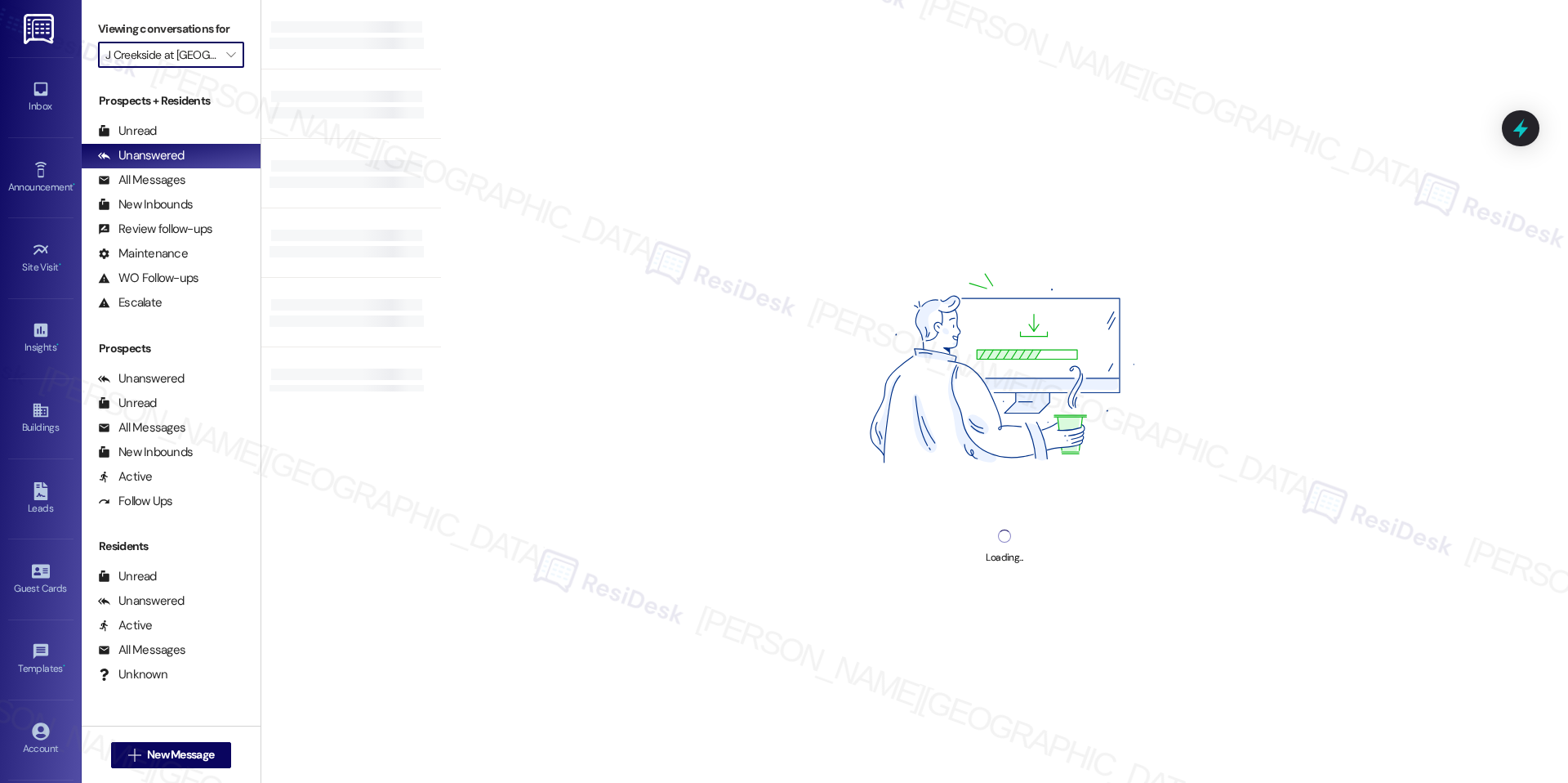
type input "J Linea"
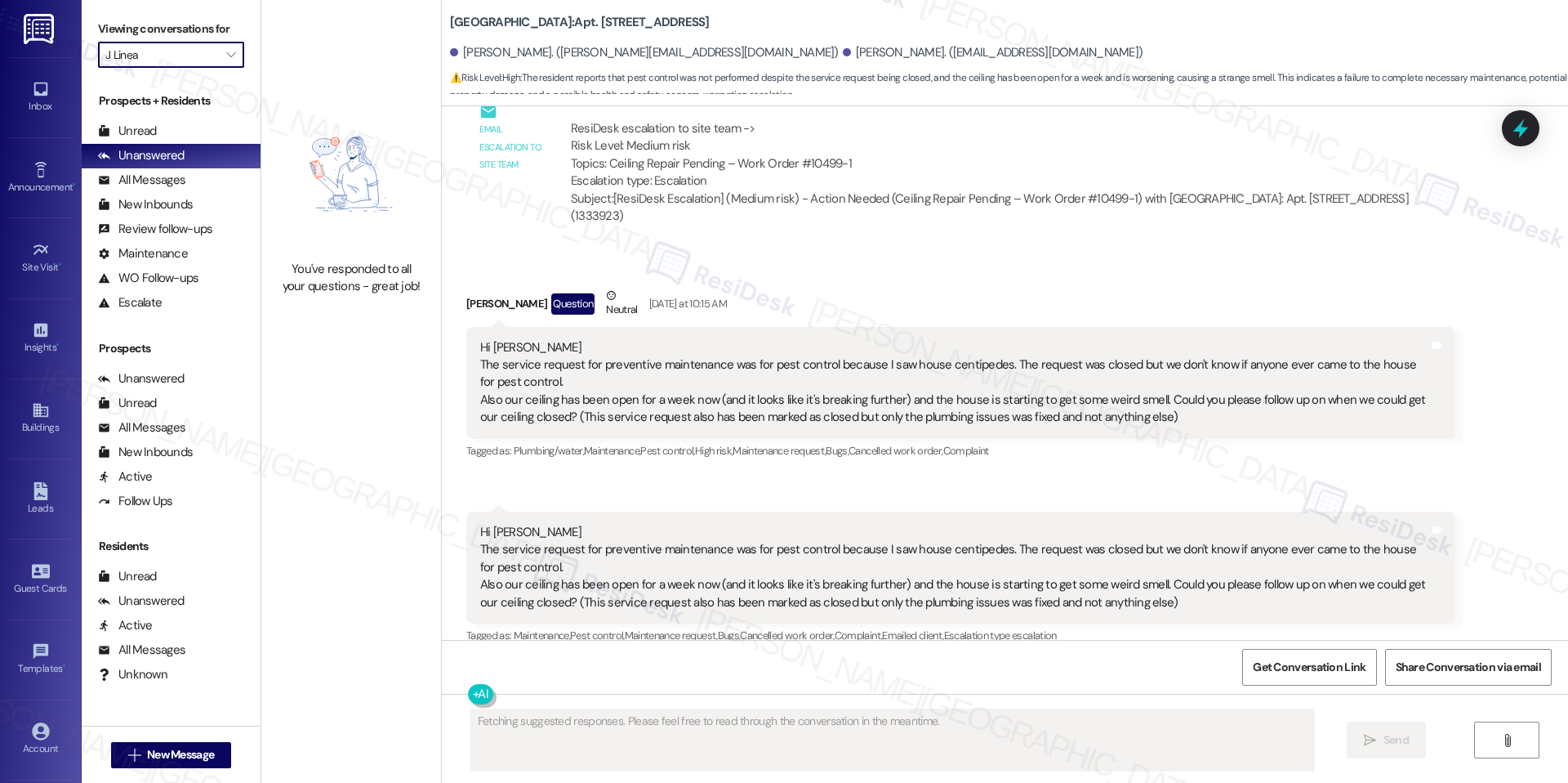
scroll to position [2343, 0]
click at [223, 60] on span "" at bounding box center [230, 54] width 16 height 26
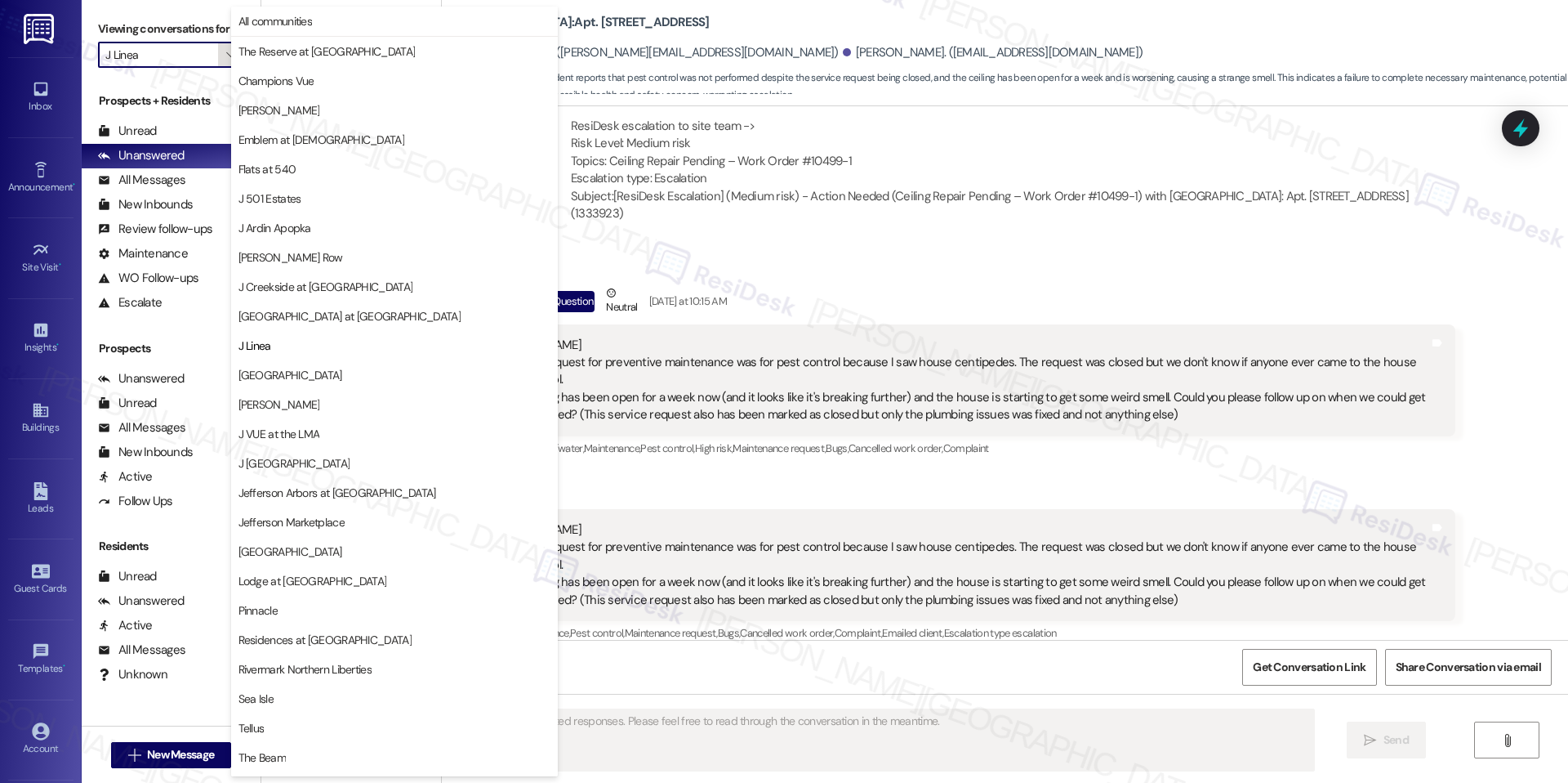
scroll to position [55, 0]
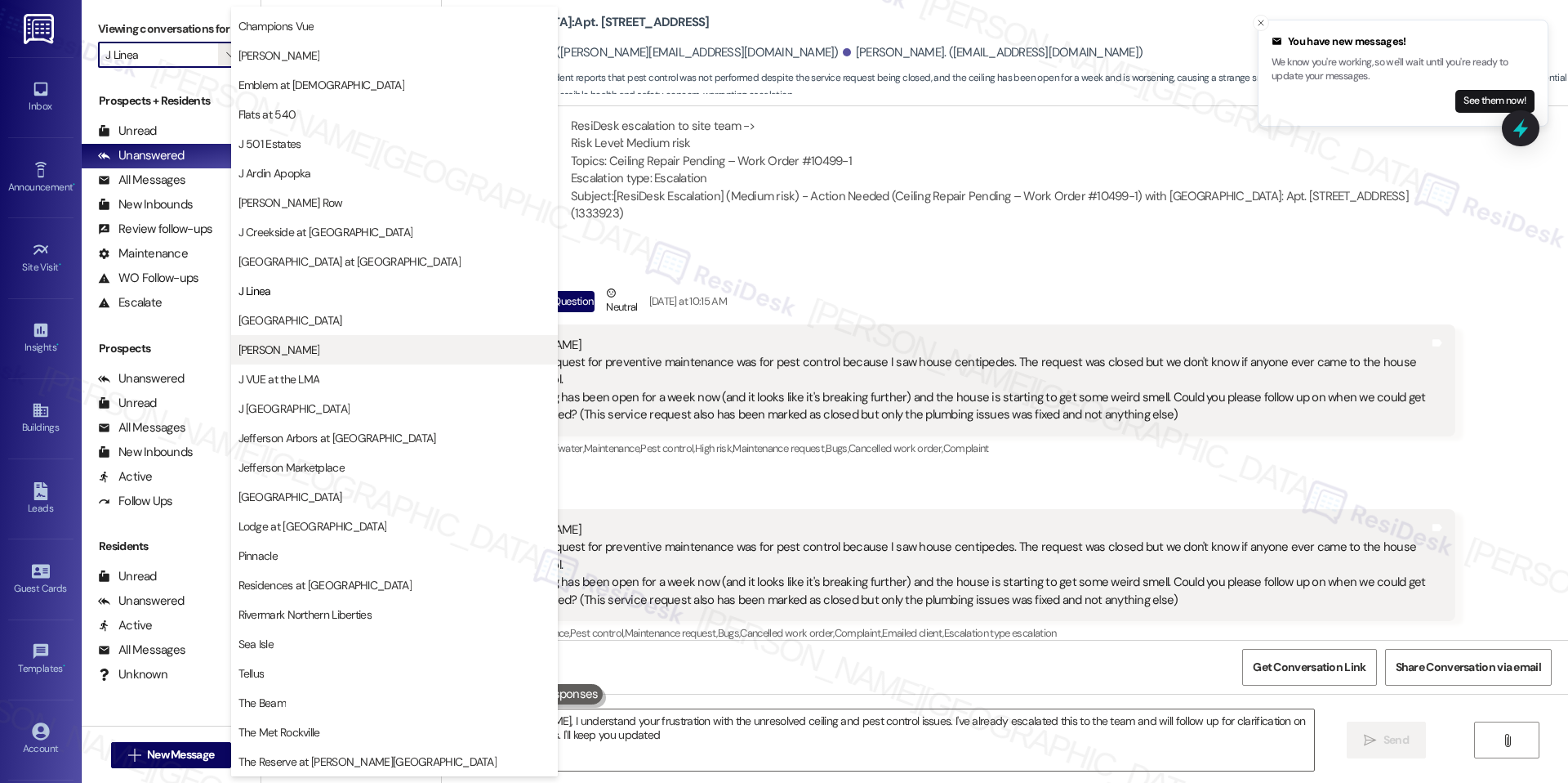
type textarea "Hi [PERSON_NAME], I understand your frustration with the unresolved ceiling and…"
click at [347, 324] on span "[GEOGRAPHIC_DATA]" at bounding box center [395, 320] width 312 height 17
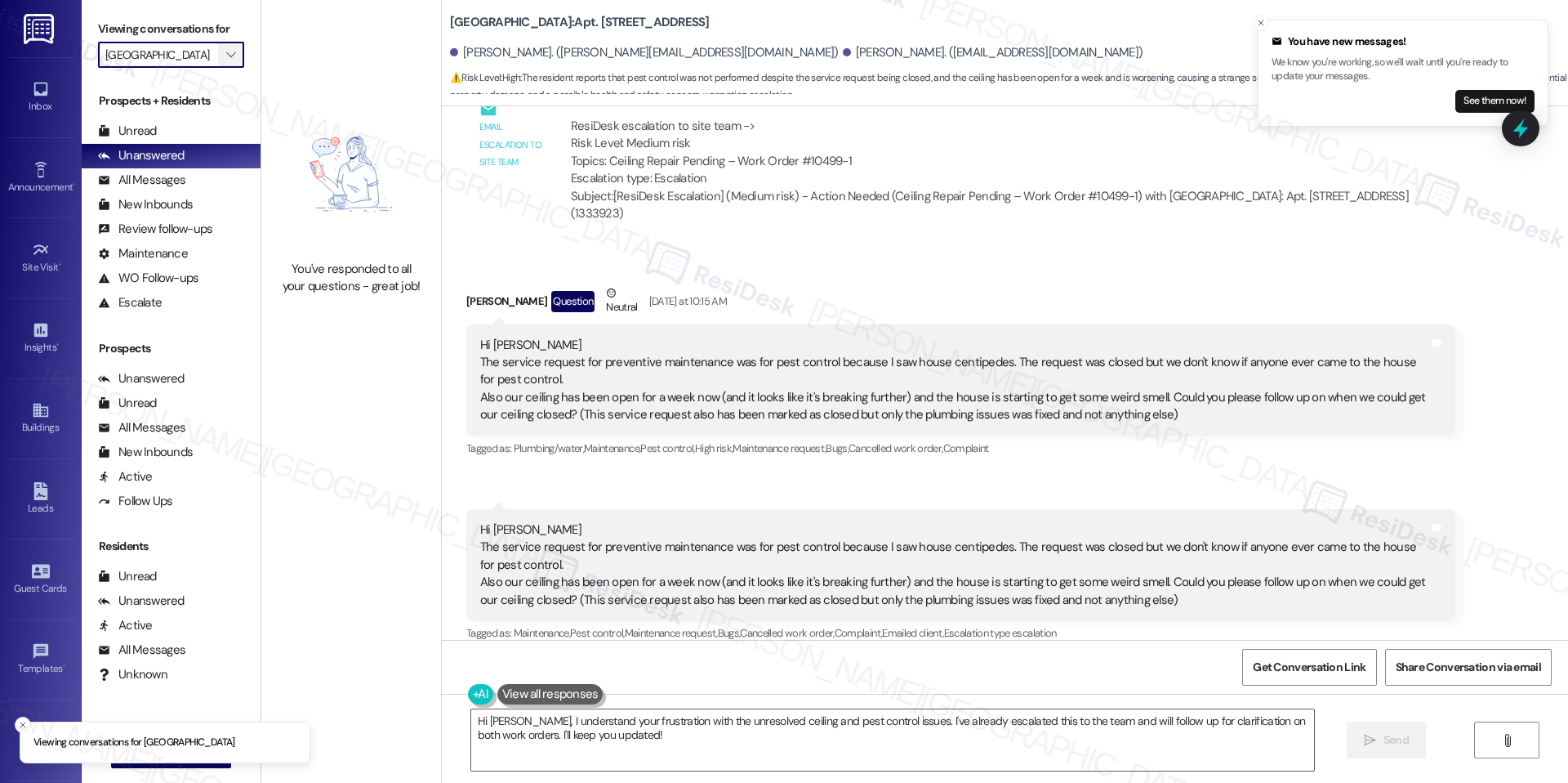
click at [223, 53] on span "" at bounding box center [230, 54] width 16 height 26
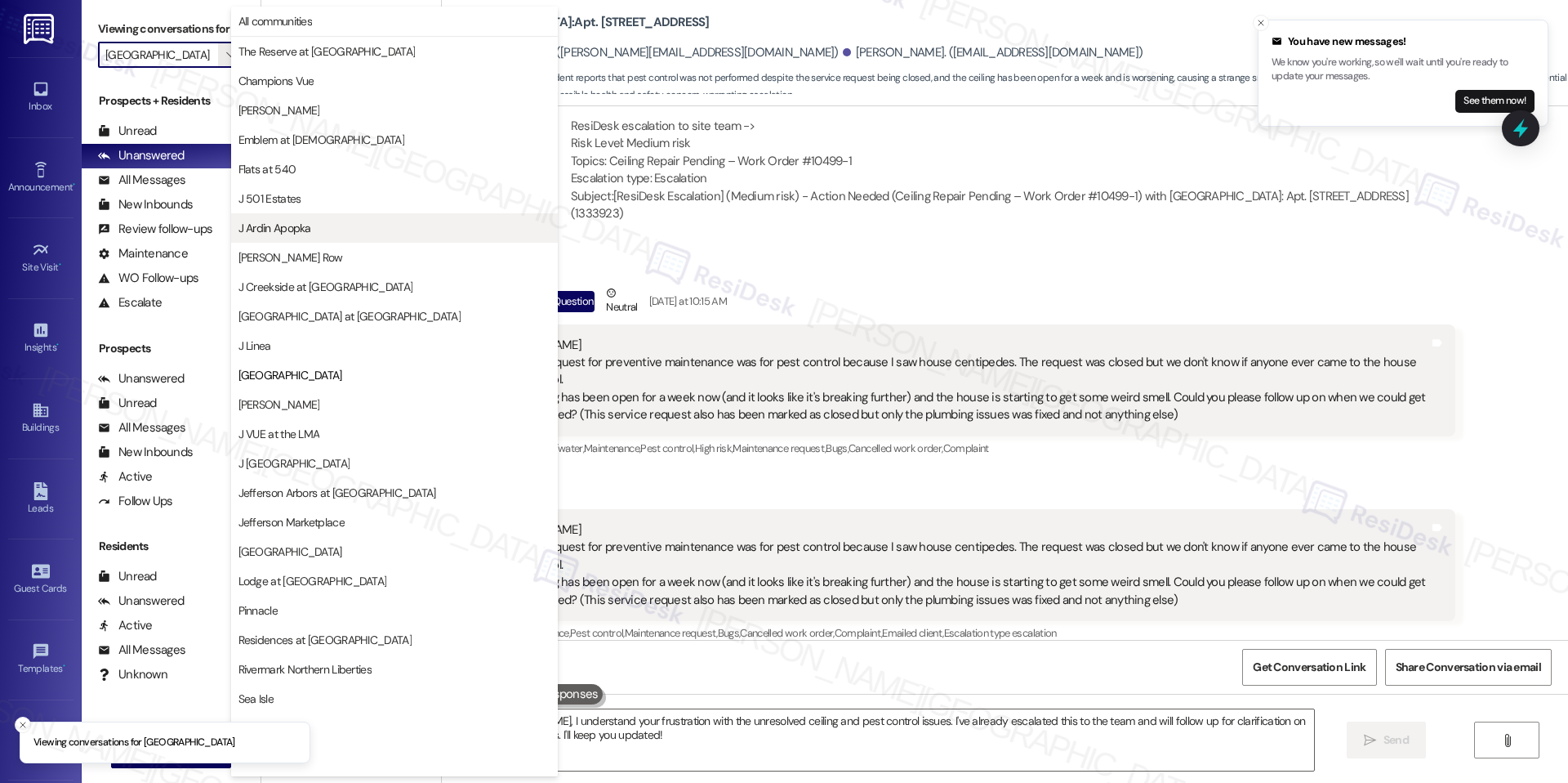
scroll to position [55, 0]
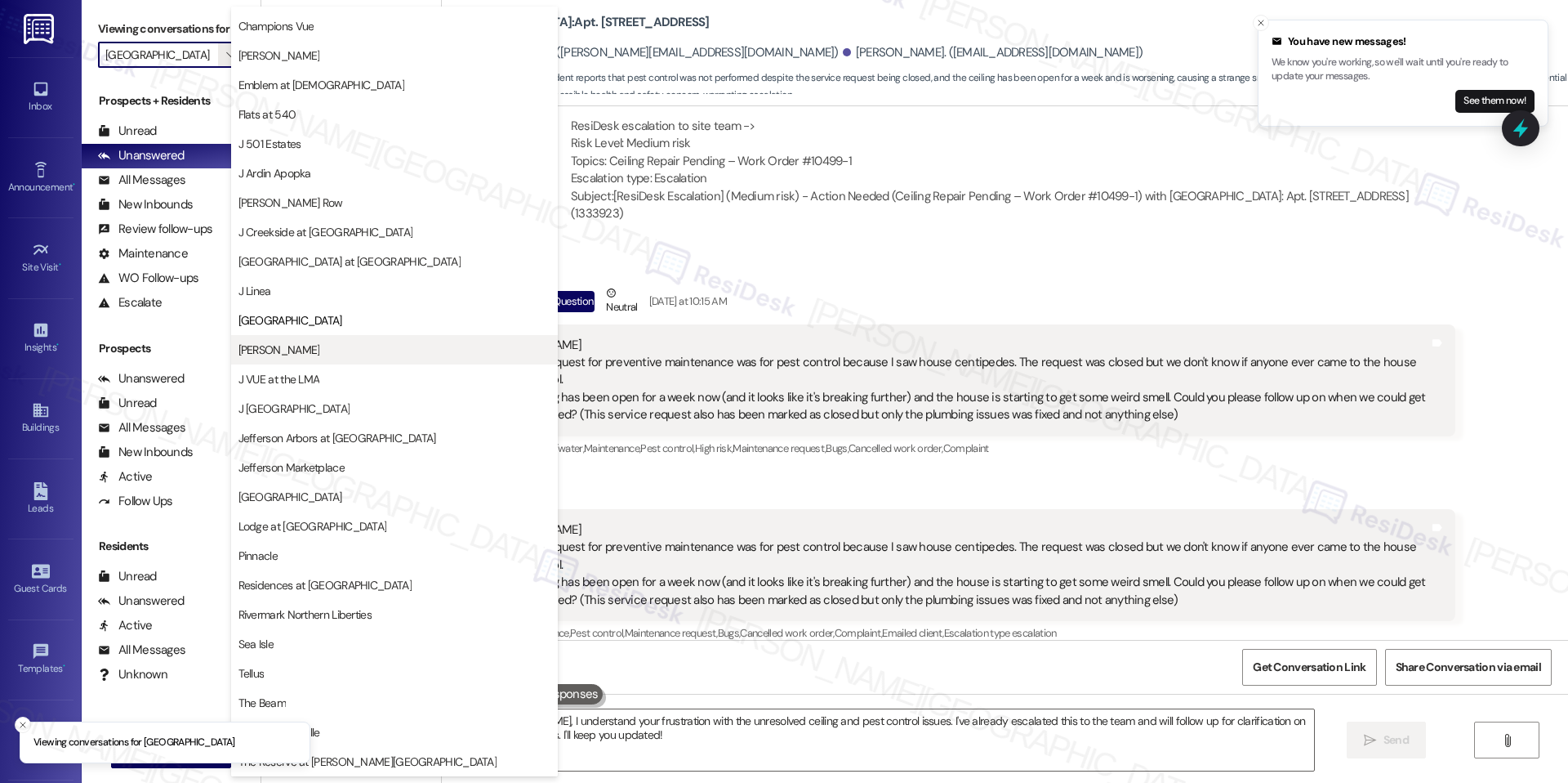
click at [316, 345] on span "[PERSON_NAME]" at bounding box center [395, 350] width 312 height 17
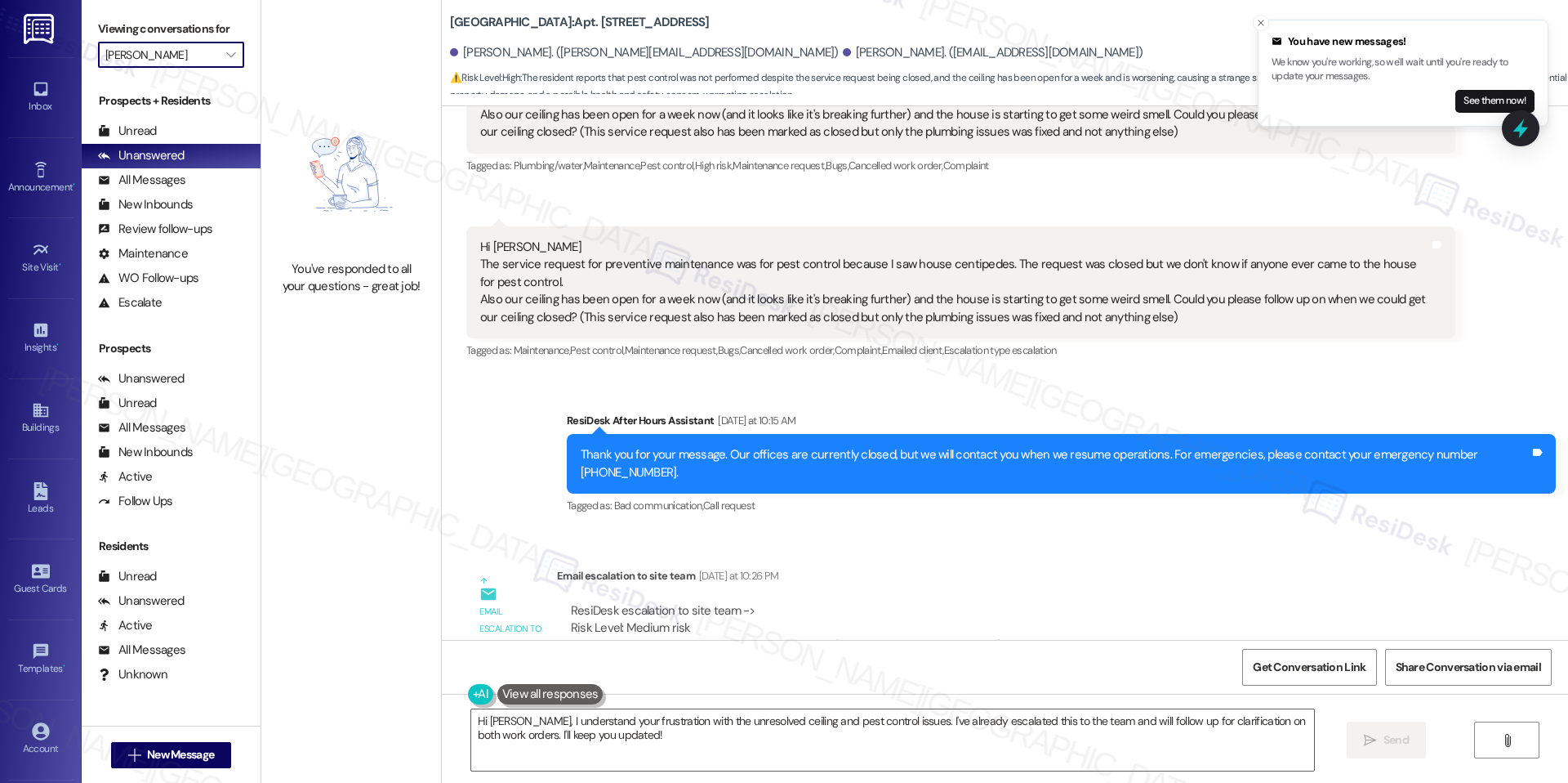
scroll to position [2839, 0]
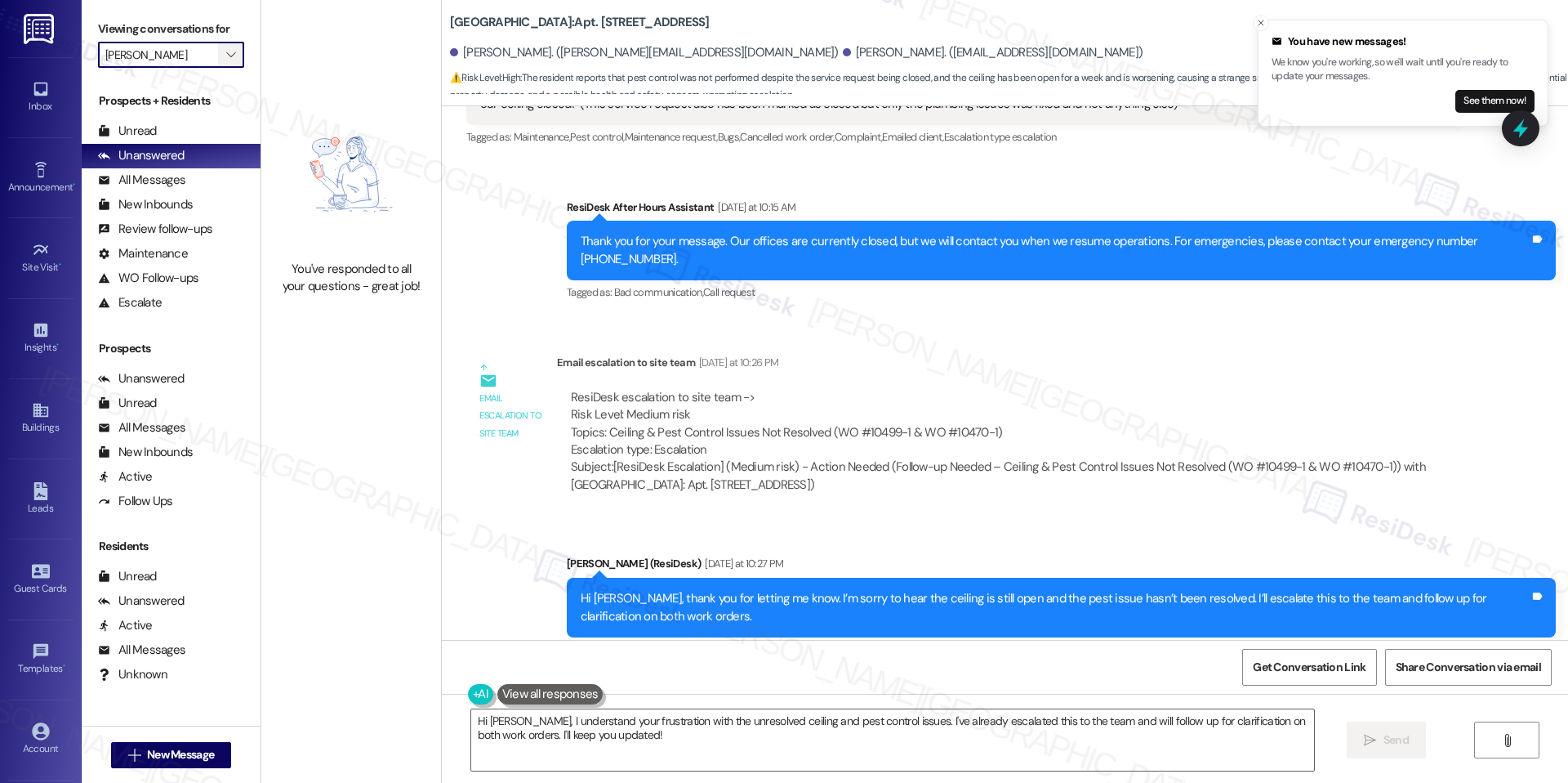
click at [223, 59] on span "" at bounding box center [230, 54] width 16 height 26
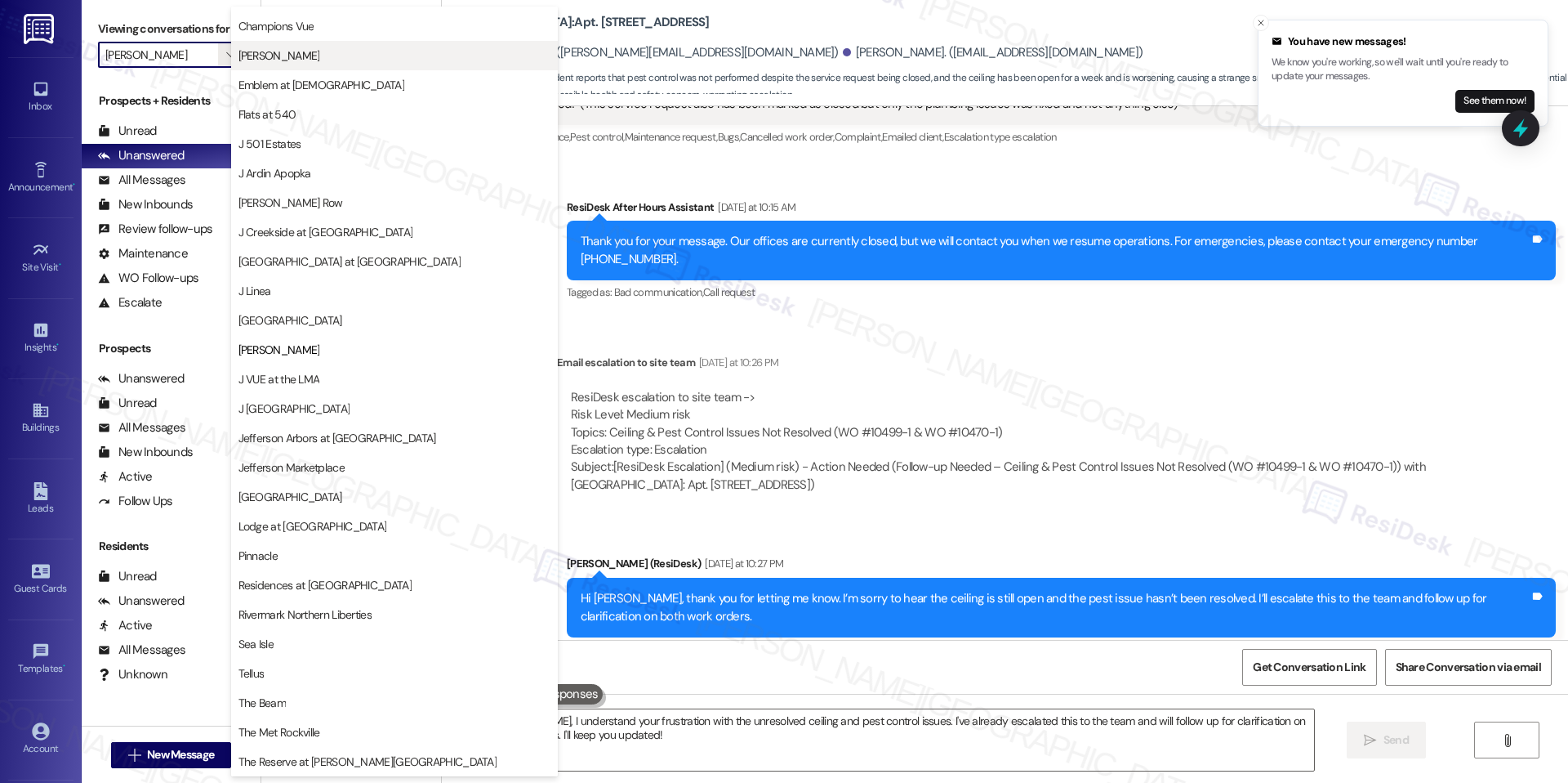
scroll to position [0, 0]
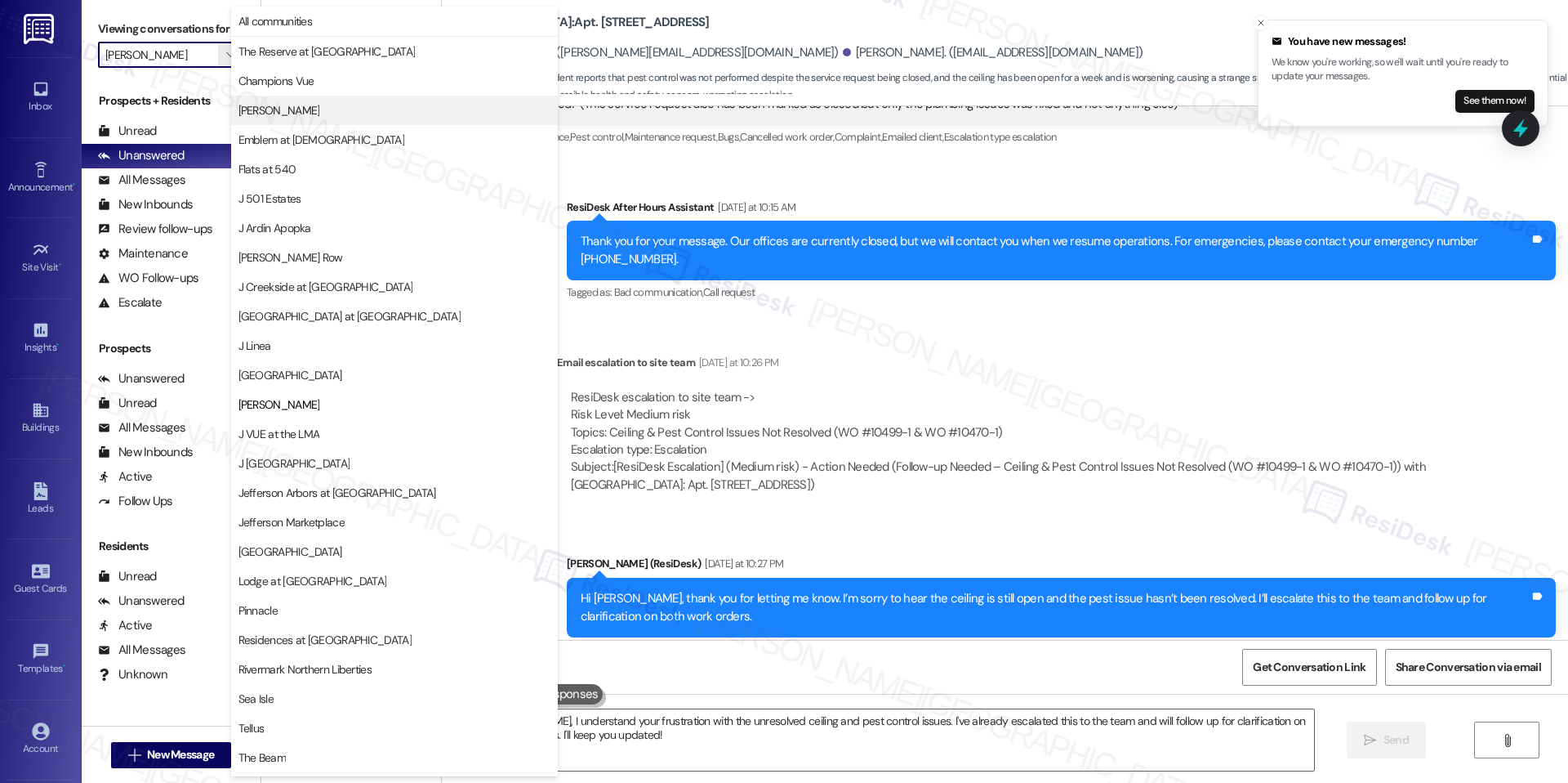
click at [268, 52] on span "The Reserve at [GEOGRAPHIC_DATA]" at bounding box center [327, 51] width 177 height 17
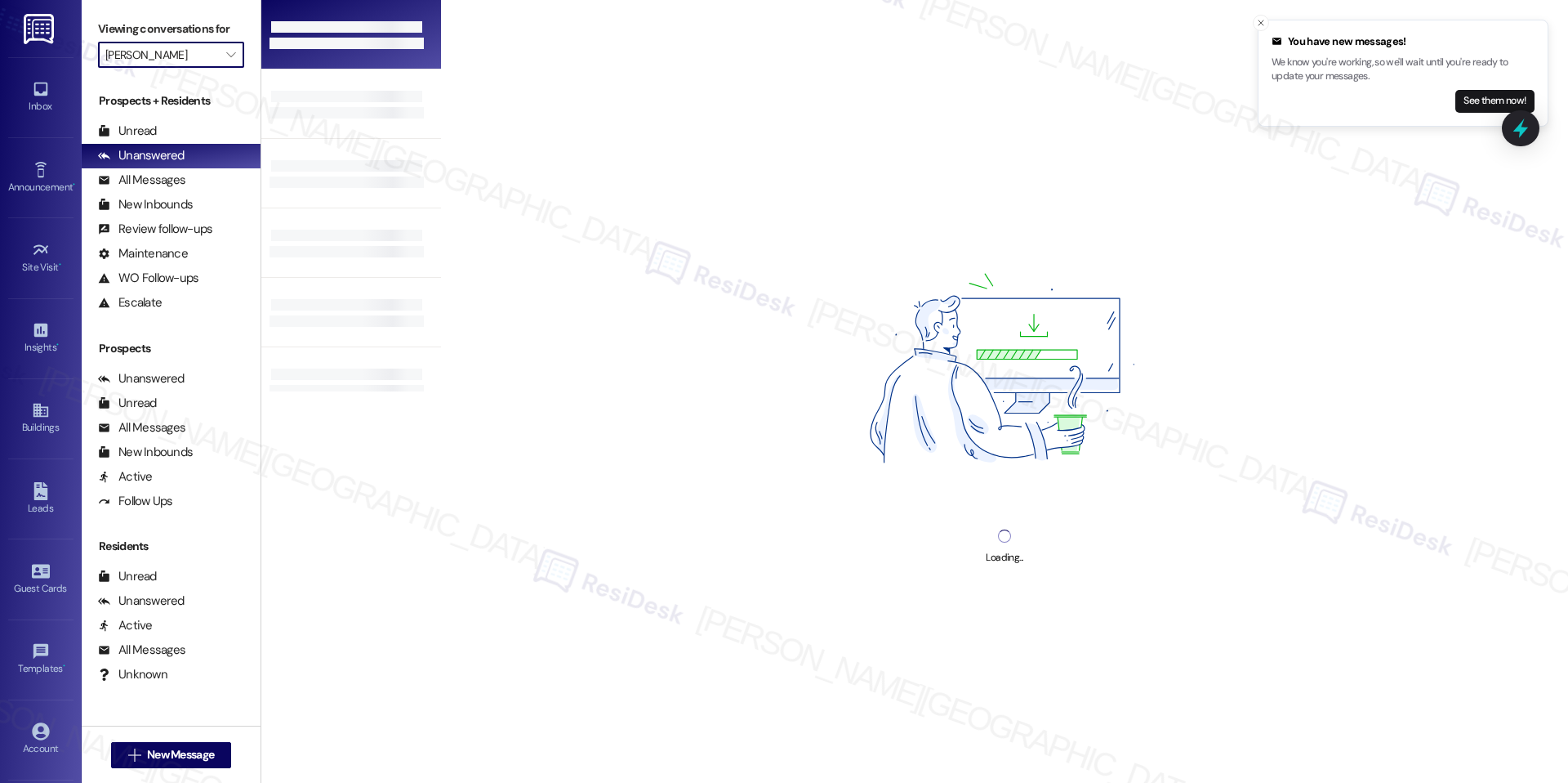
type input "The Reserve at [GEOGRAPHIC_DATA]"
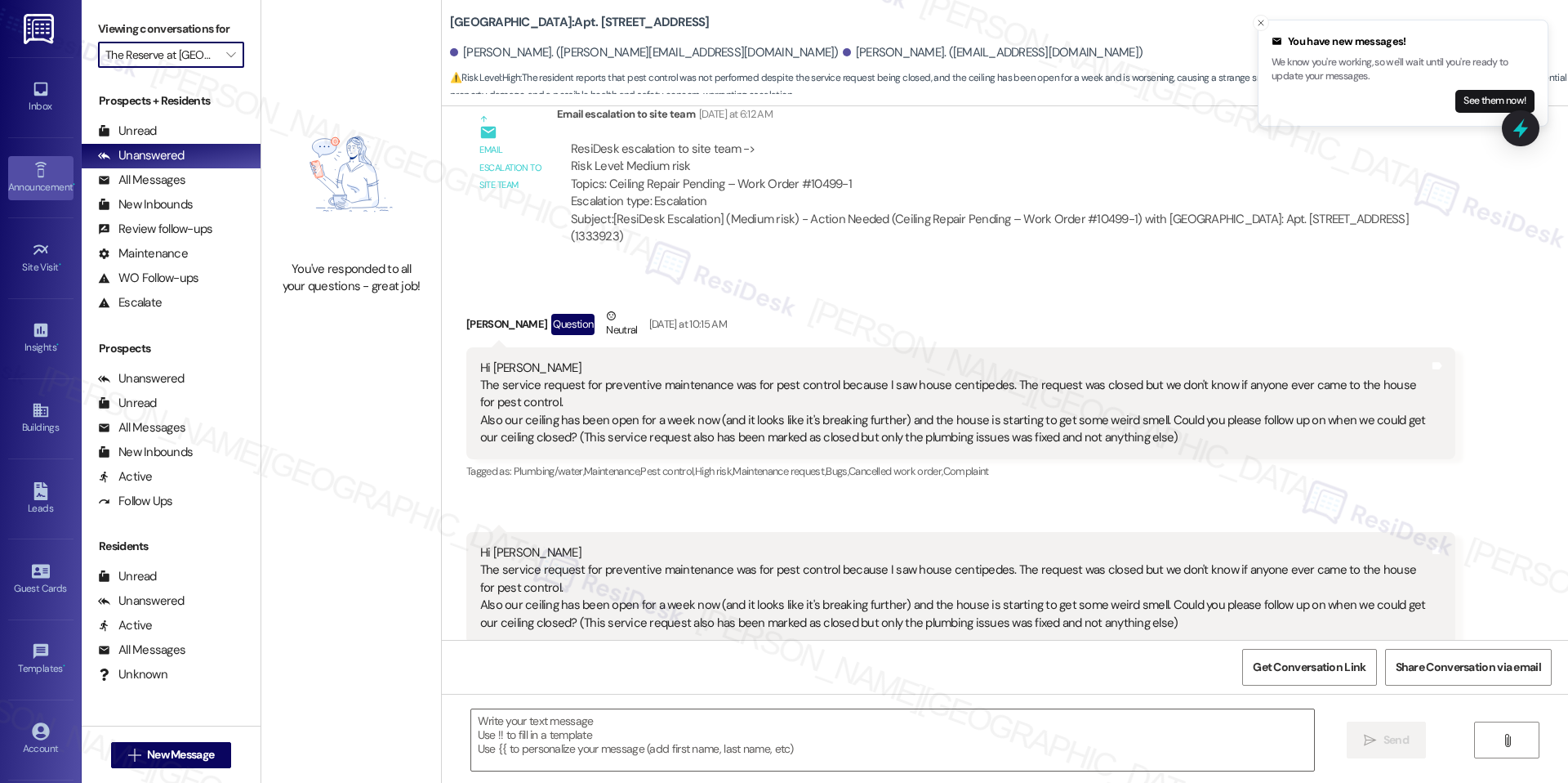
scroll to position [2343, 0]
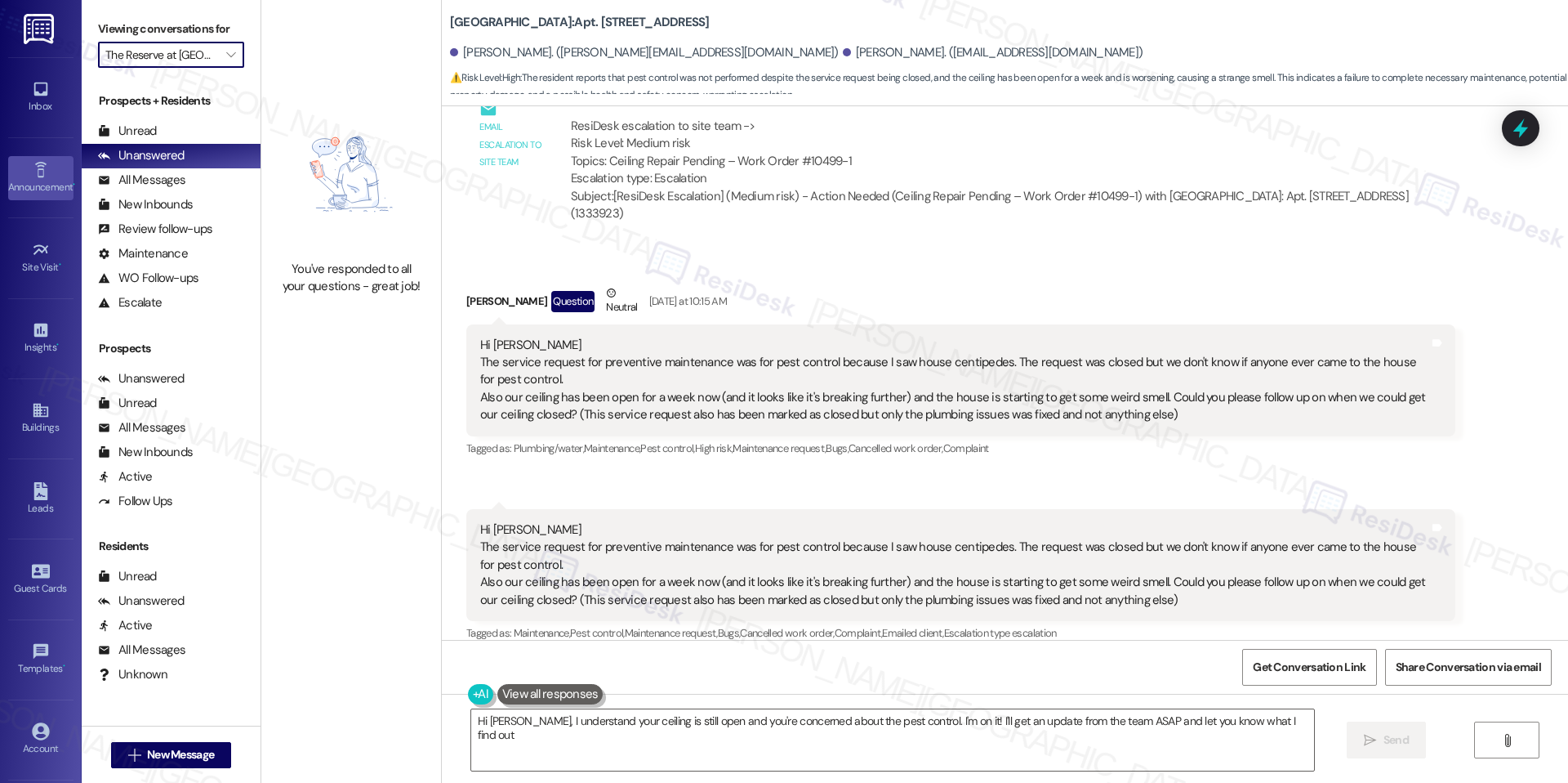
type textarea "Hi [PERSON_NAME], I understand your ceiling is still open and you're concerned …"
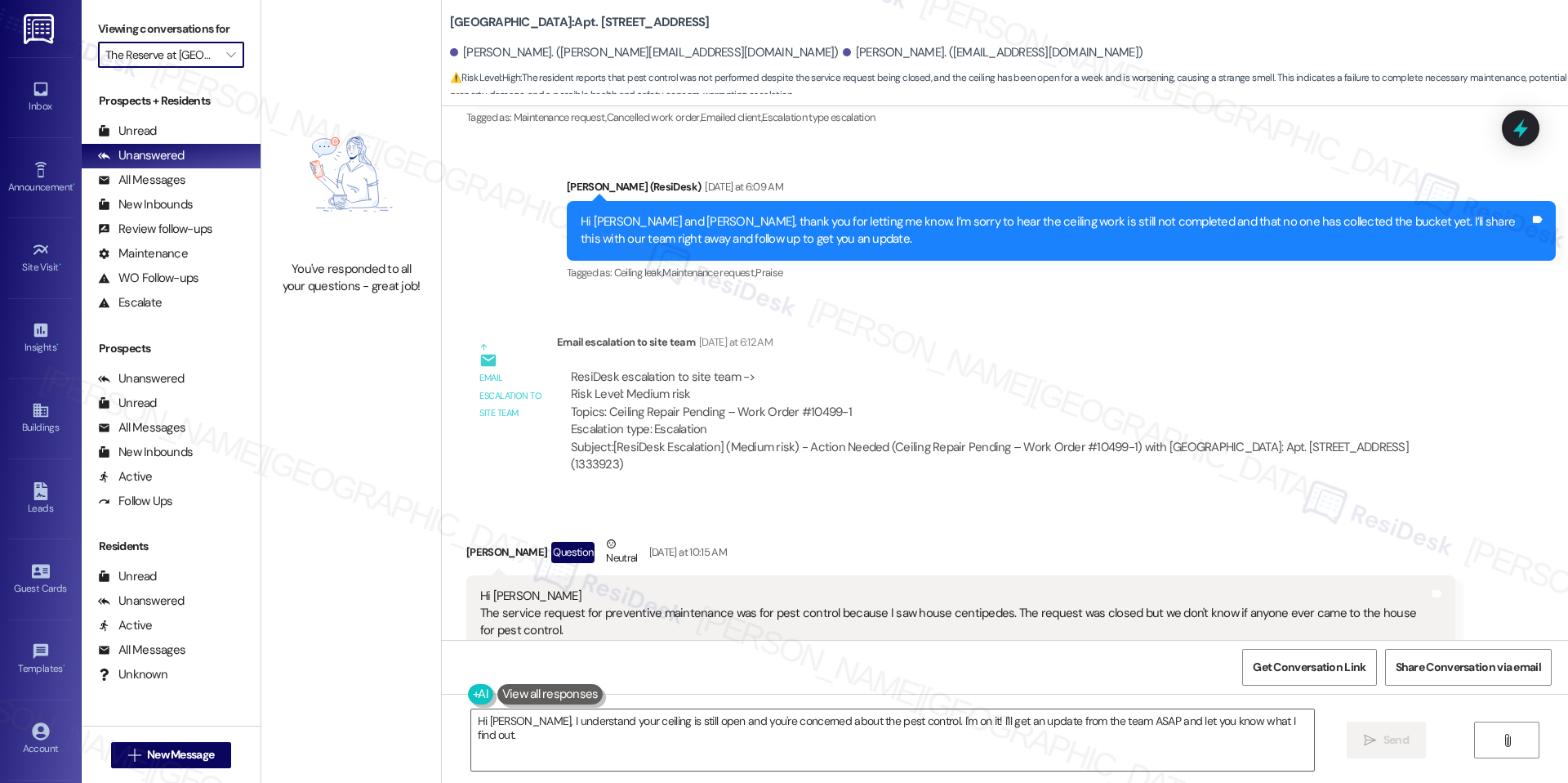
scroll to position [2839, 0]
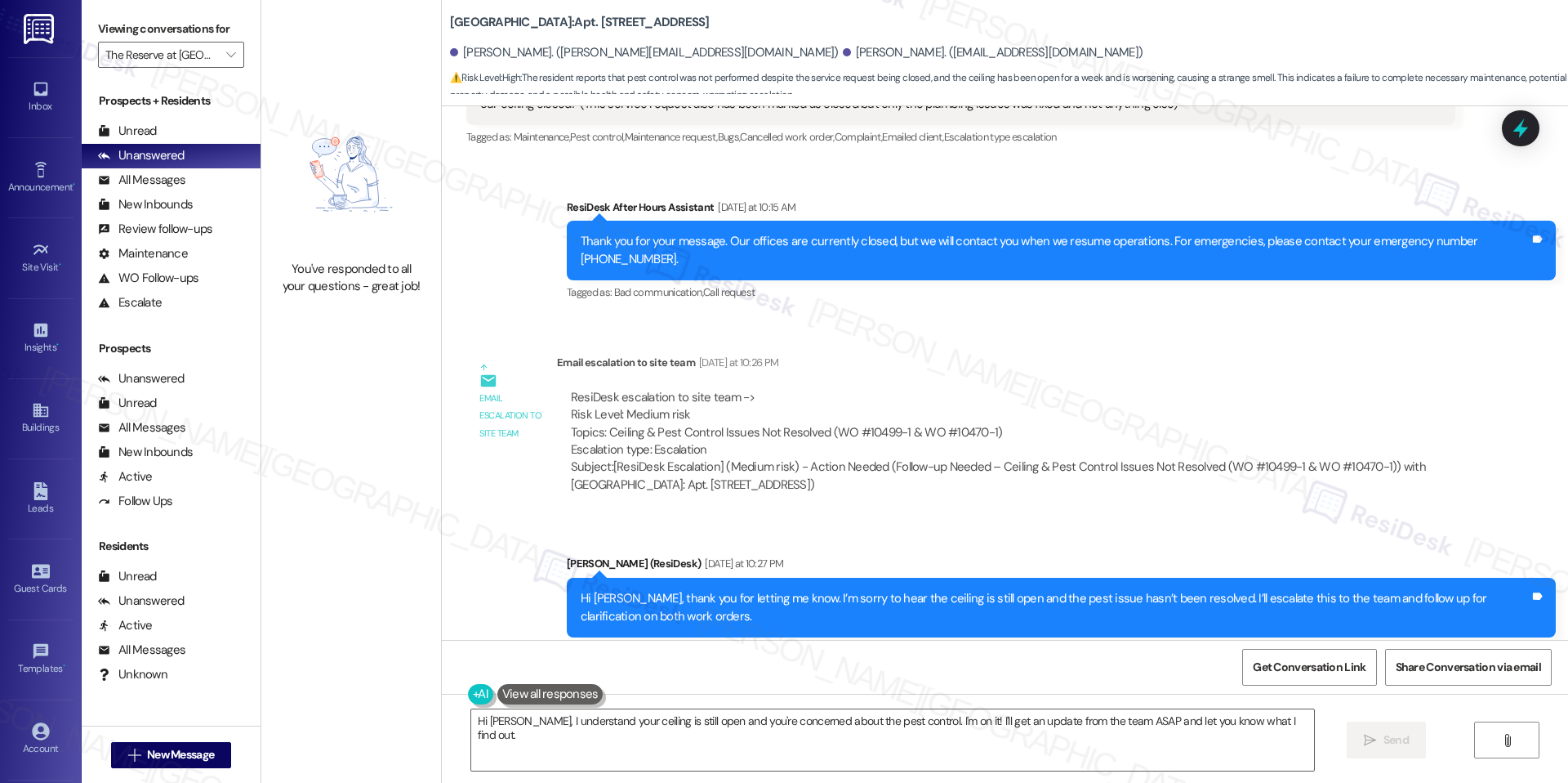
click at [217, 70] on div "Viewing conversations for The Reserve at [GEOGRAPHIC_DATA] " at bounding box center [171, 42] width 179 height 84
click at [227, 57] on icon "" at bounding box center [231, 55] width 9 height 13
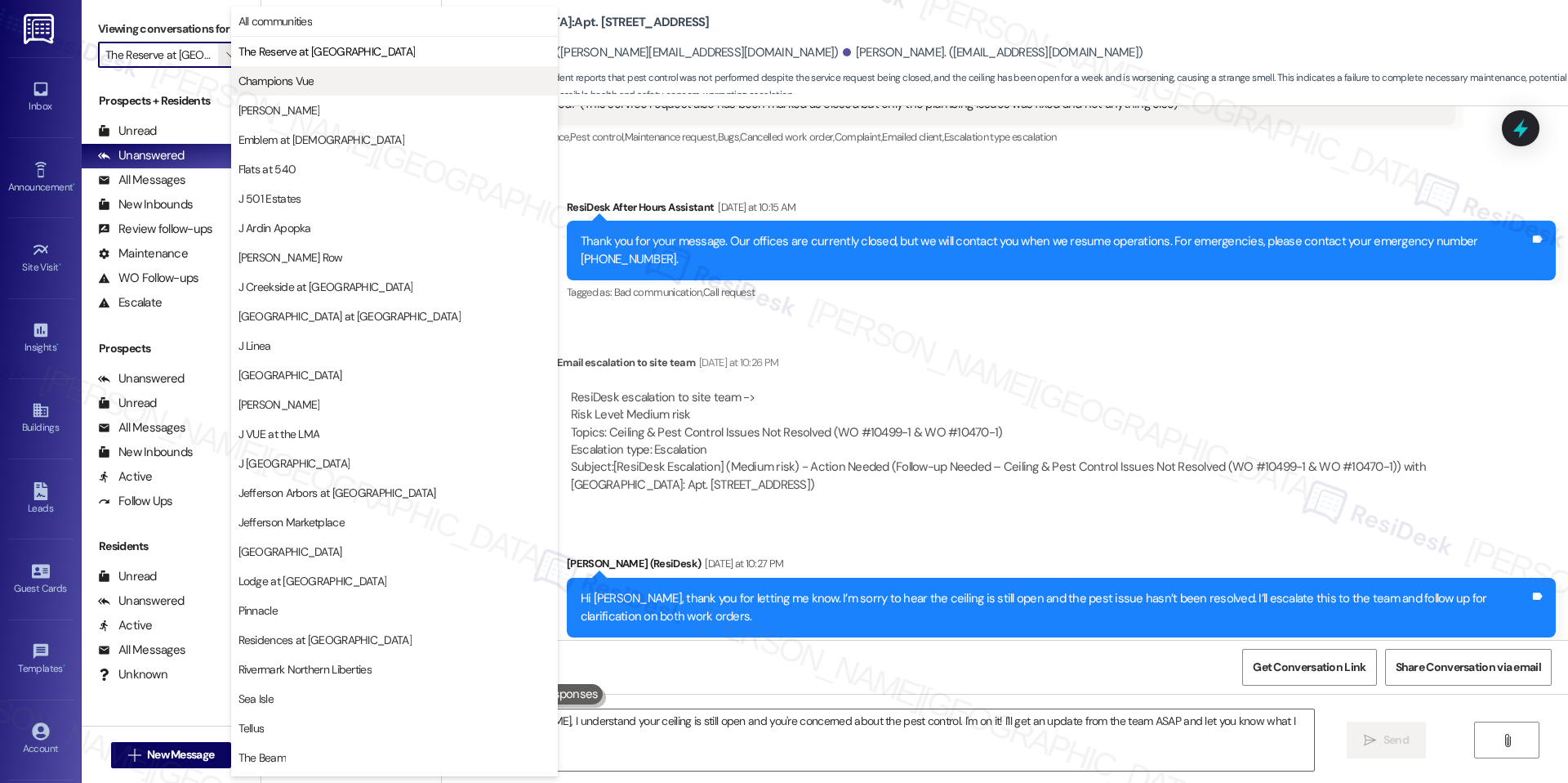
click at [281, 82] on span "Champions Vue" at bounding box center [276, 81] width 76 height 17
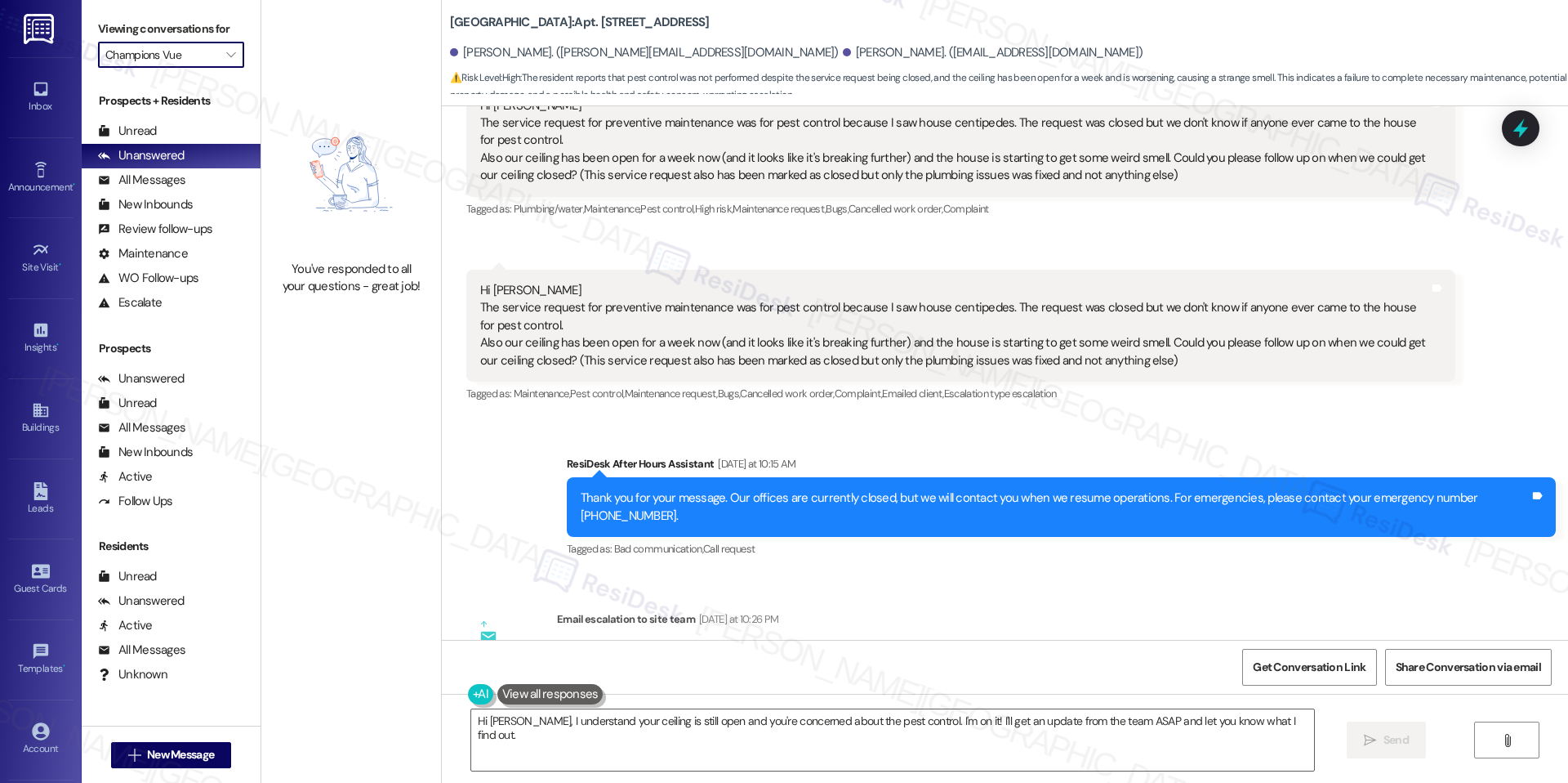
scroll to position [2839, 0]
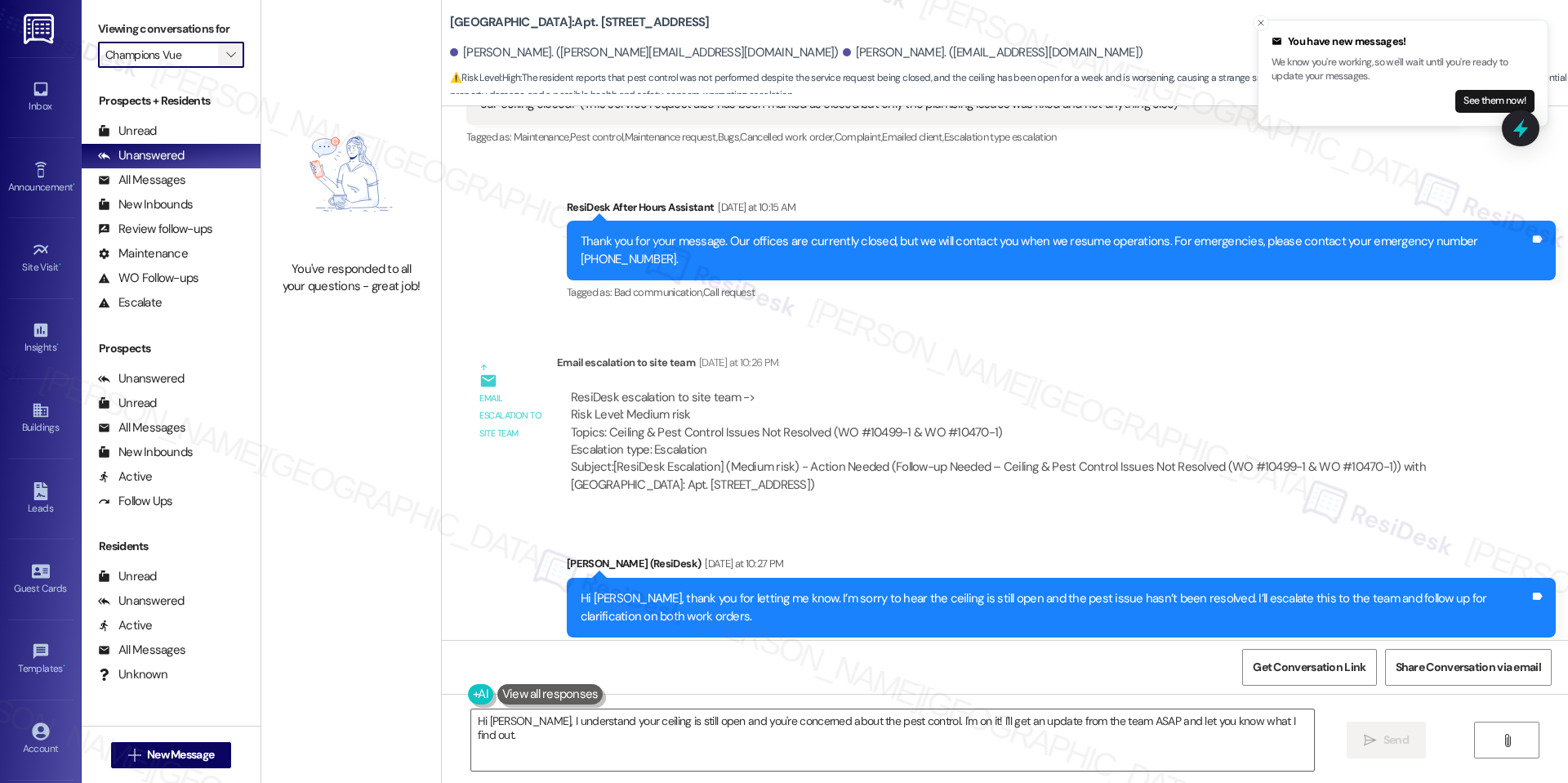
click at [227, 51] on icon "" at bounding box center [231, 55] width 9 height 13
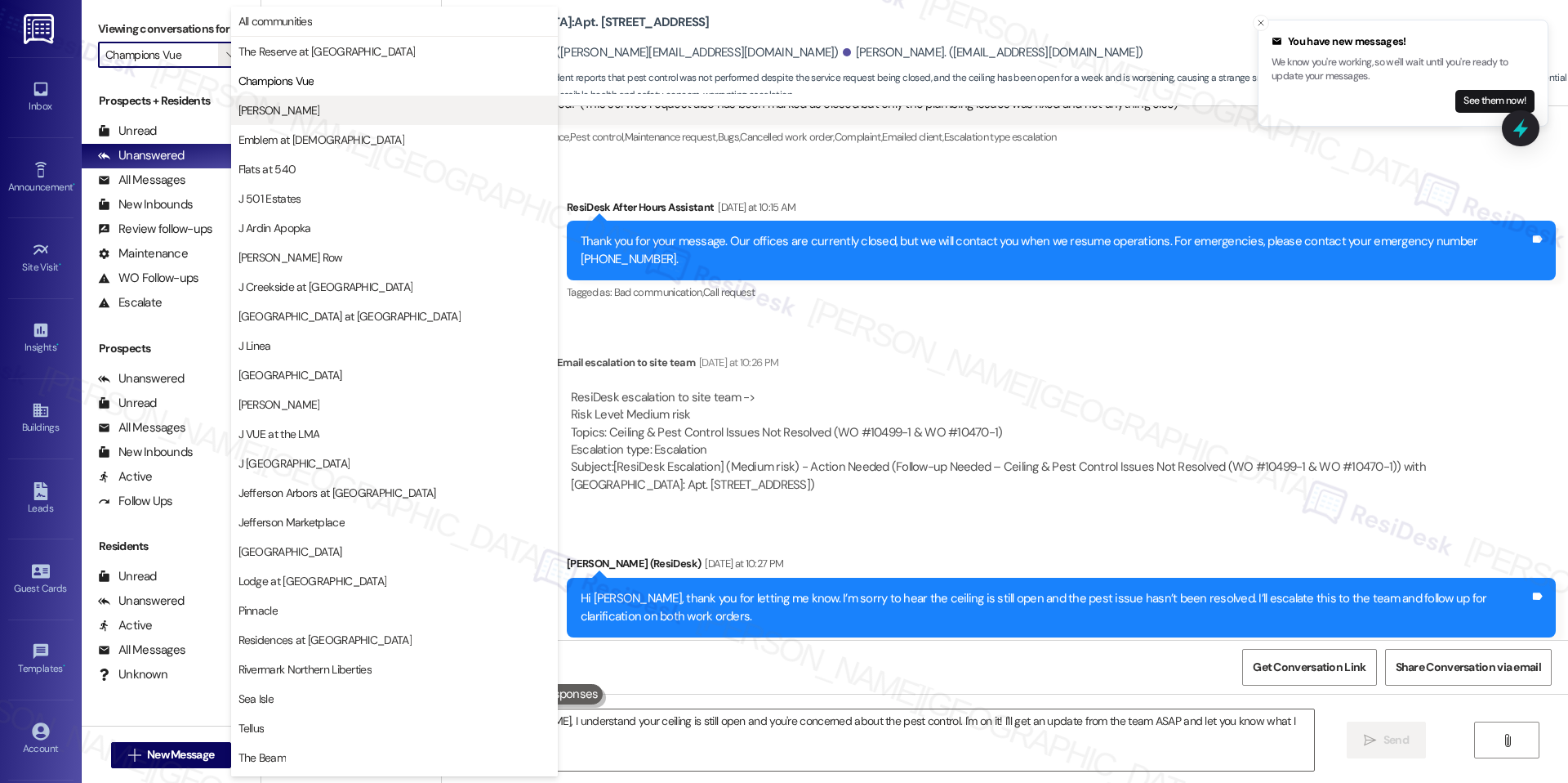
click at [285, 100] on button "[PERSON_NAME]" at bounding box center [395, 110] width 327 height 29
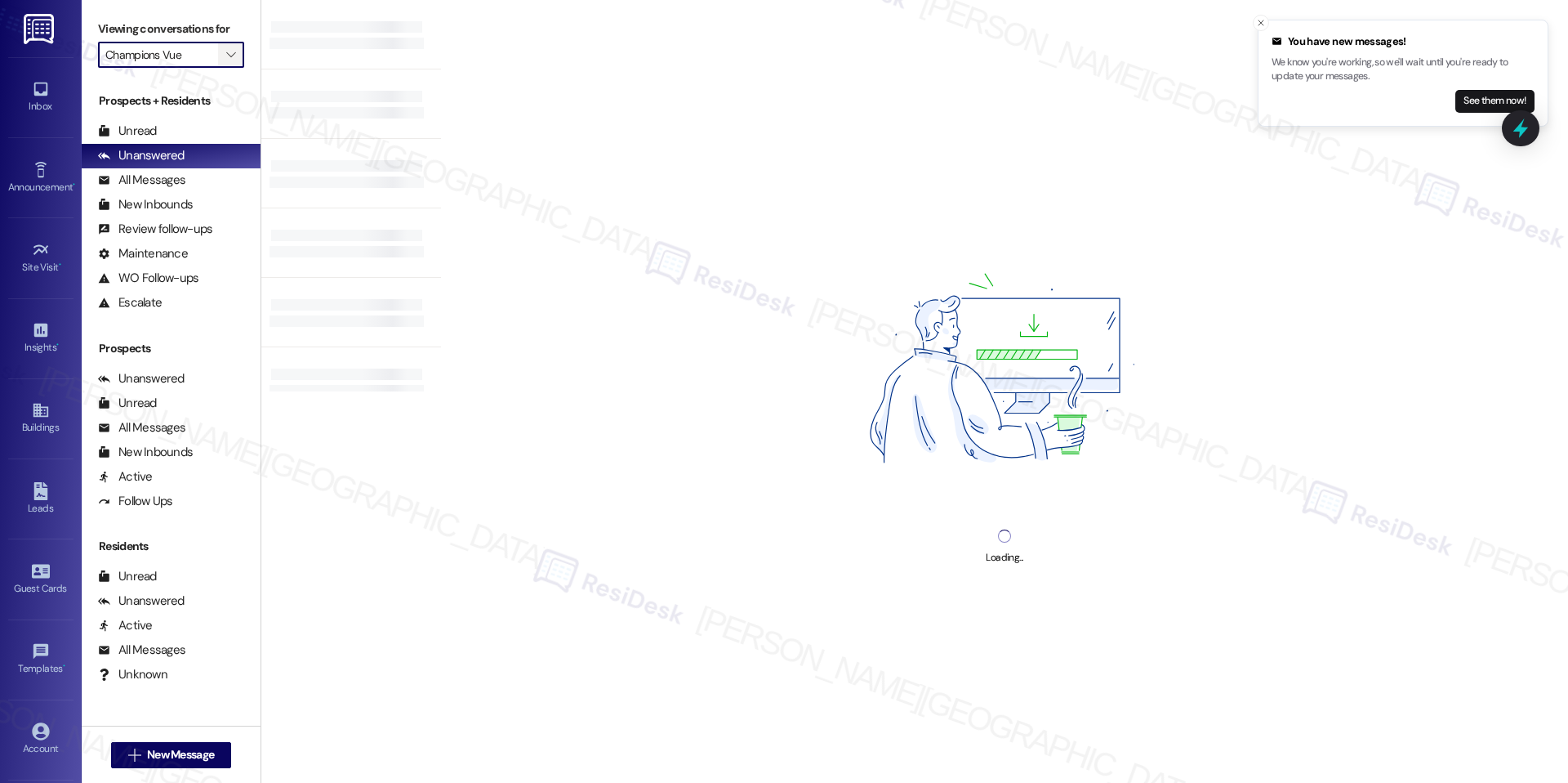
type input "[PERSON_NAME]"
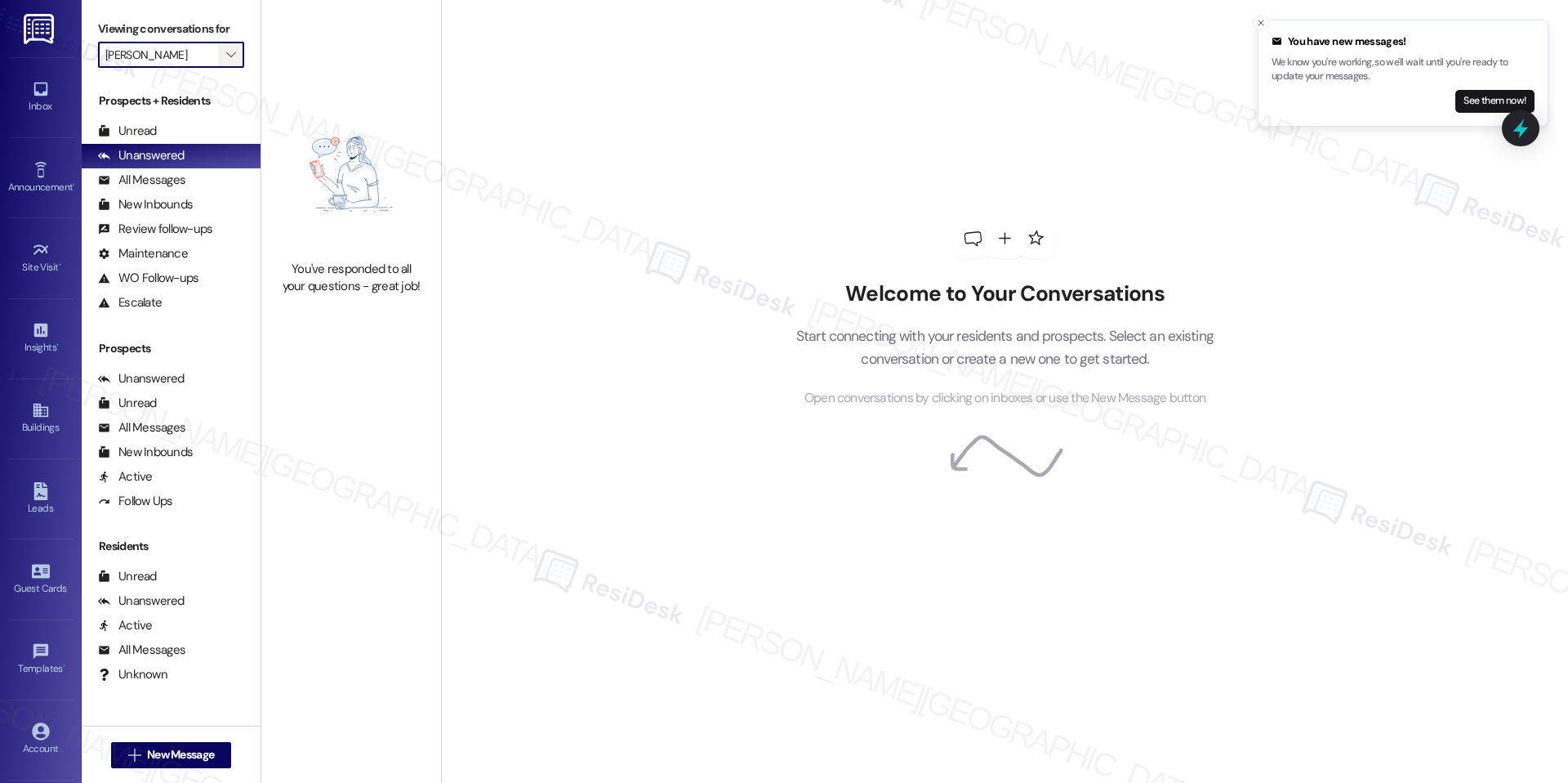
click at [227, 50] on icon "" at bounding box center [231, 55] width 9 height 13
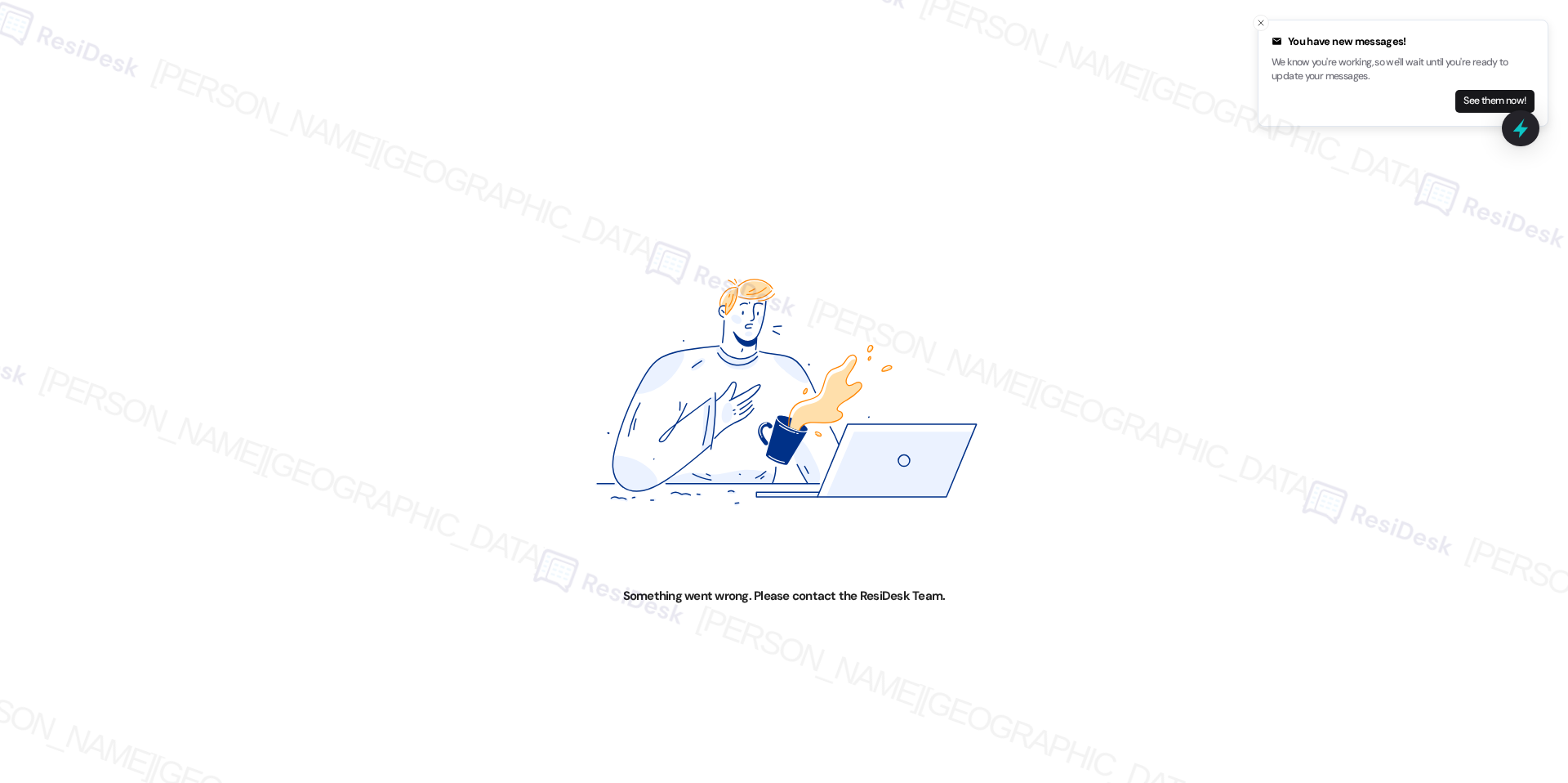
click at [261, 145] on div "Something went wrong. Please contact the ResiDesk Team." at bounding box center [784, 391] width 1568 height 783
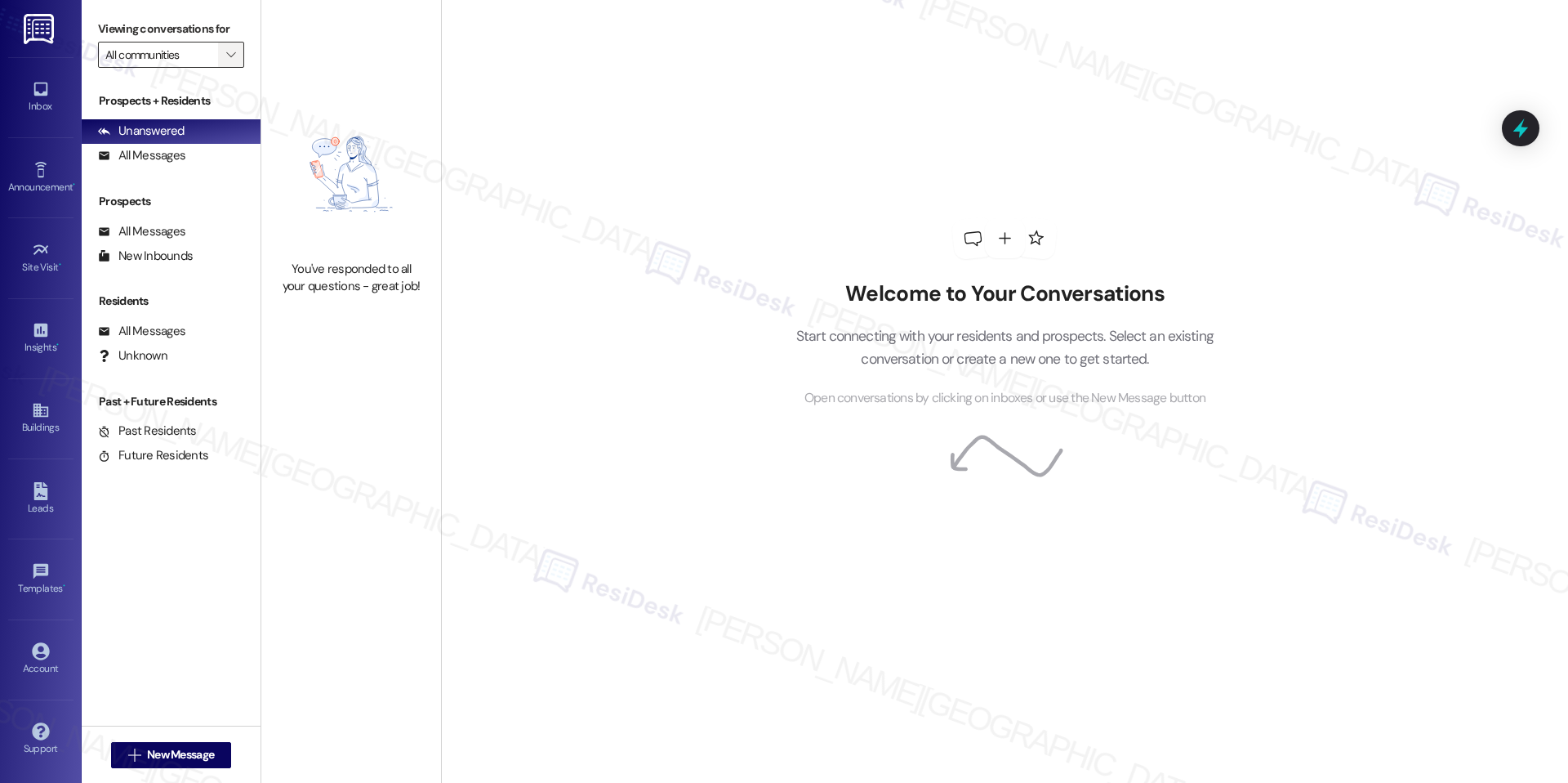
click at [223, 46] on span "" at bounding box center [230, 54] width 16 height 26
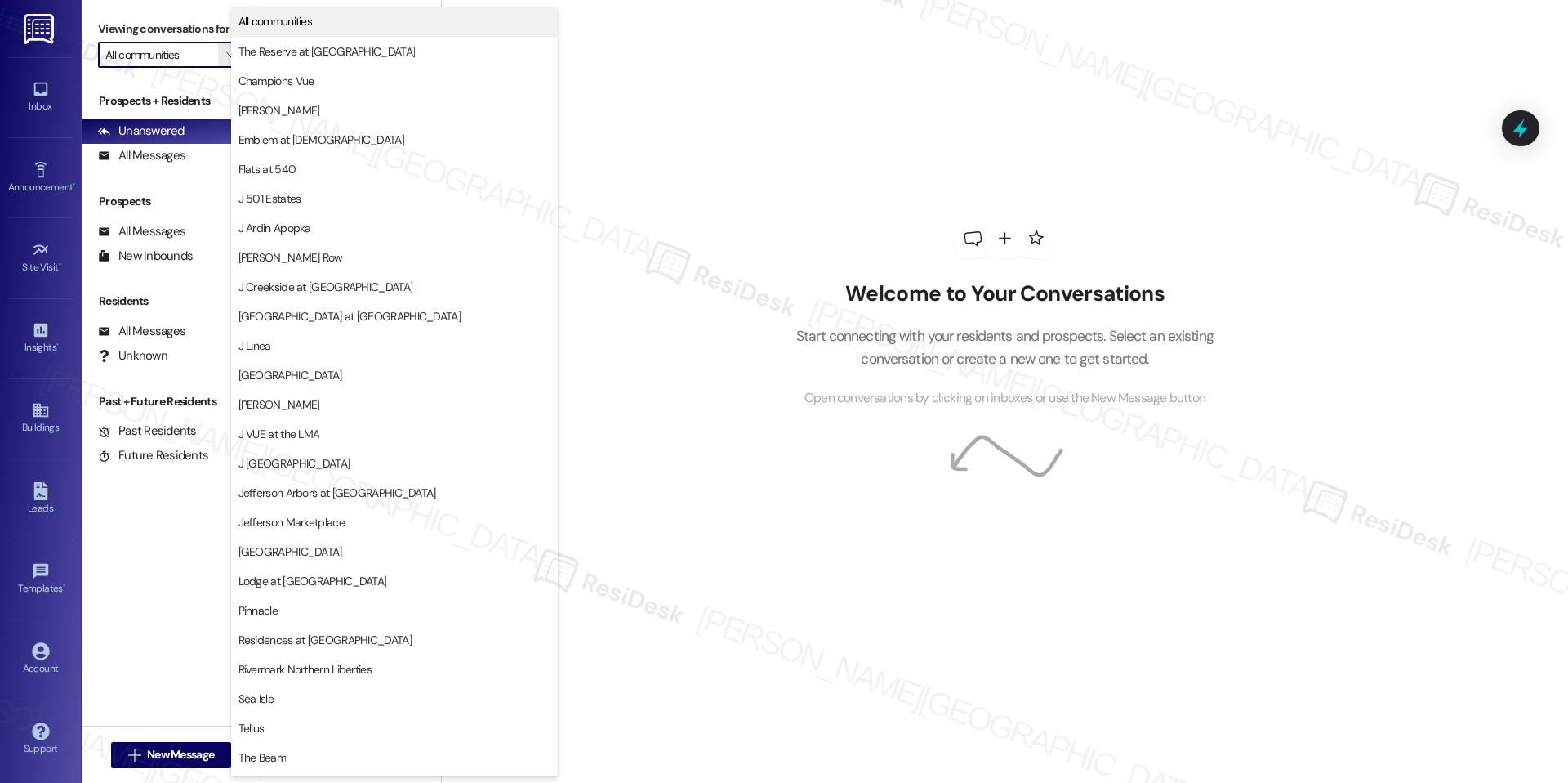
click at [316, 26] on span "All communities" at bounding box center [395, 21] width 312 height 17
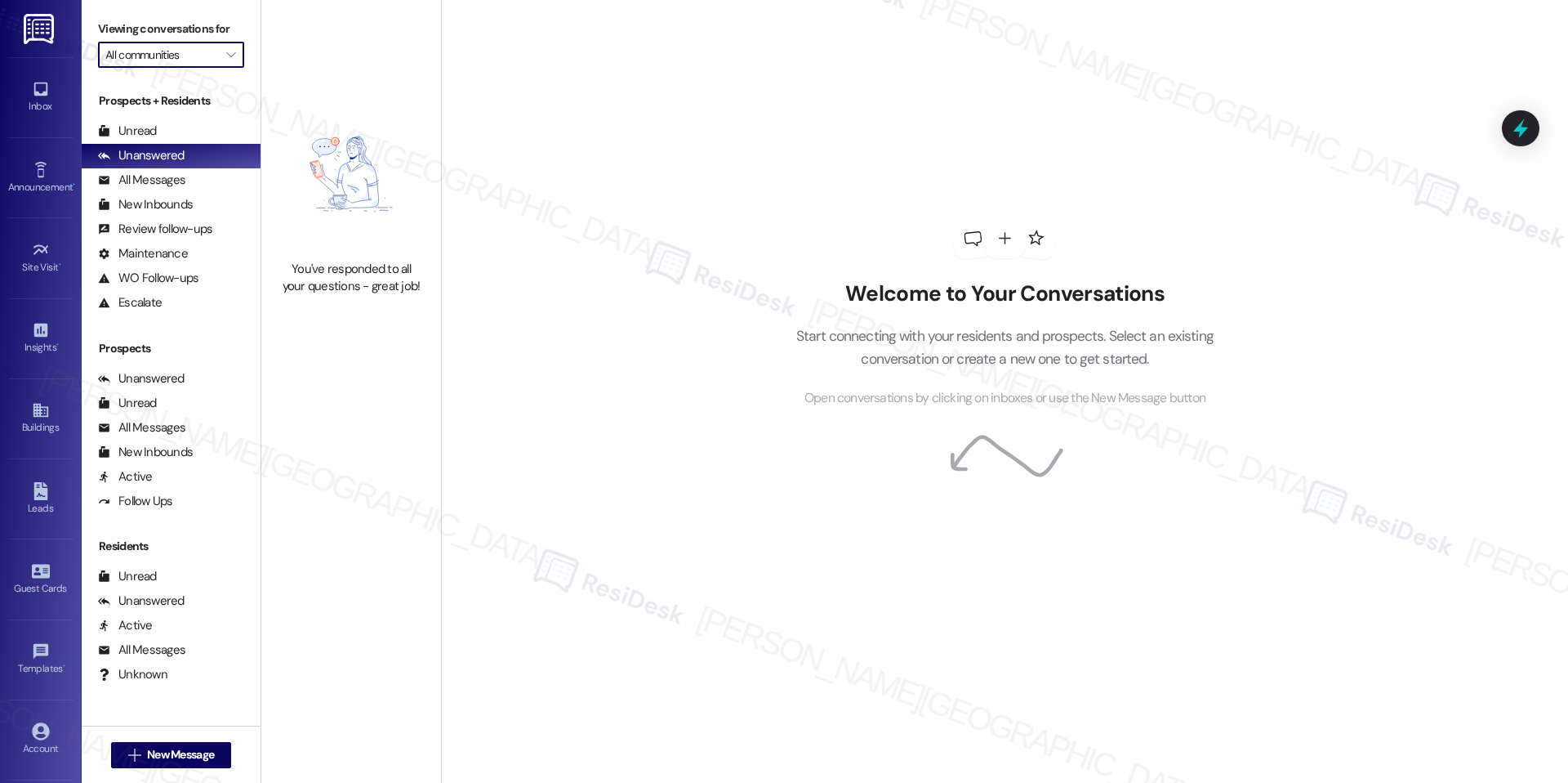
type input "[PERSON_NAME]"
click at [227, 50] on icon "" at bounding box center [231, 55] width 9 height 13
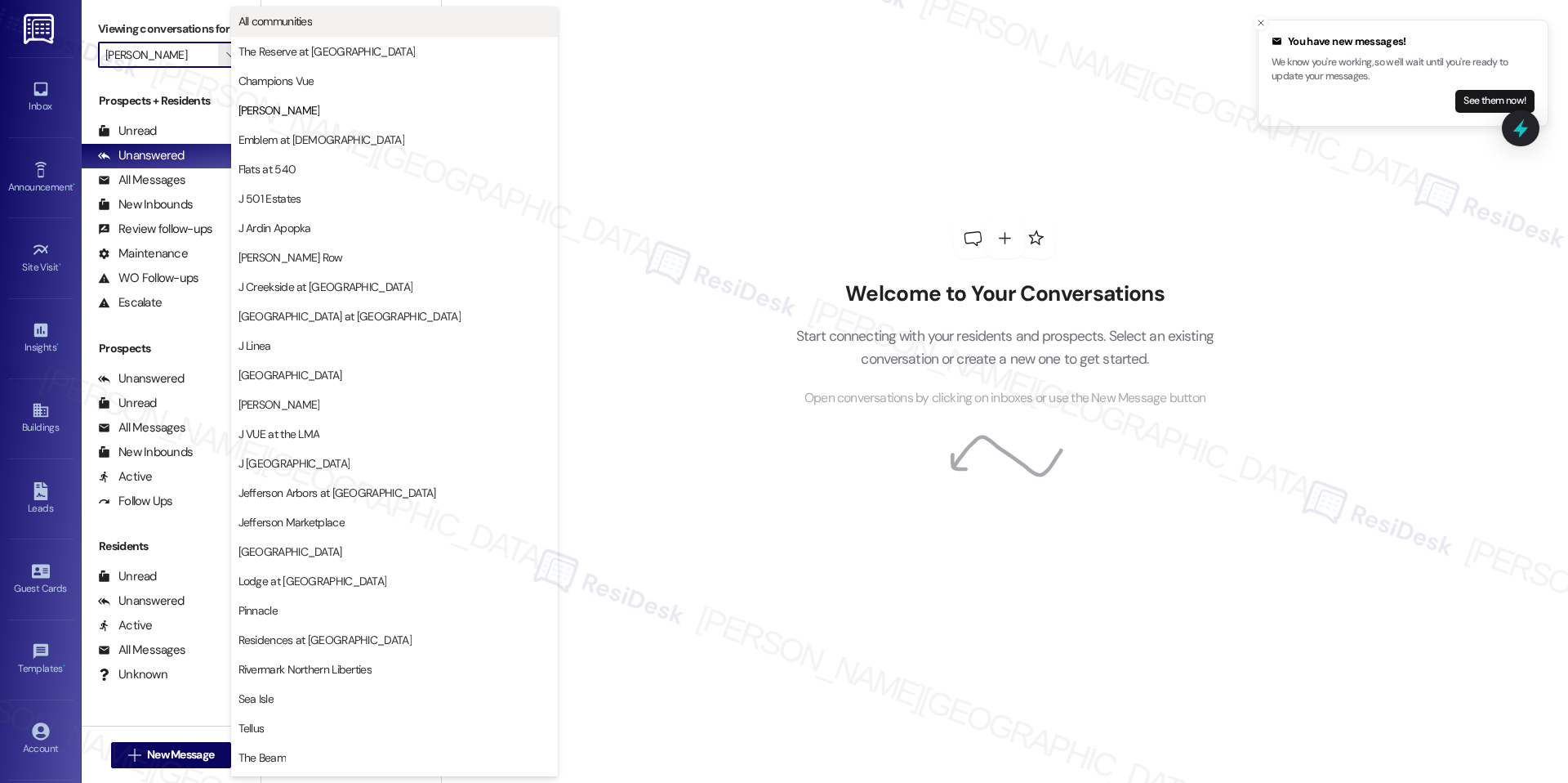
drag, startPoint x: 249, startPoint y: 37, endPoint x: 288, endPoint y: 18, distance: 43.4
click at [288, 18] on div "All communities The Reserve at [GEOGRAPHIC_DATA] Champions Vue EDE Emblem at [G…" at bounding box center [395, 139] width 327 height 265
click at [288, 18] on span "All communities" at bounding box center [275, 21] width 74 height 17
